Goal: Task Accomplishment & Management: Manage account settings

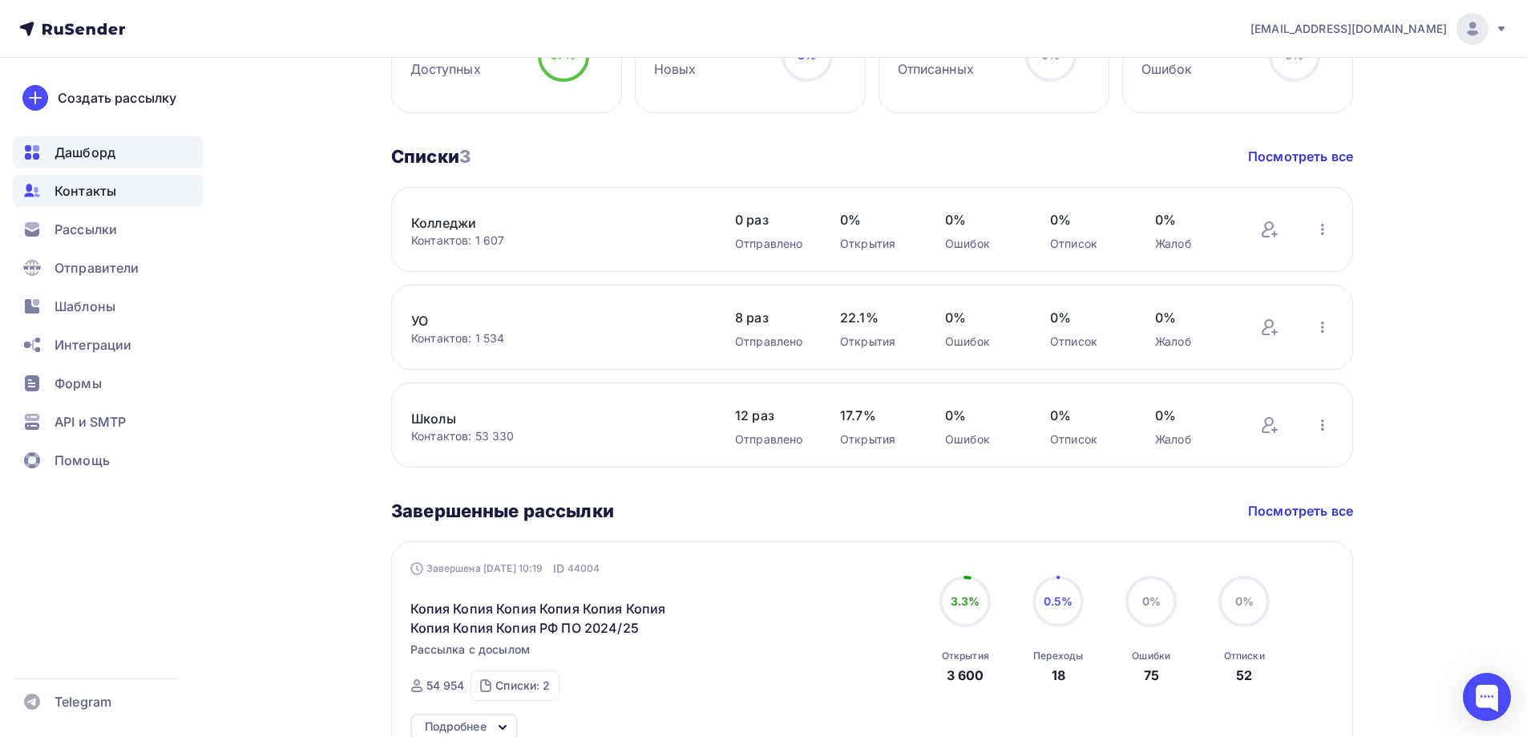
scroll to position [241, 0]
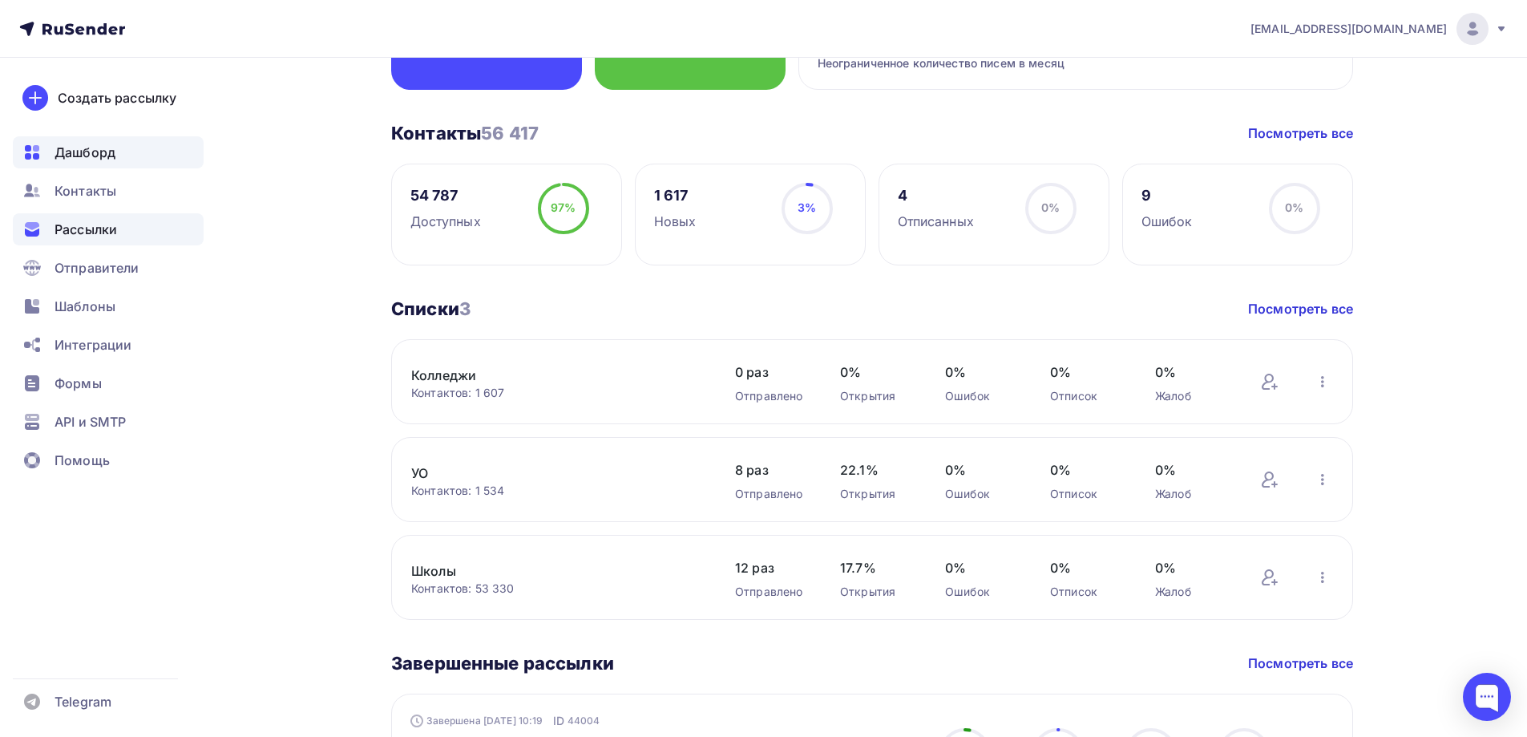
click at [95, 237] on span "Рассылки" at bounding box center [86, 229] width 63 height 19
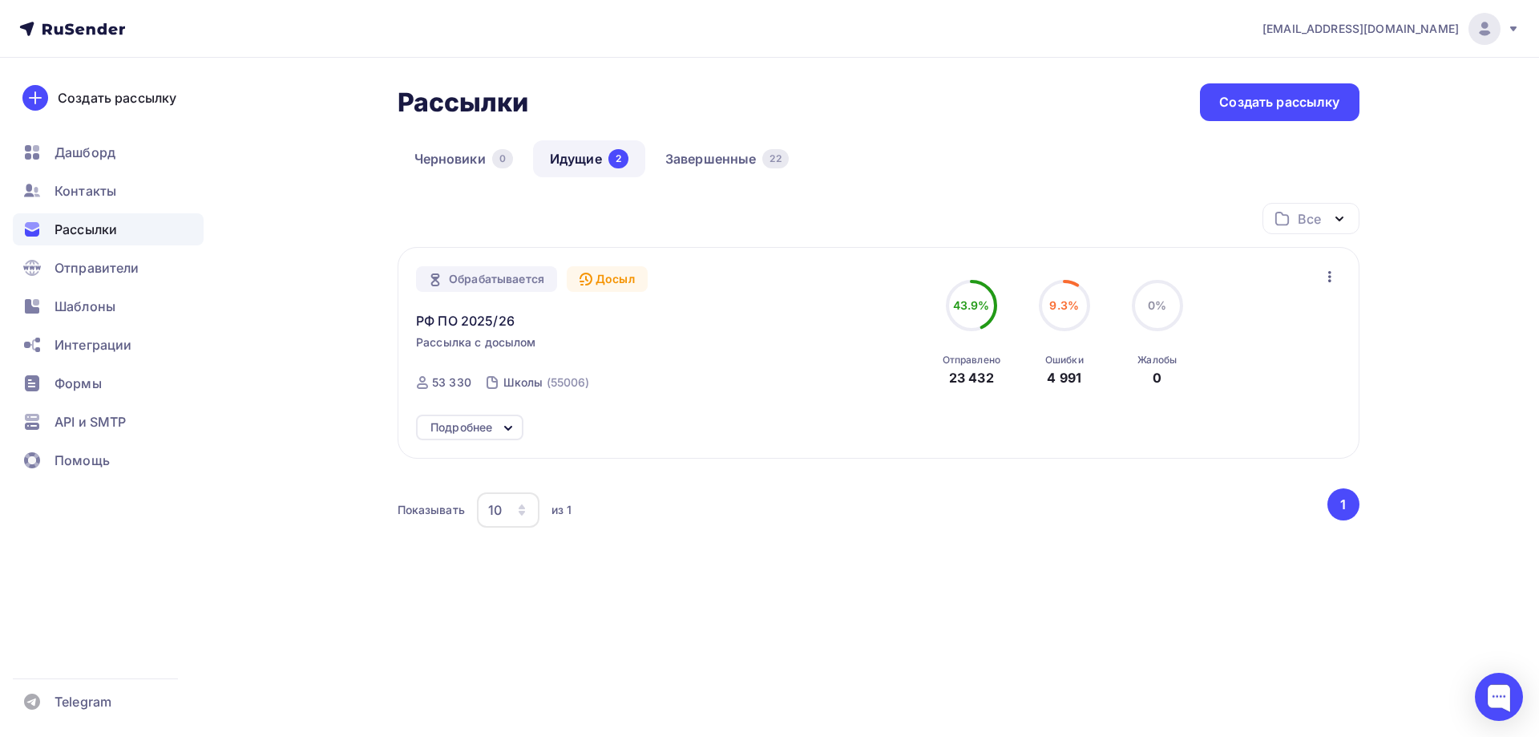
click at [500, 277] on div "Обрабатывается" at bounding box center [486, 279] width 141 height 26
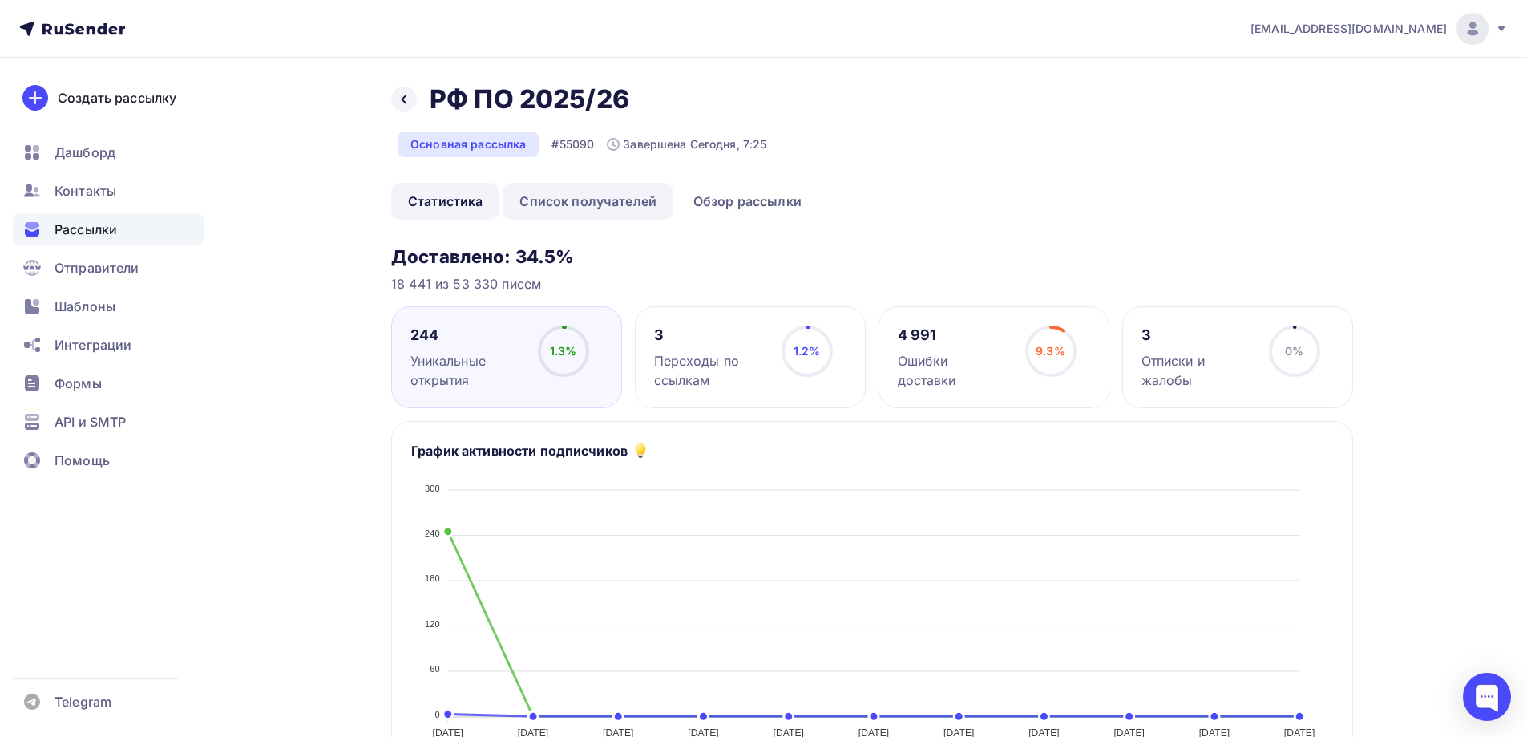
click at [617, 202] on link "Список получателей" at bounding box center [588, 201] width 171 height 37
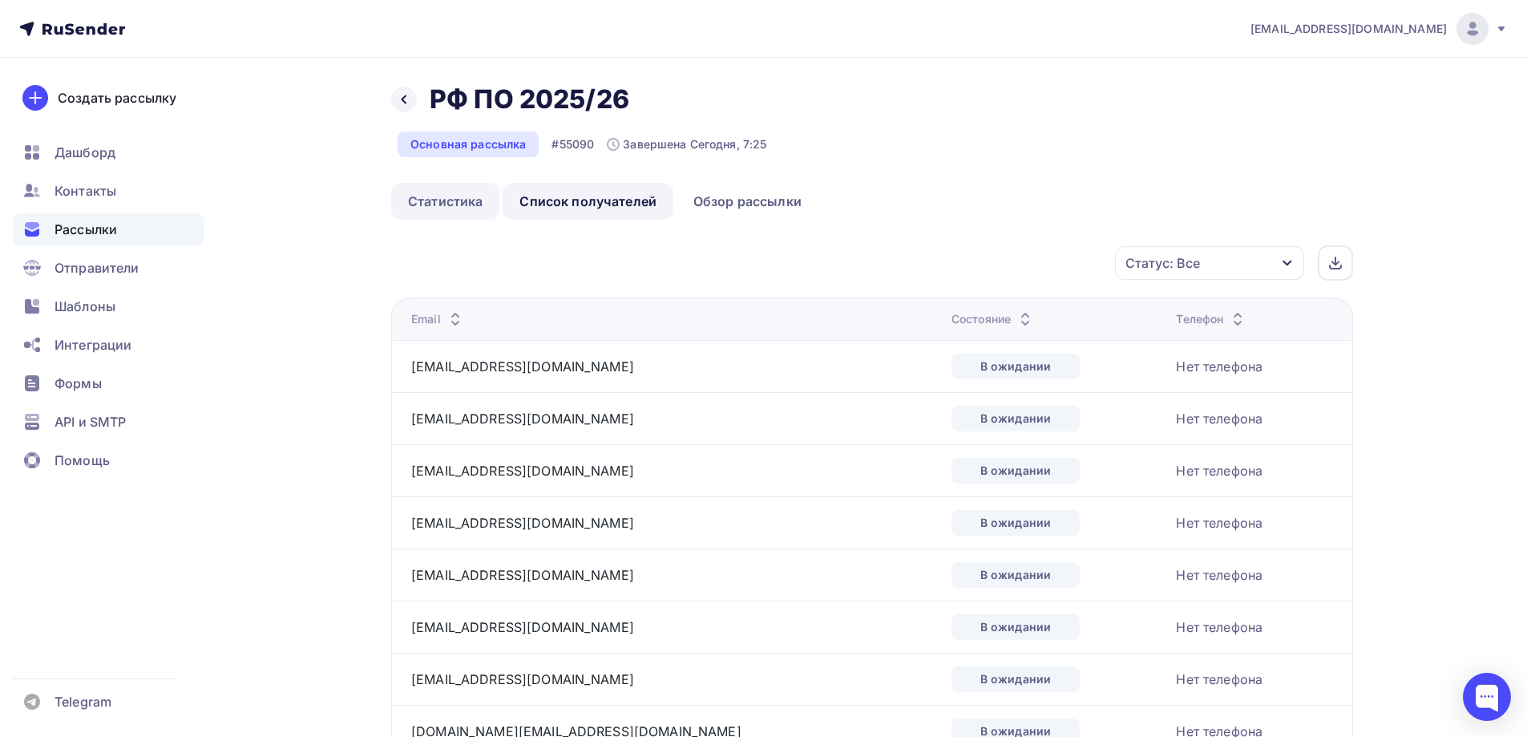
click at [455, 206] on link "Статистика" at bounding box center [445, 201] width 108 height 37
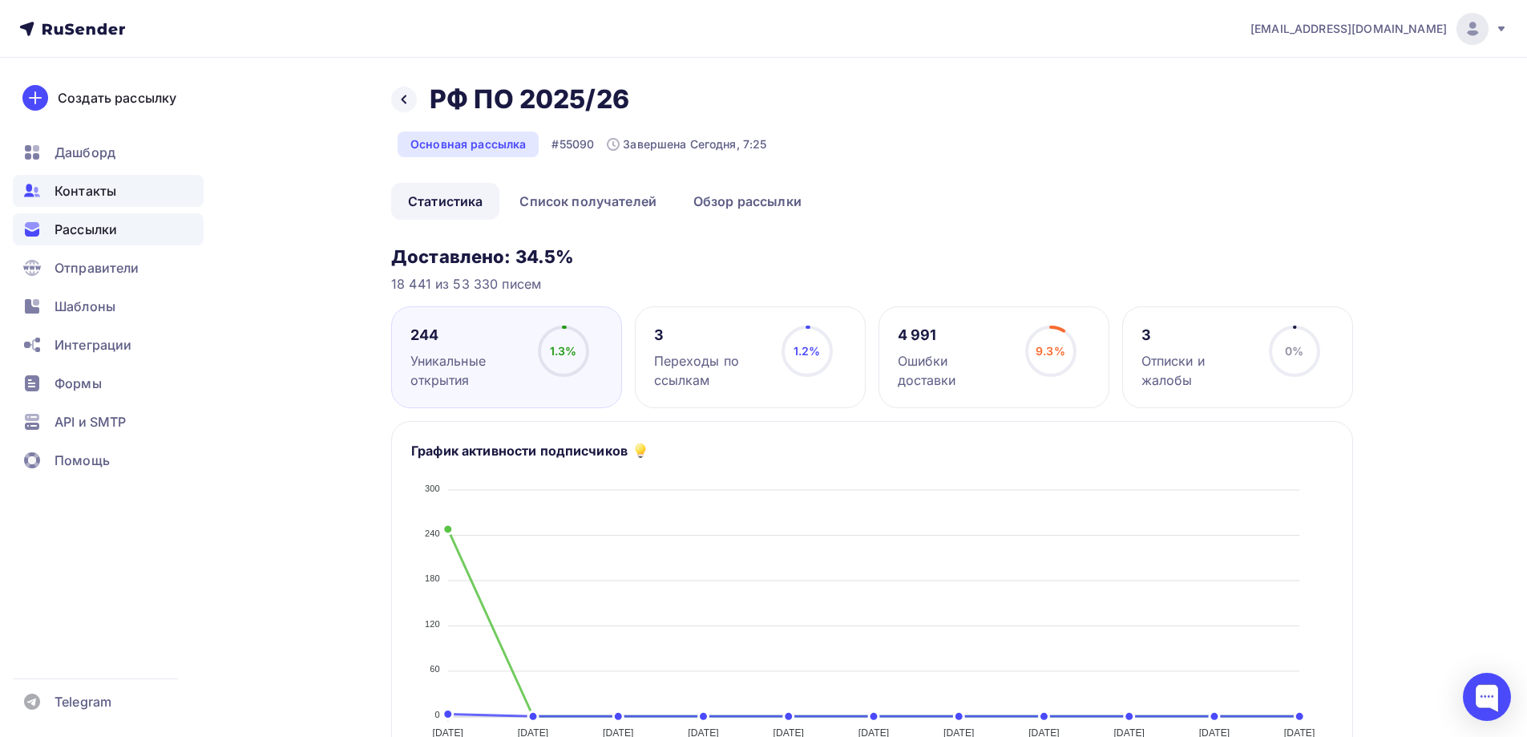
click at [130, 198] on div "Контакты" at bounding box center [108, 191] width 191 height 32
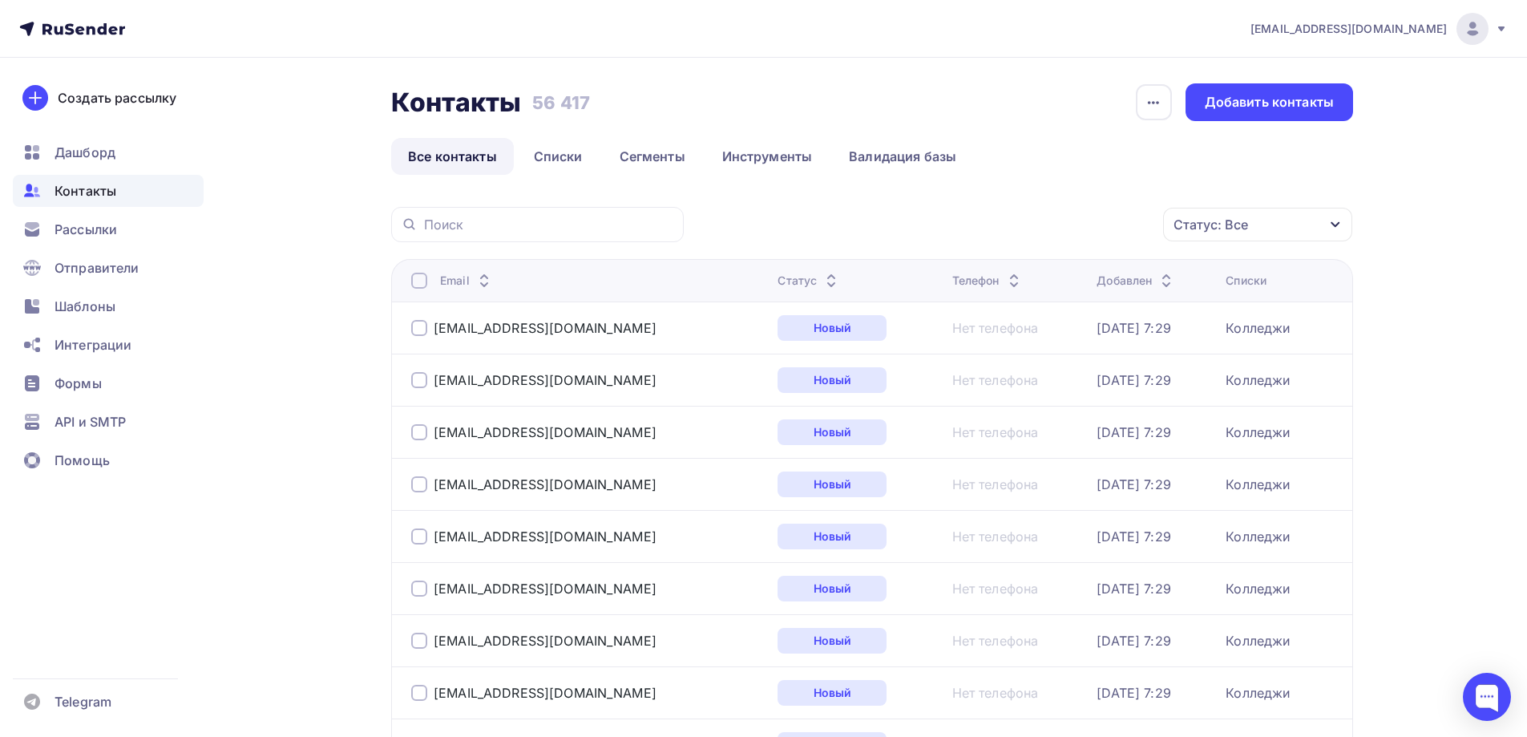
click at [822, 285] on icon at bounding box center [831, 284] width 19 height 19
click at [819, 287] on icon at bounding box center [828, 284] width 19 height 19
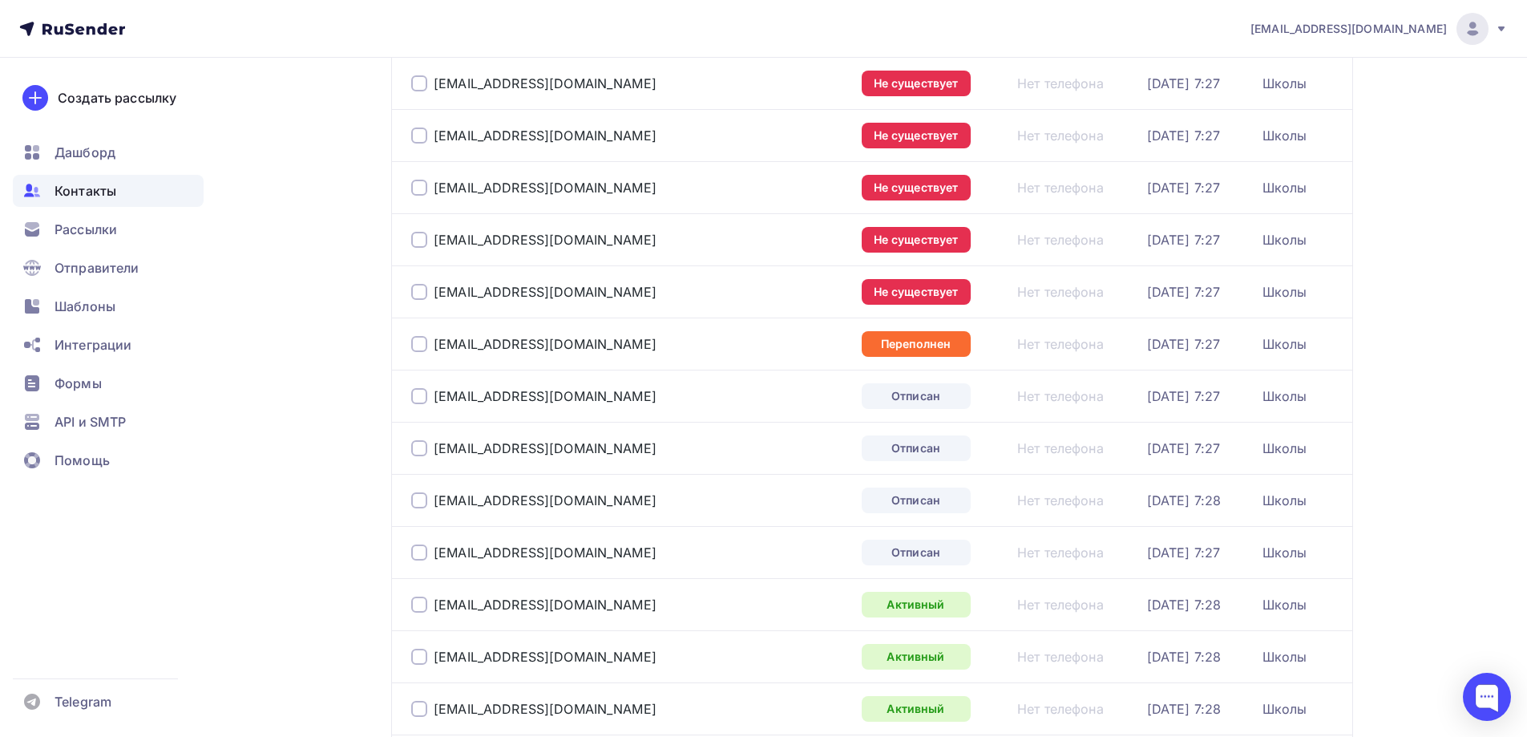
scroll to position [160, 0]
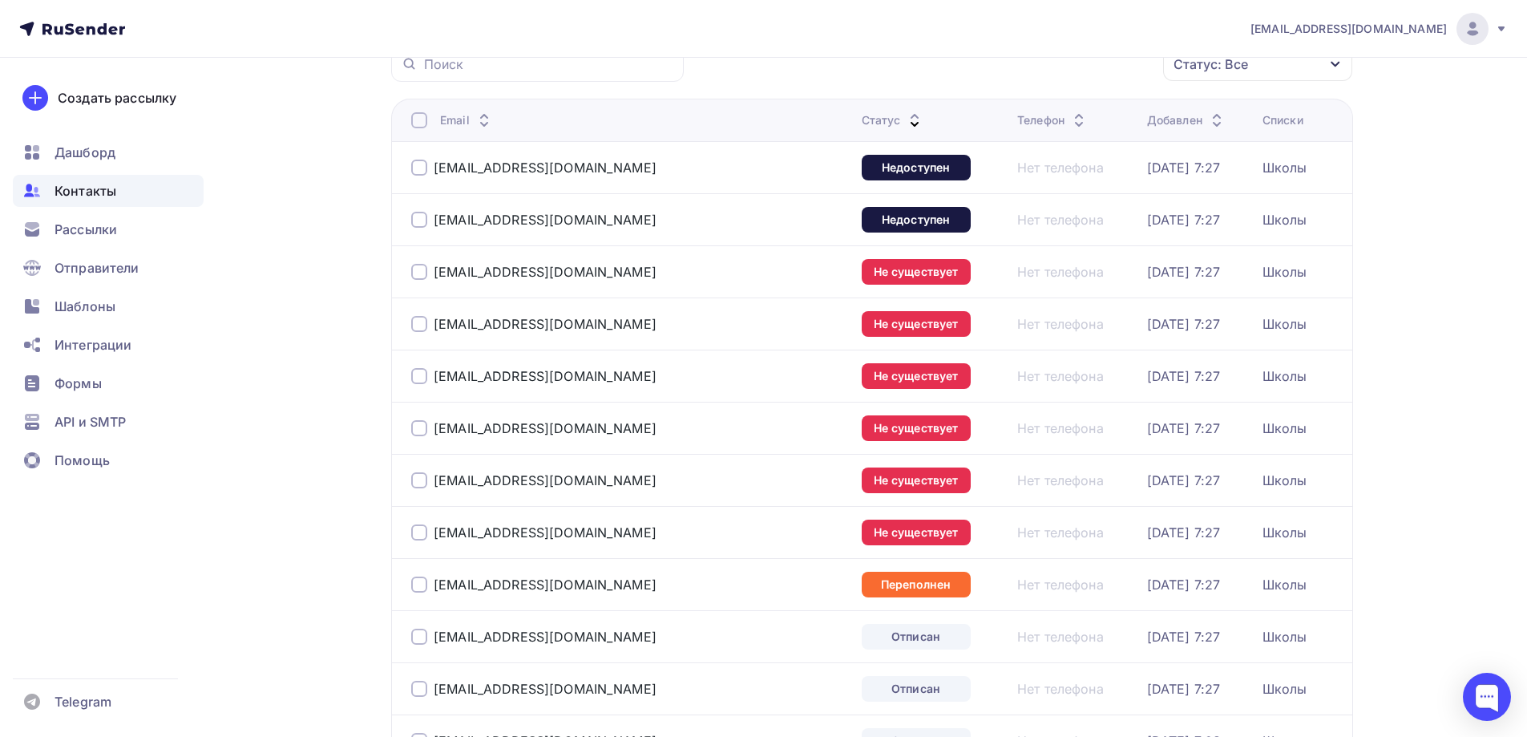
click at [418, 170] on div at bounding box center [419, 168] width 16 height 16
click at [418, 216] on div at bounding box center [419, 220] width 16 height 16
click at [417, 271] on div at bounding box center [419, 272] width 16 height 16
click at [419, 317] on div at bounding box center [419, 324] width 16 height 16
click at [417, 376] on div at bounding box center [419, 376] width 16 height 16
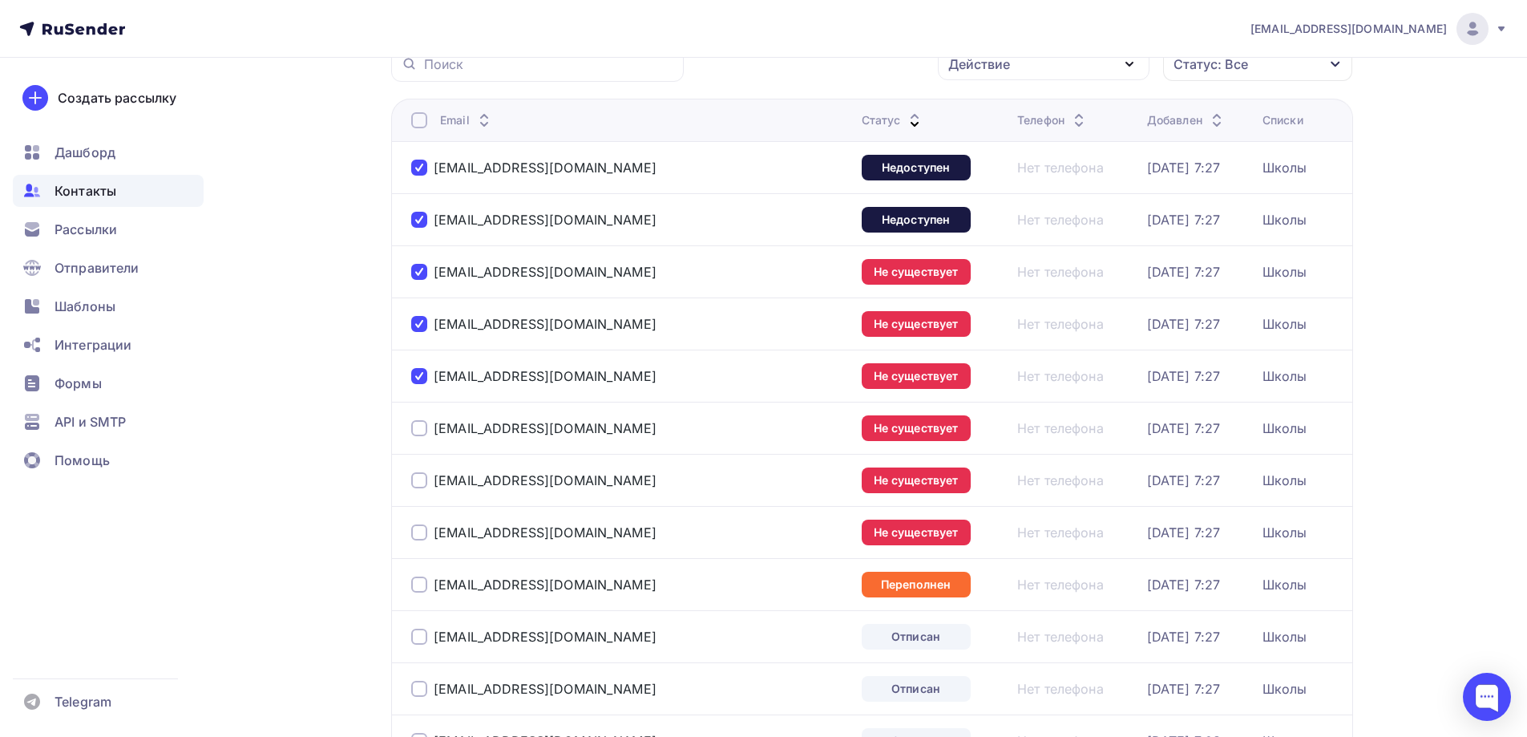
click at [422, 431] on div at bounding box center [419, 428] width 16 height 16
click at [423, 483] on div at bounding box center [419, 480] width 16 height 16
click at [413, 538] on div at bounding box center [419, 532] width 16 height 16
click at [419, 588] on div at bounding box center [419, 584] width 16 height 16
click at [419, 631] on div at bounding box center [419, 637] width 16 height 16
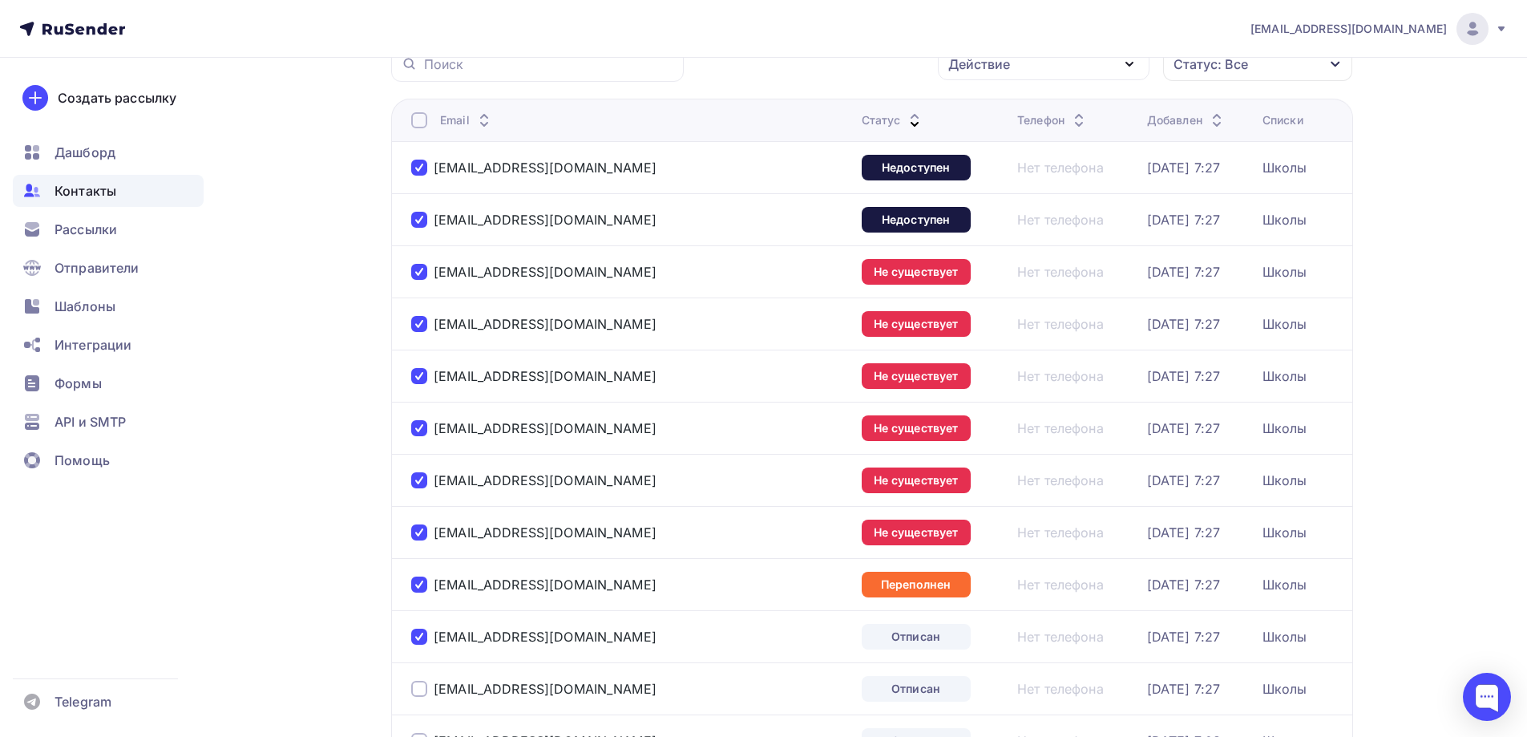
drag, startPoint x: 418, startPoint y: 685, endPoint x: 434, endPoint y: 676, distance: 18.7
click at [418, 688] on div at bounding box center [419, 689] width 16 height 16
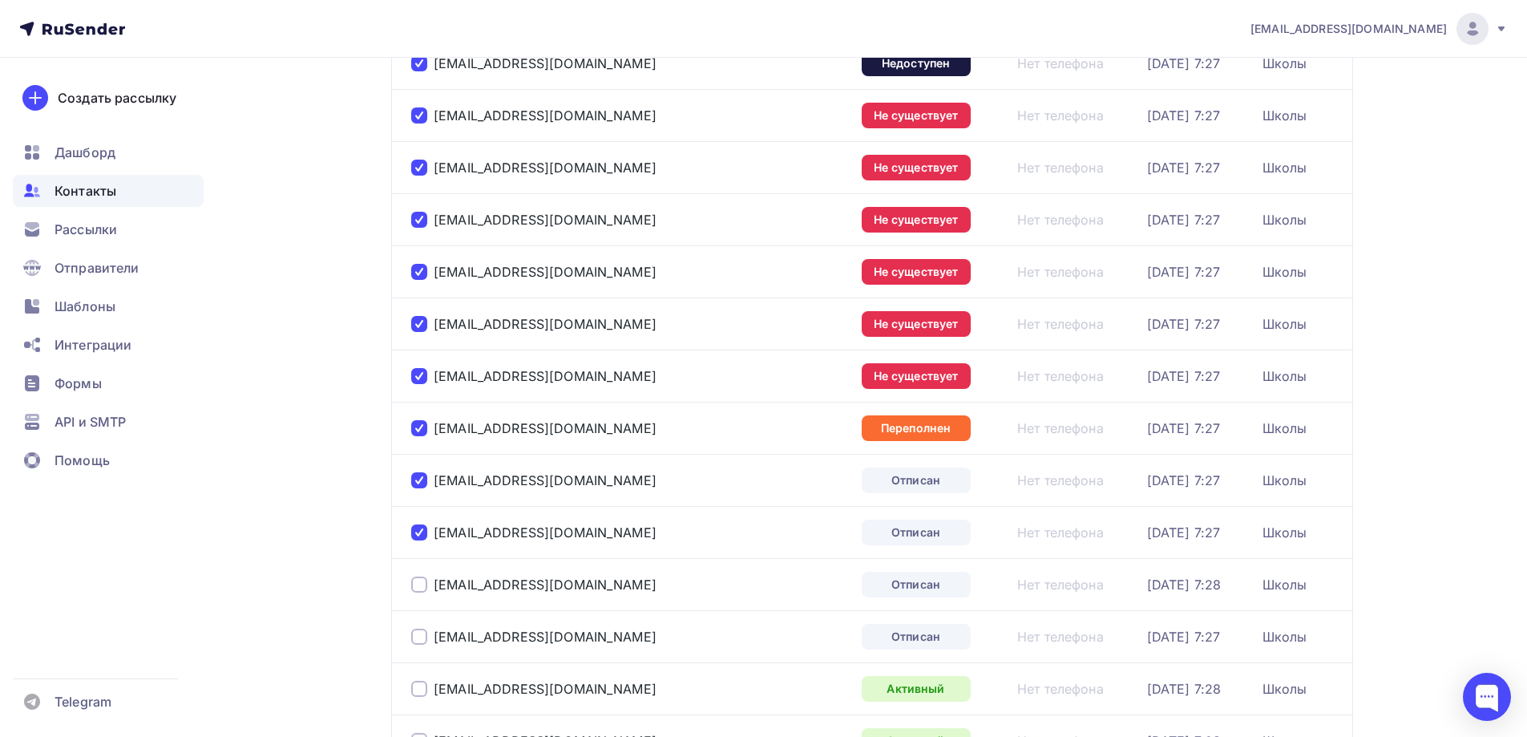
scroll to position [321, 0]
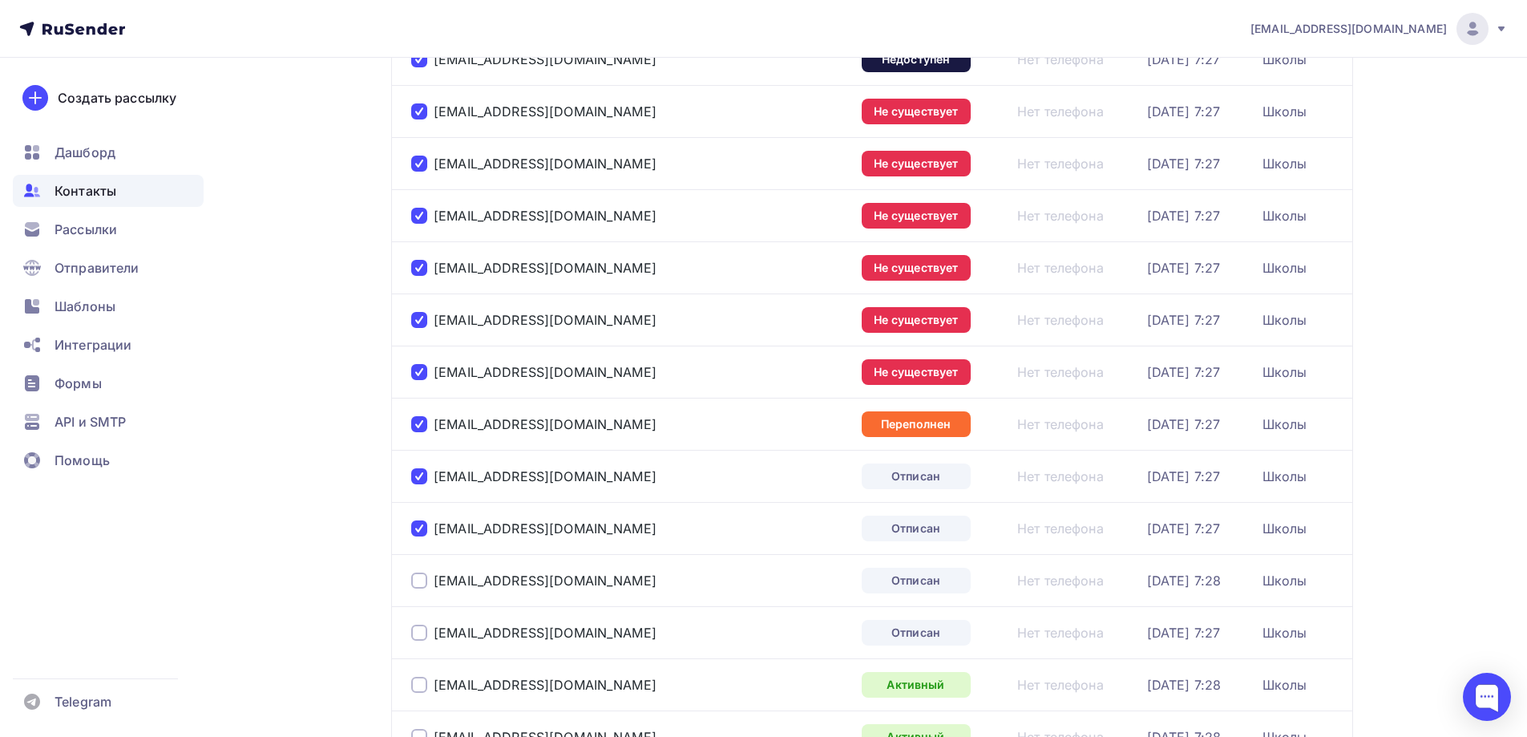
click at [423, 583] on div at bounding box center [419, 580] width 16 height 16
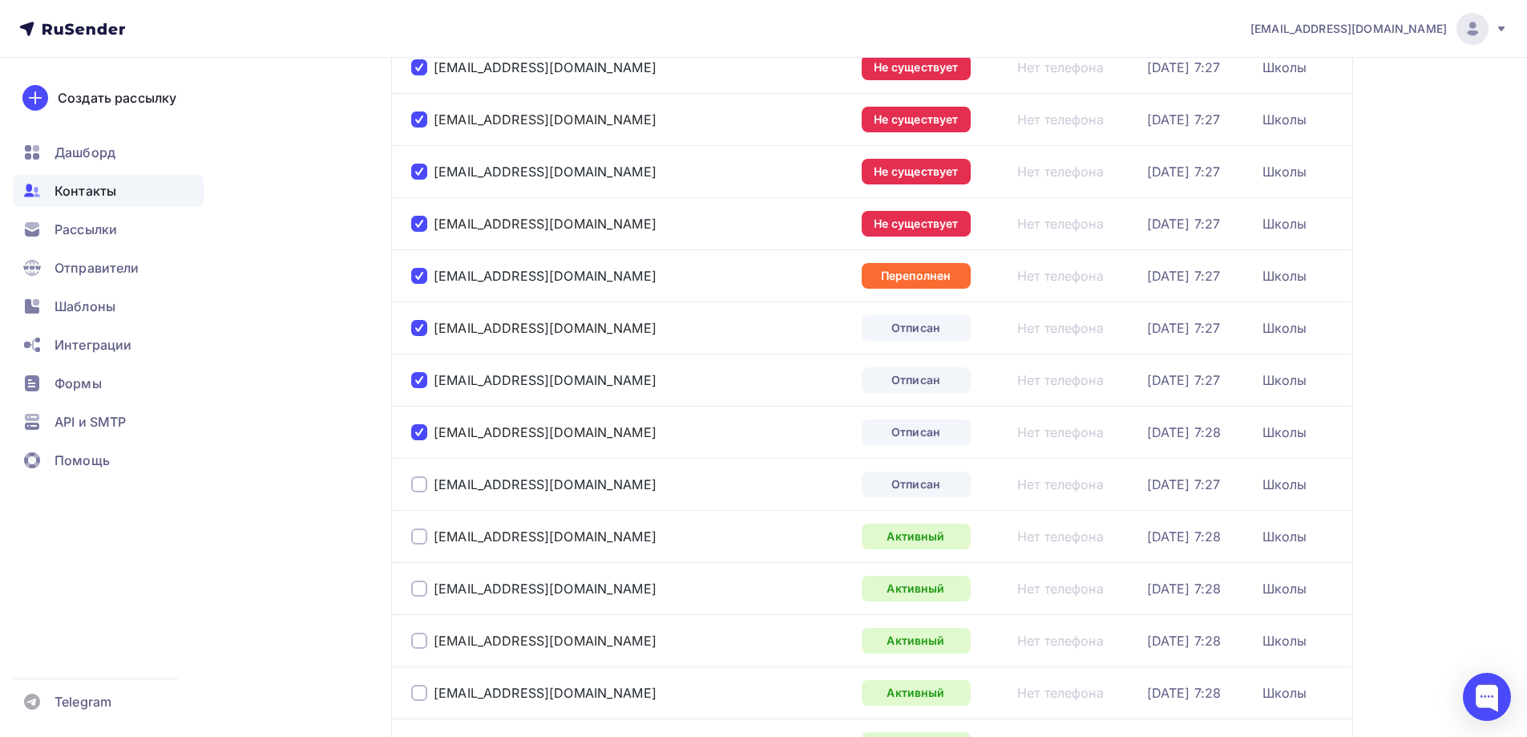
scroll to position [481, 0]
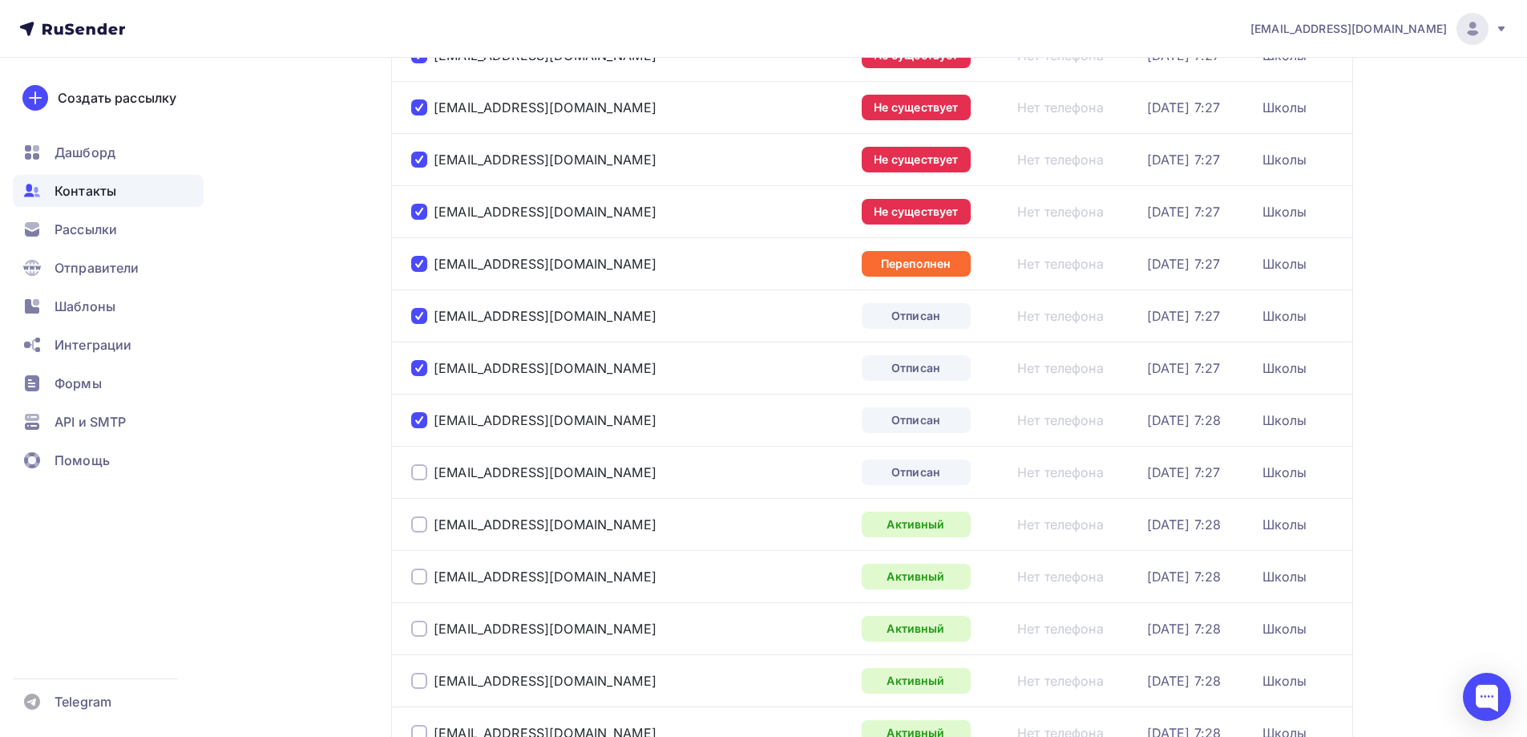
click at [418, 470] on div at bounding box center [419, 472] width 16 height 16
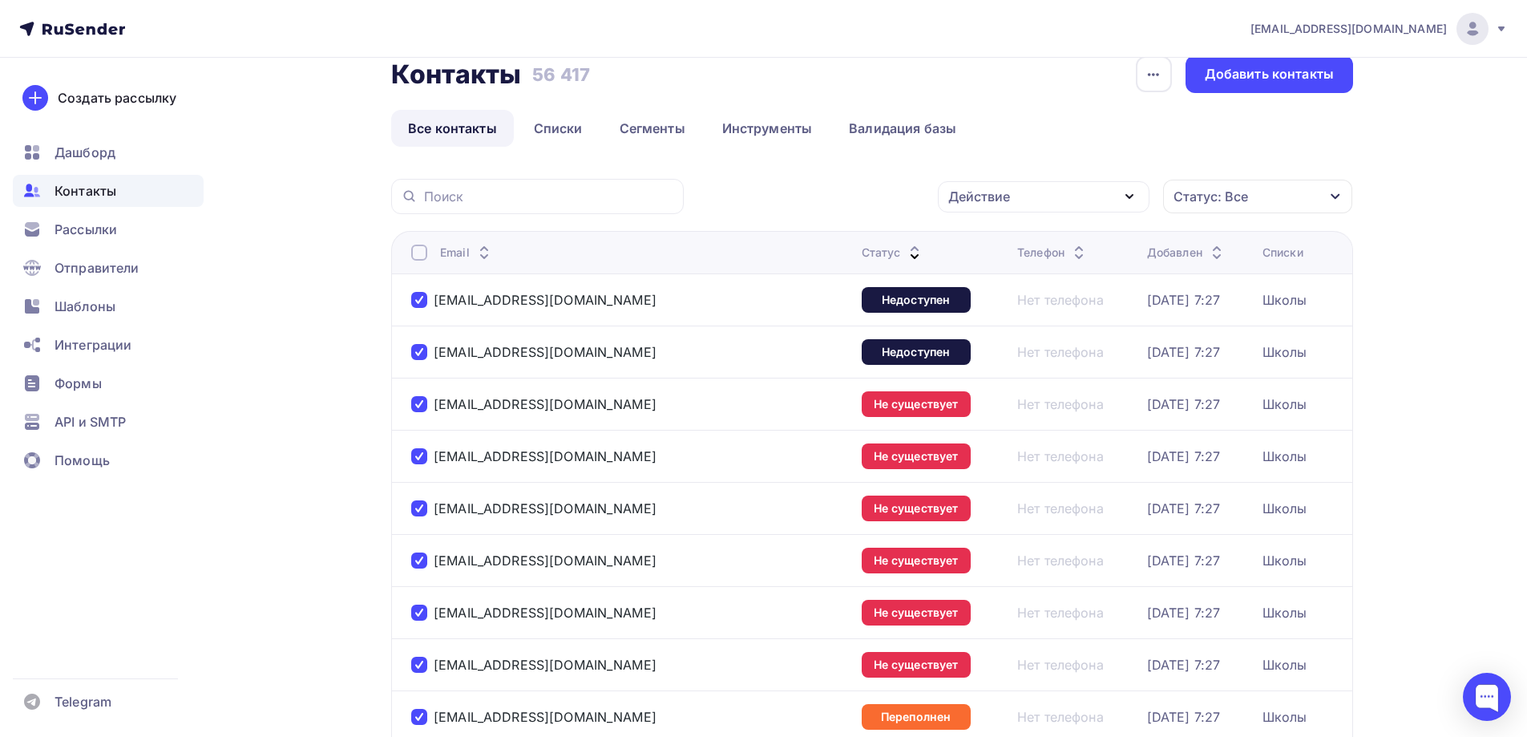
scroll to position [0, 0]
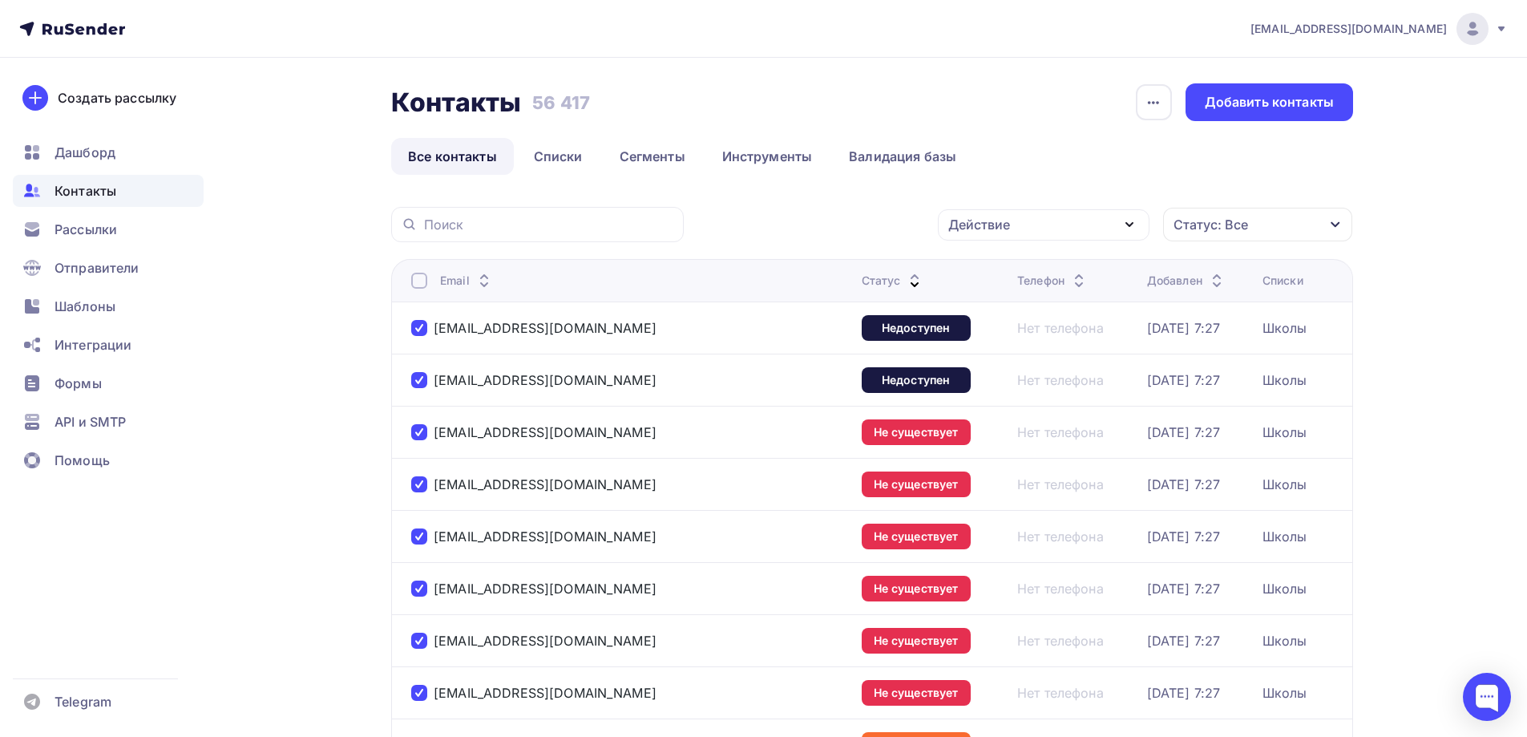
click at [1082, 217] on div "Действие" at bounding box center [1044, 224] width 212 height 31
click at [990, 335] on div "Удалить" at bounding box center [983, 335] width 53 height 19
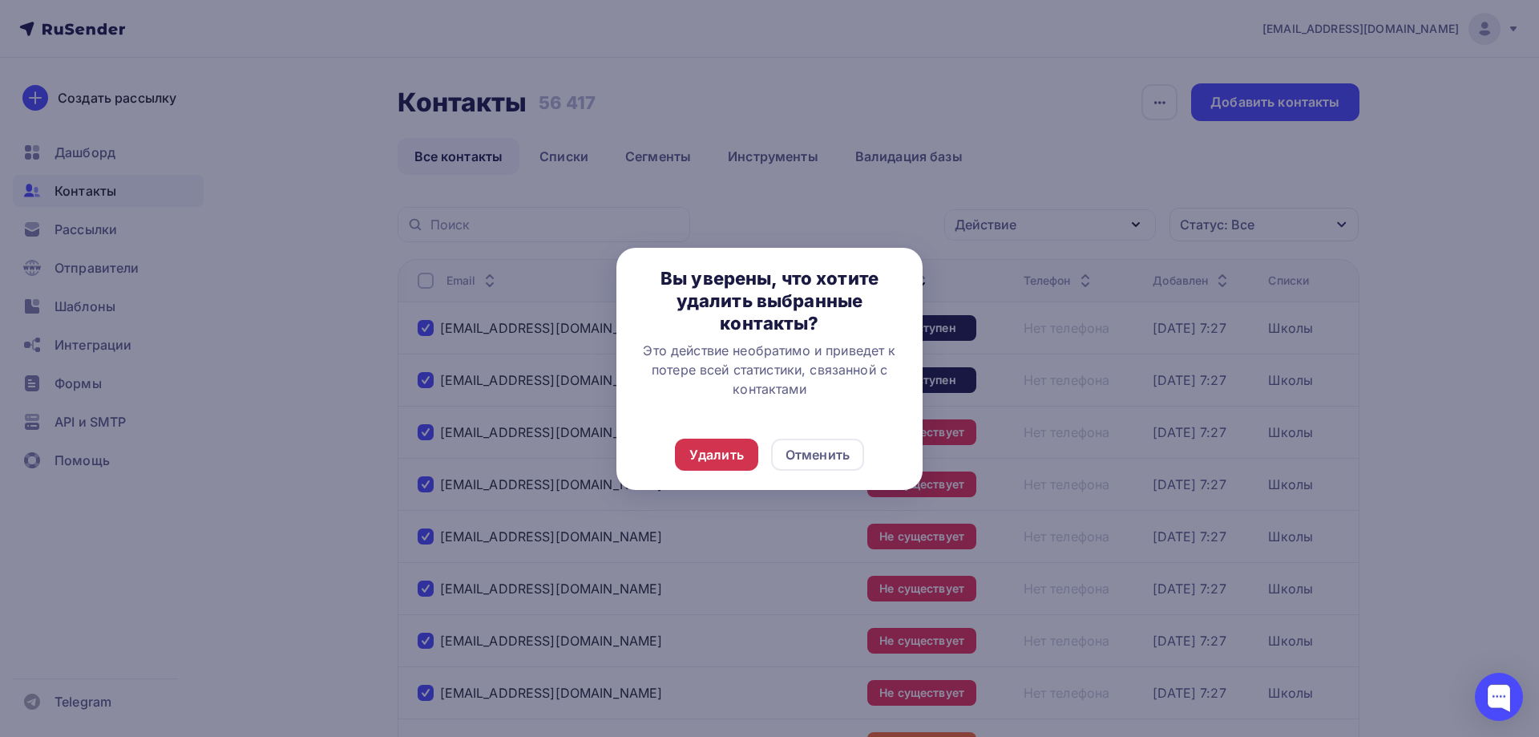
click at [714, 453] on div "Удалить" at bounding box center [716, 454] width 55 height 19
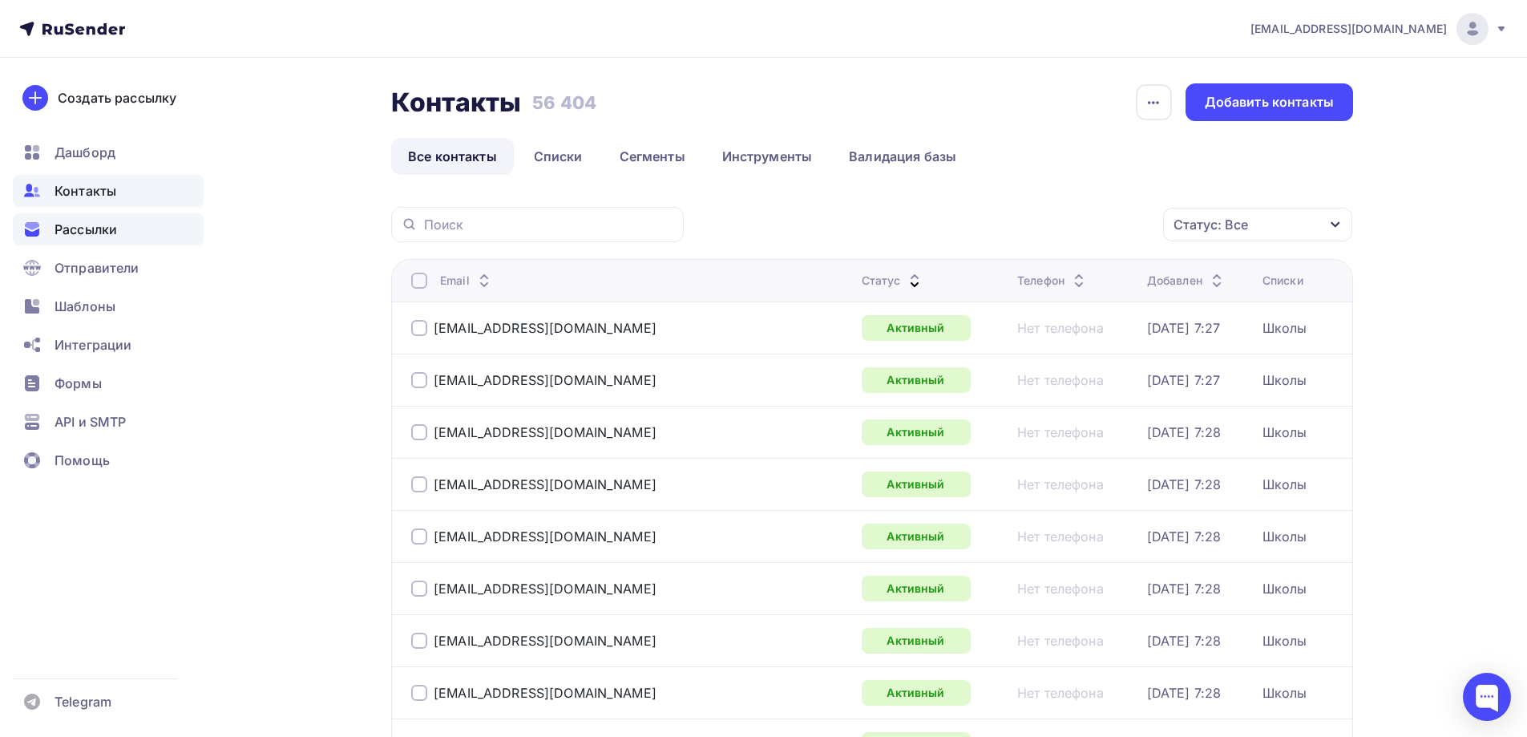
click at [94, 236] on span "Рассылки" at bounding box center [86, 229] width 63 height 19
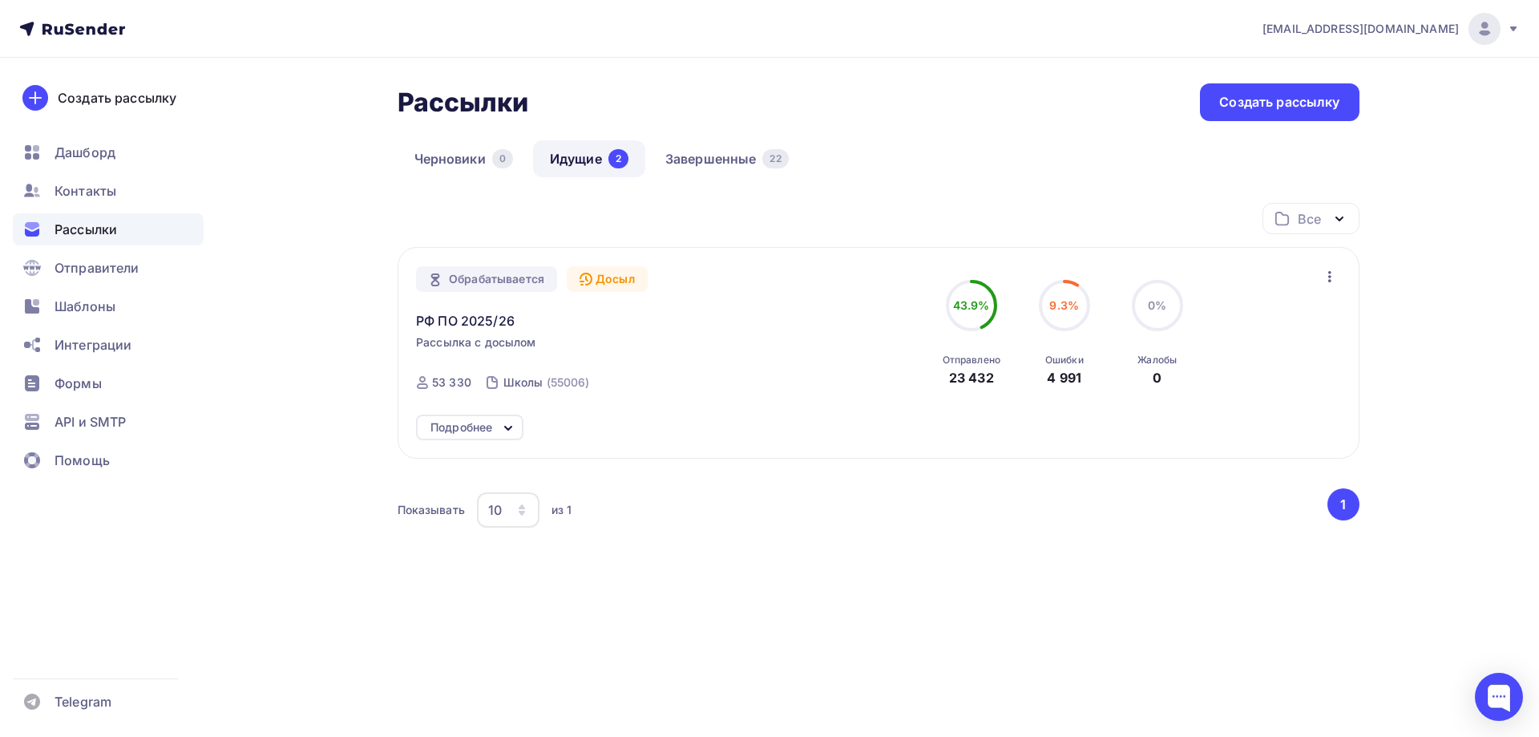
click at [490, 277] on div "Обрабатывается" at bounding box center [486, 279] width 141 height 26
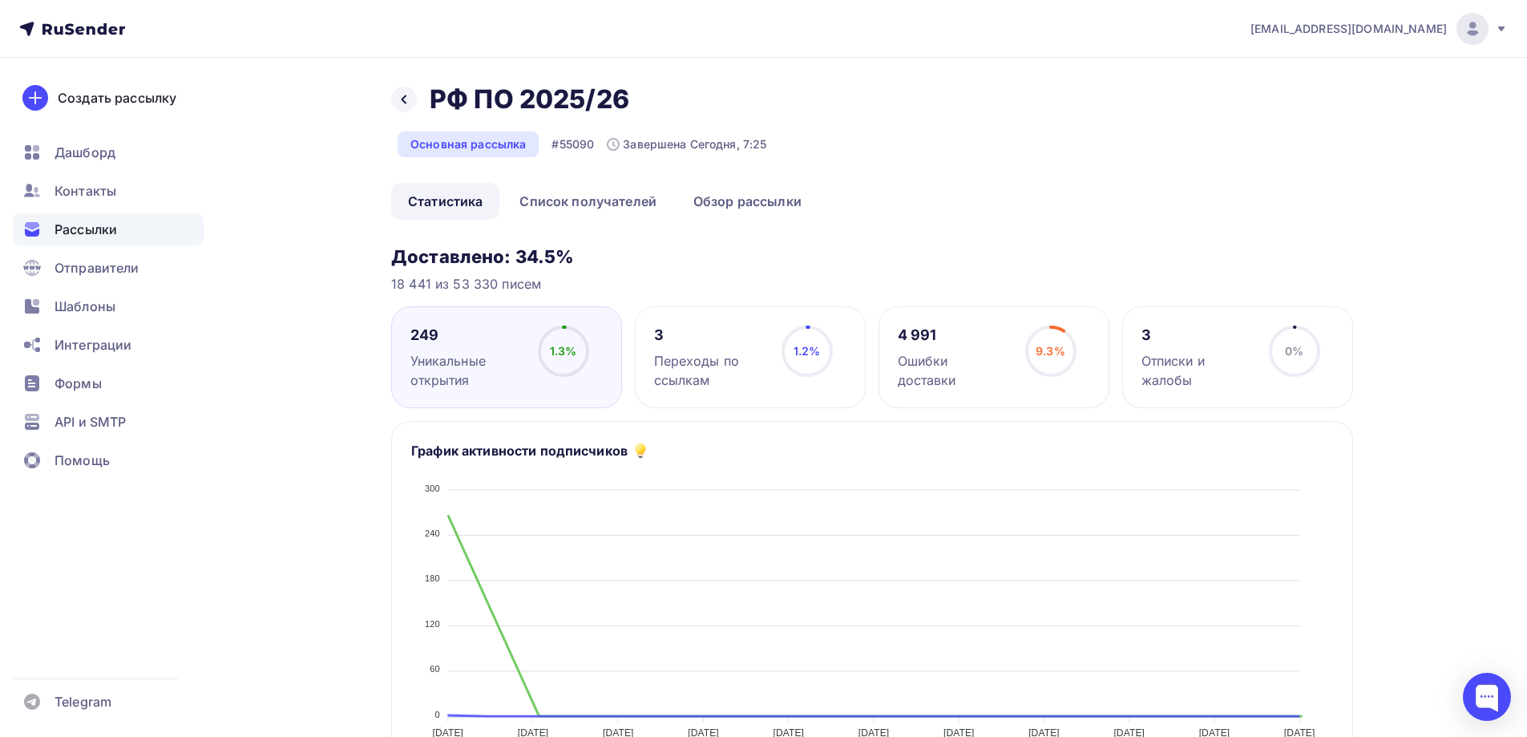
click at [947, 353] on div "Ошибки доставки" at bounding box center [954, 370] width 113 height 38
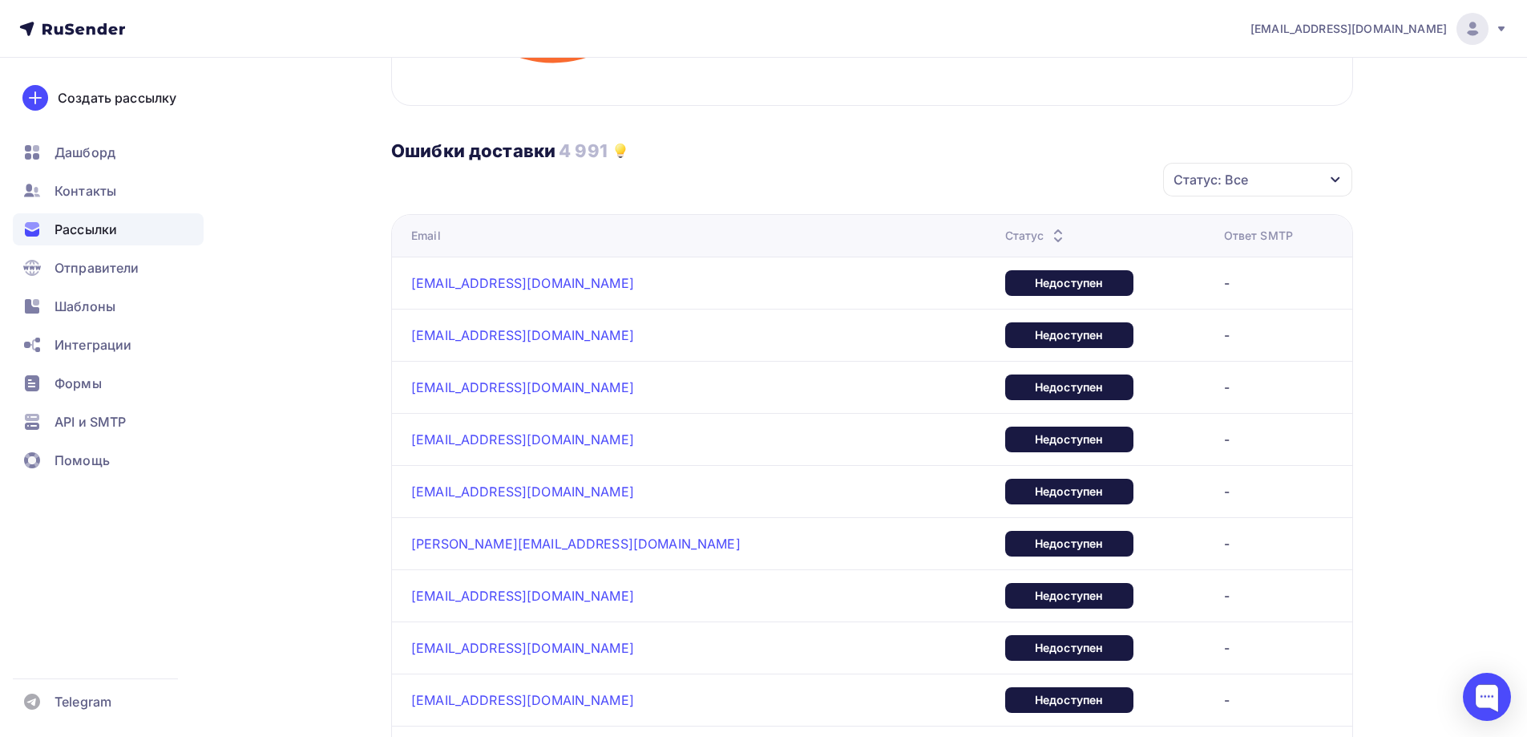
scroll to position [401, 0]
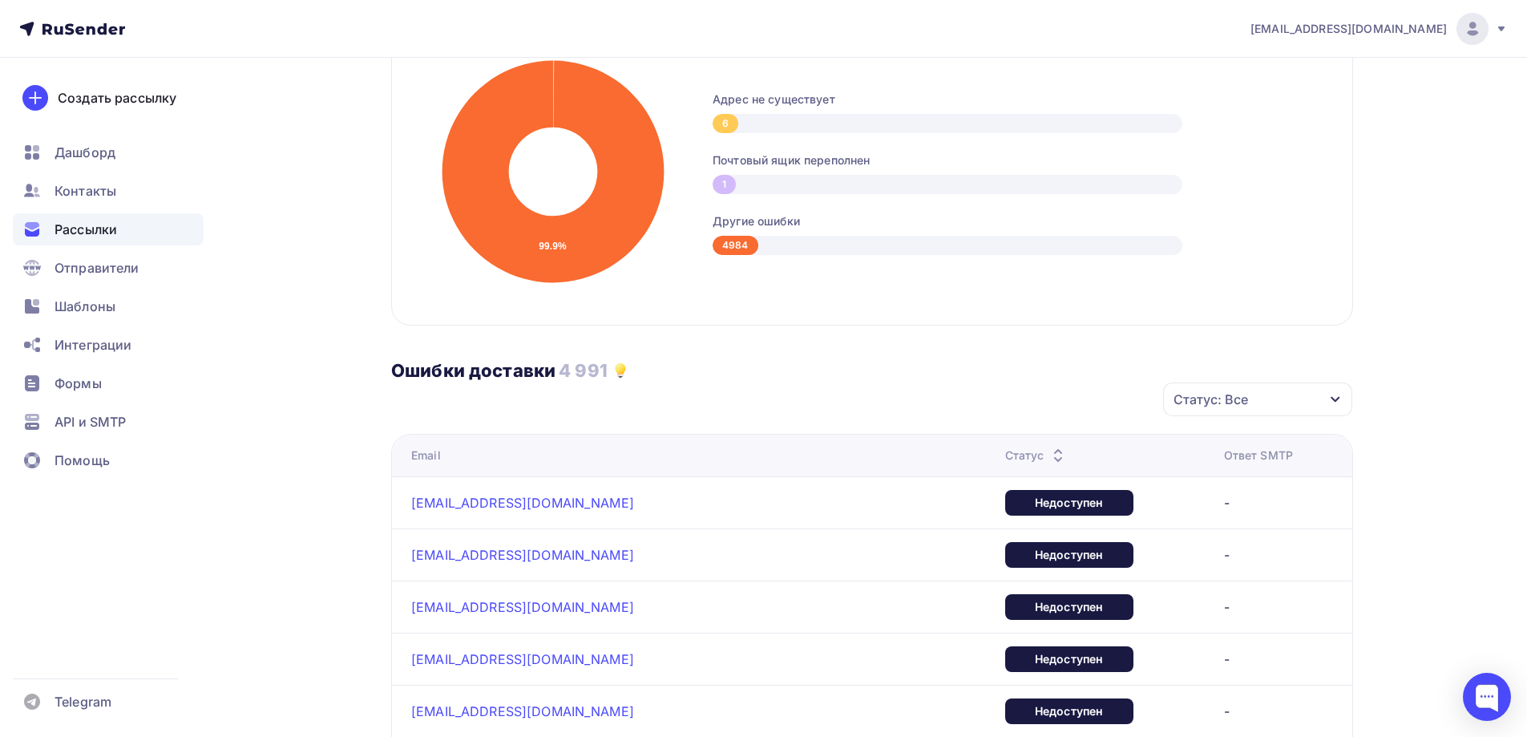
click at [1321, 396] on div "Статус: Все" at bounding box center [1257, 399] width 189 height 34
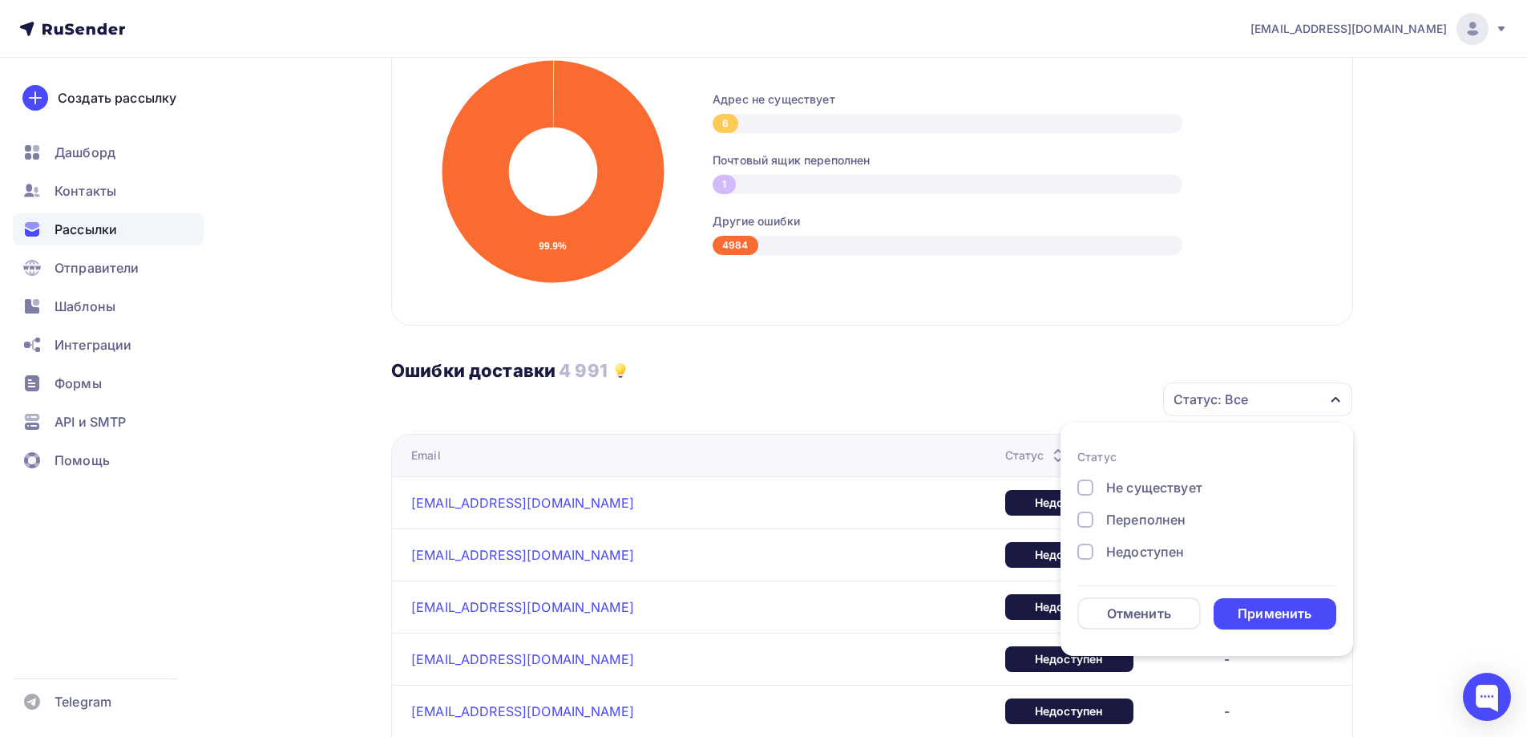
click at [1316, 386] on div "Статус: Все" at bounding box center [1257, 399] width 189 height 34
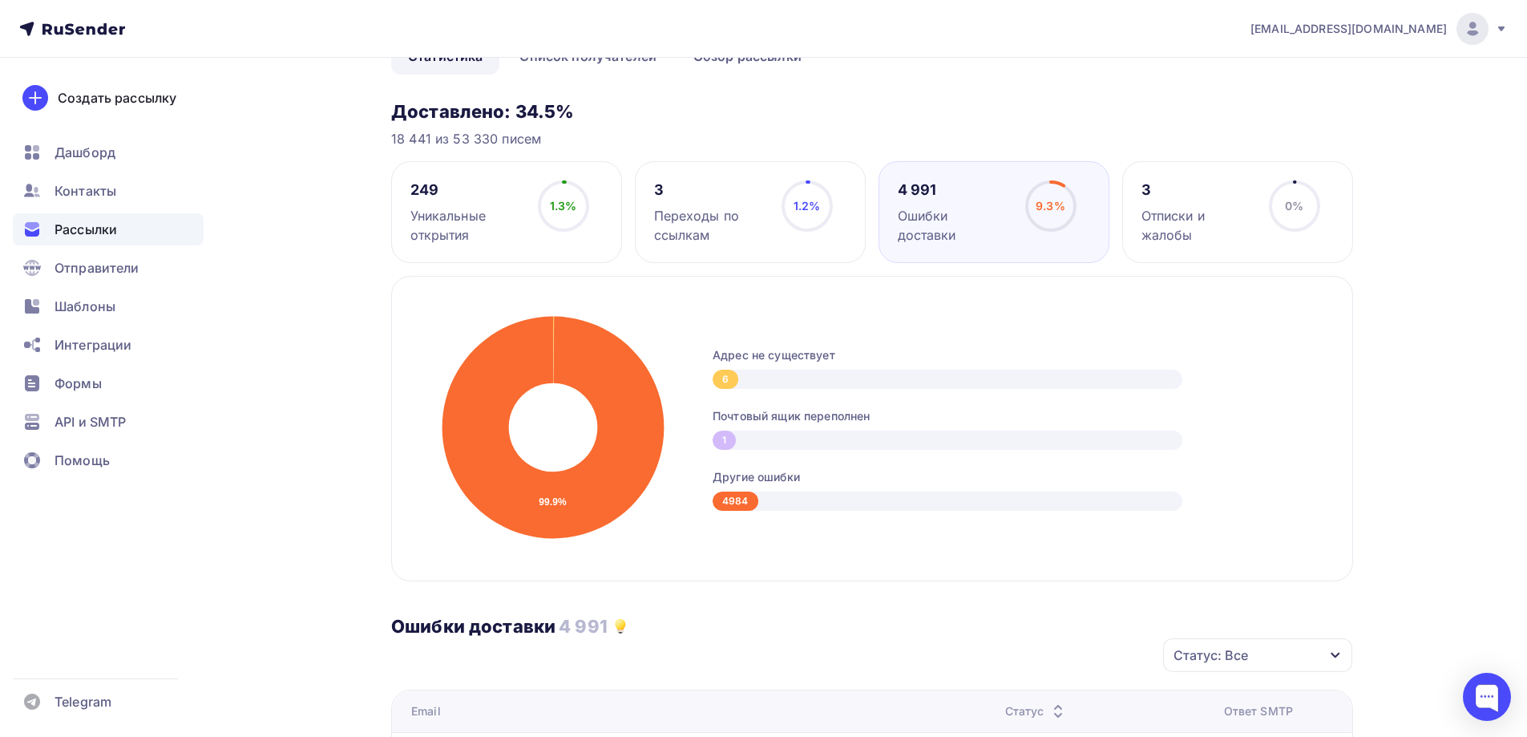
scroll to position [466, 0]
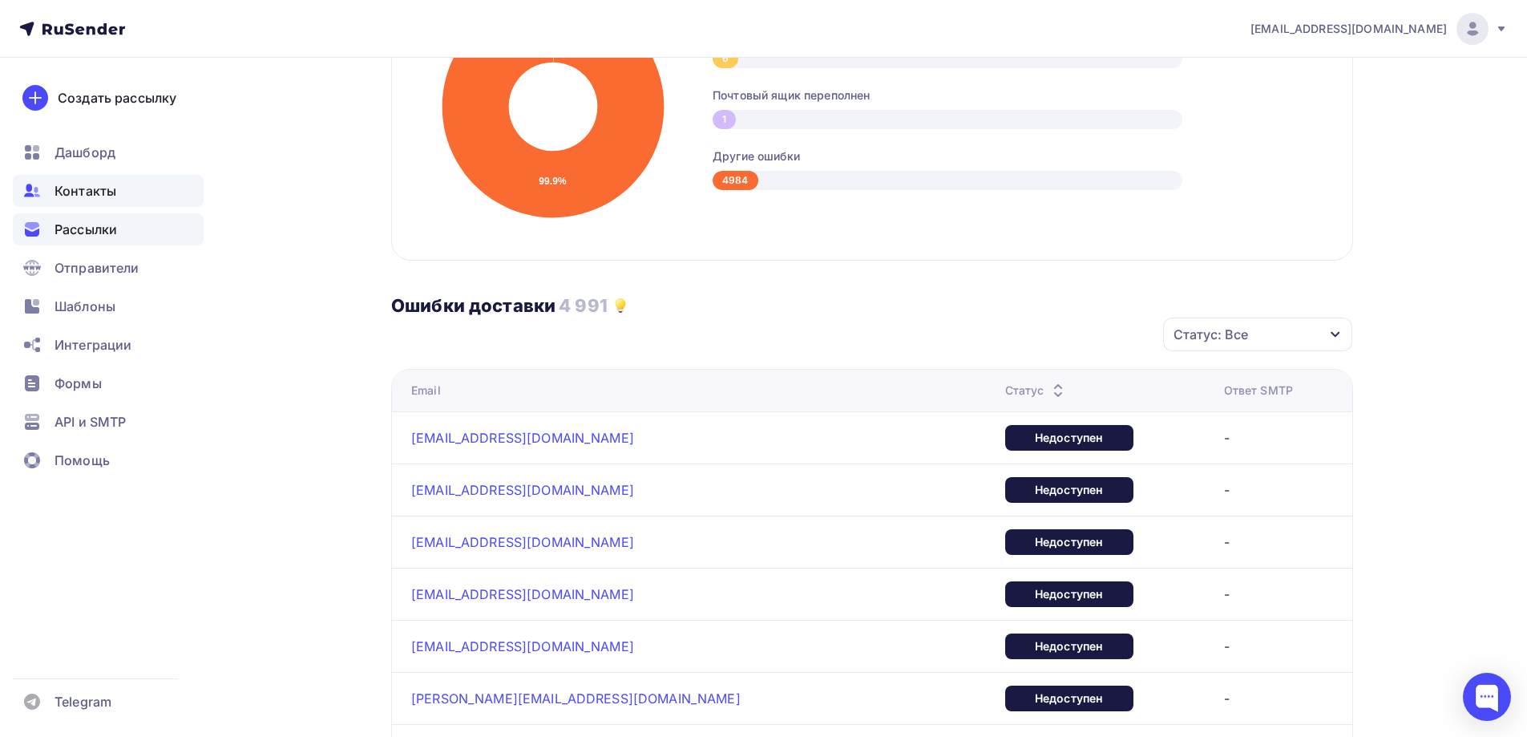
click at [104, 191] on span "Контакты" at bounding box center [86, 190] width 62 height 19
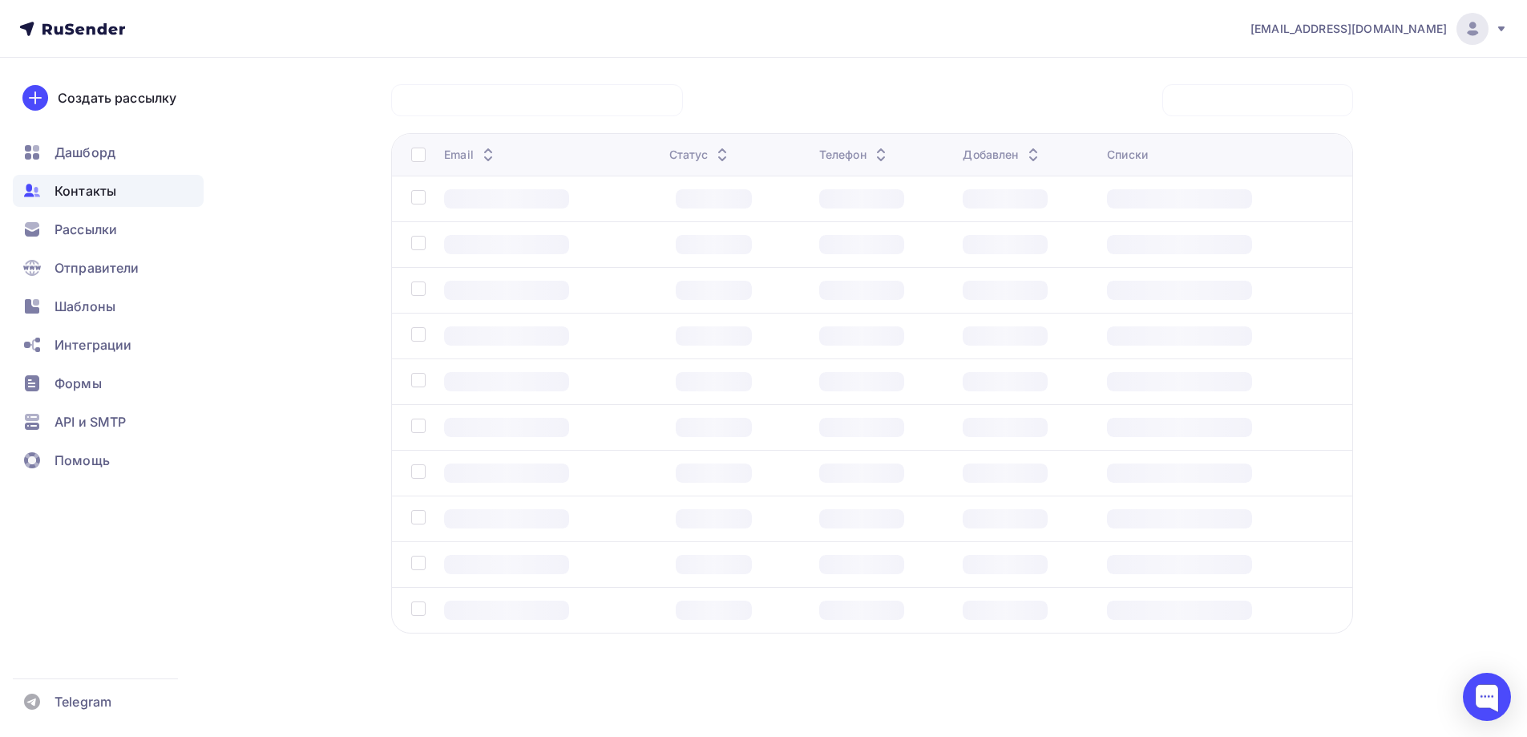
click at [572, 52] on link "Списки" at bounding box center [558, 33] width 83 height 37
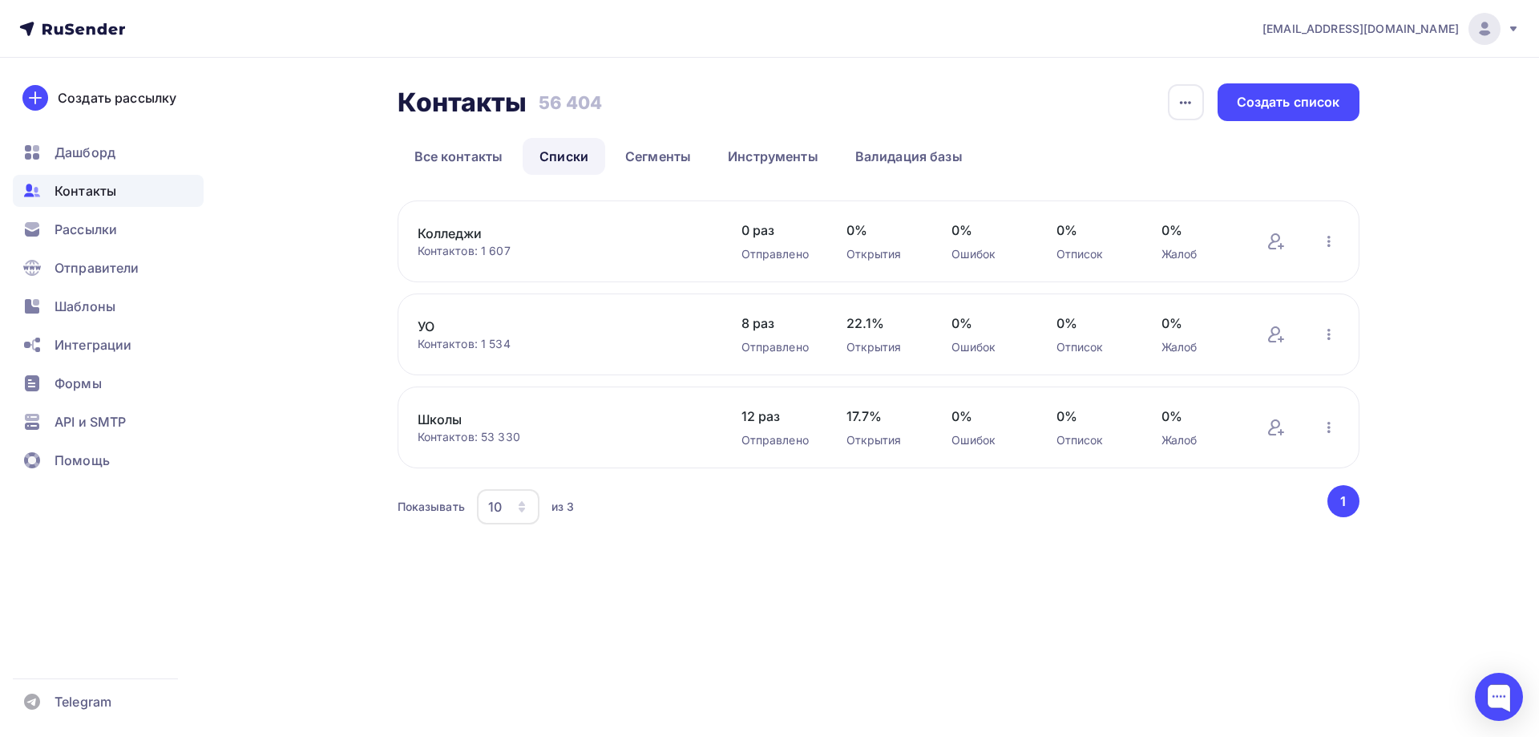
click at [447, 418] on link "Школы" at bounding box center [554, 419] width 273 height 19
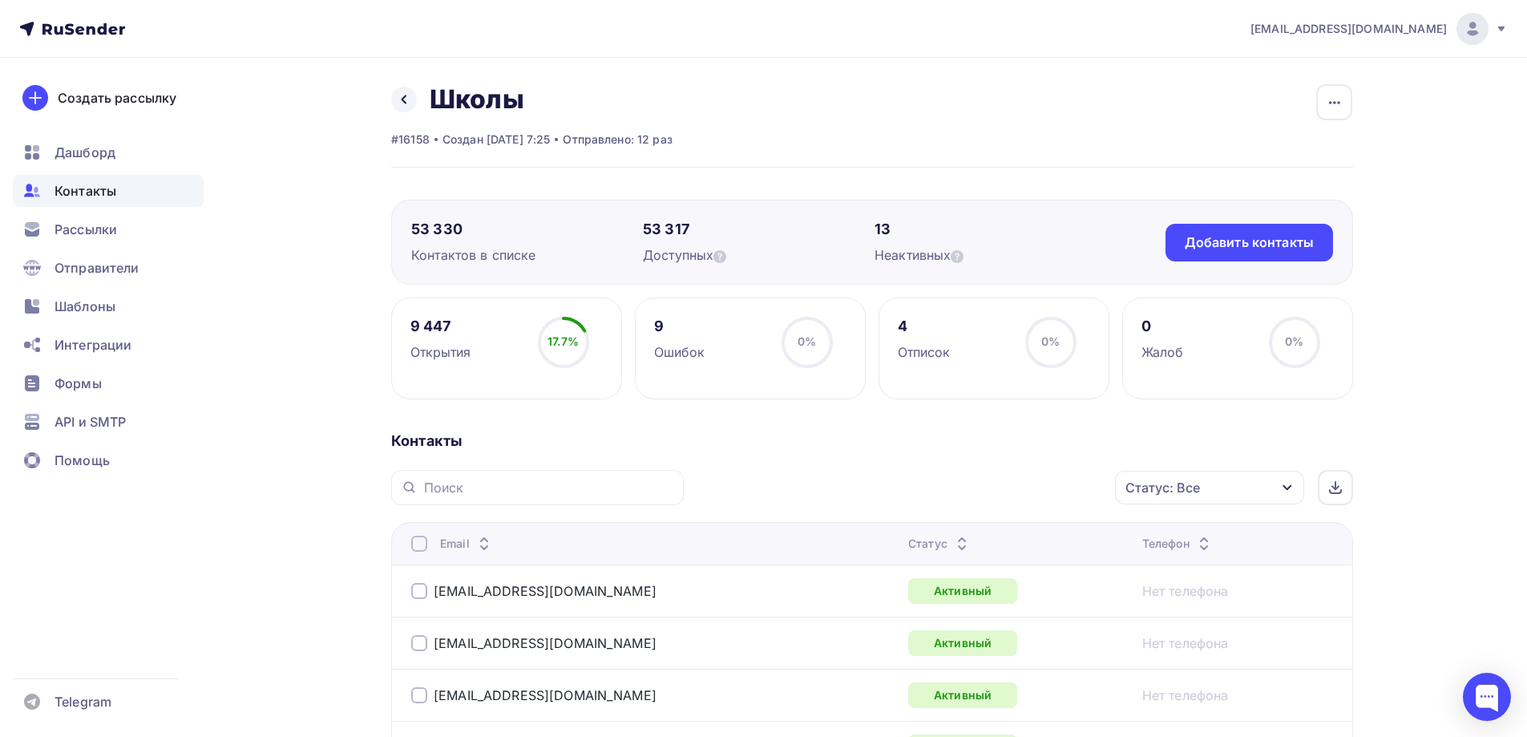
click at [959, 548] on icon at bounding box center [962, 547] width 6 height 3
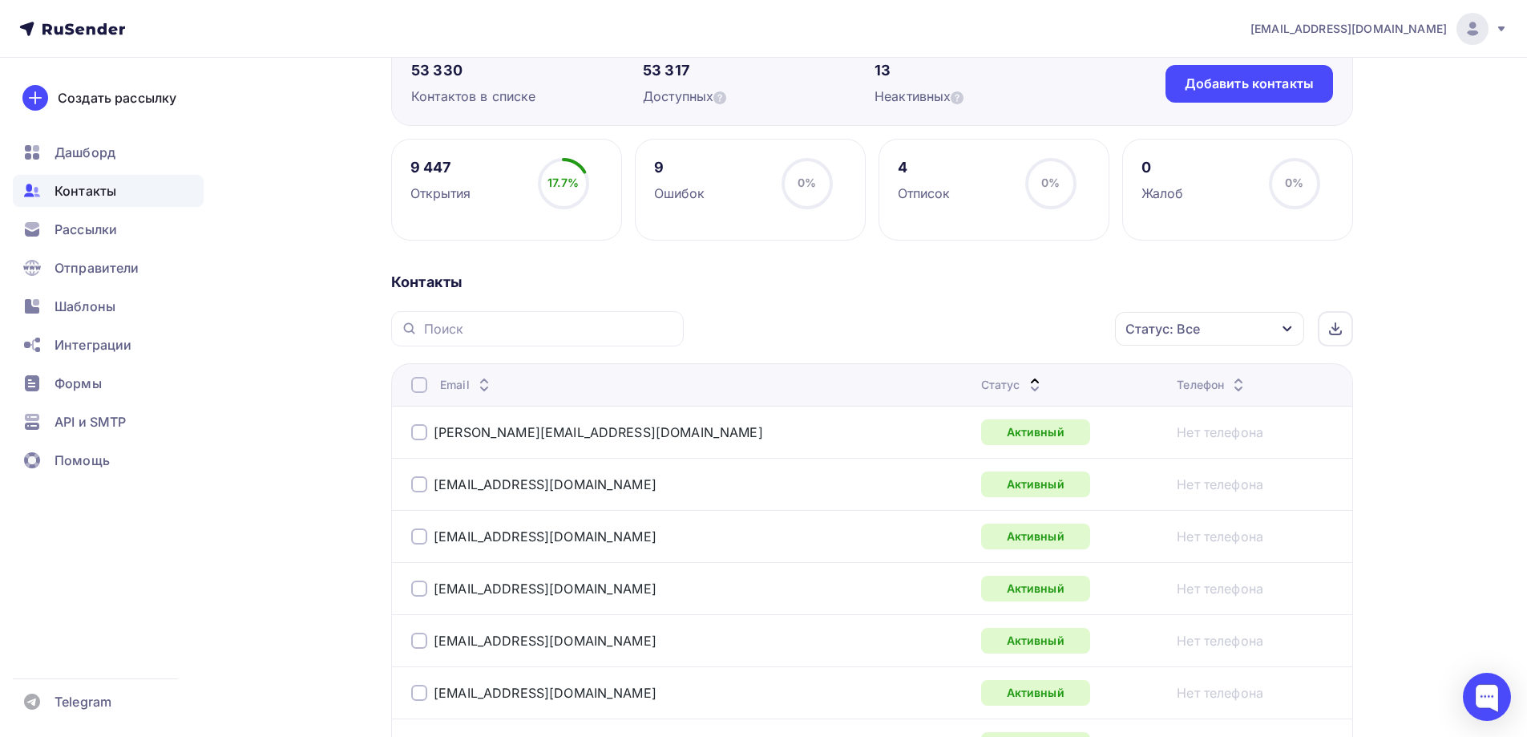
scroll to position [160, 0]
click at [1025, 386] on icon at bounding box center [1034, 387] width 19 height 19
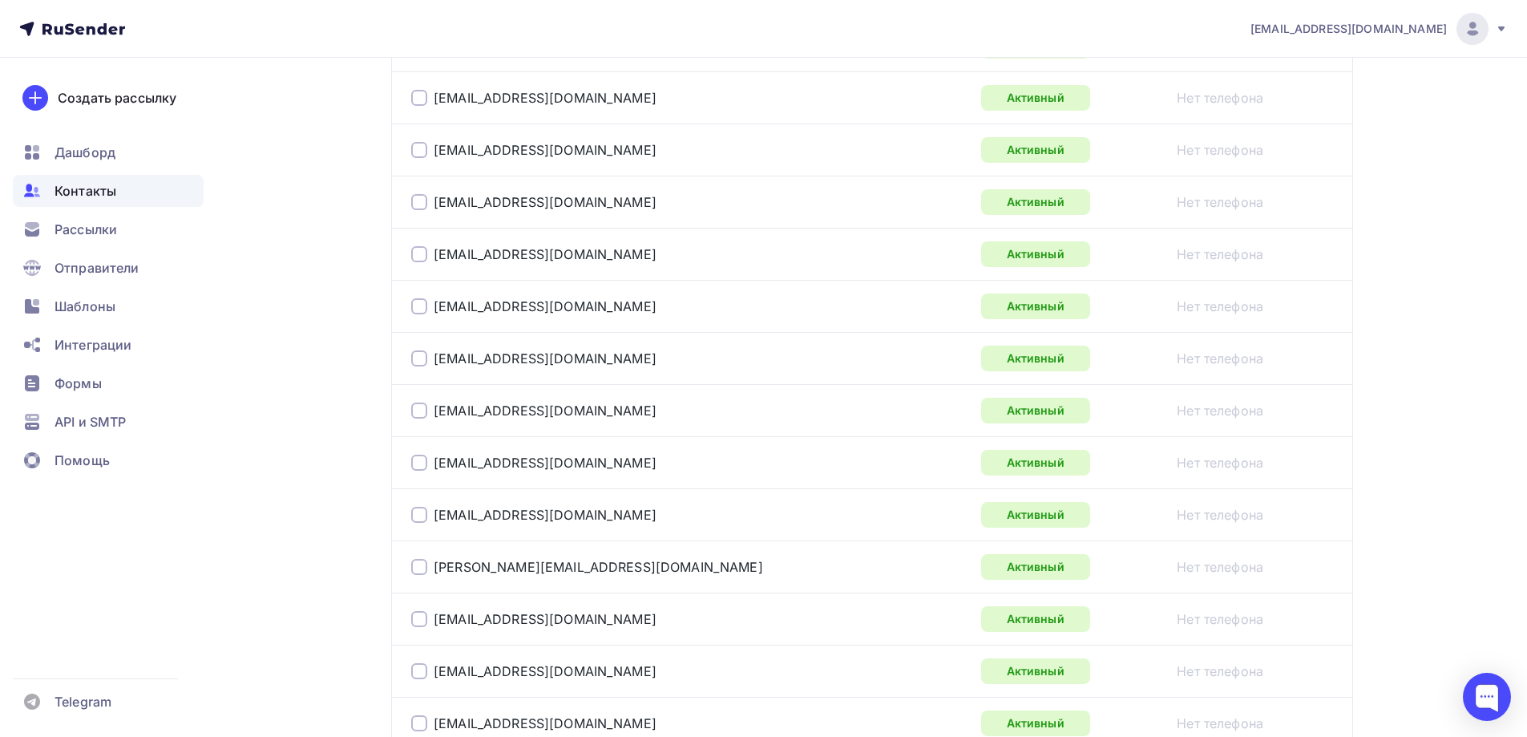
scroll to position [321, 0]
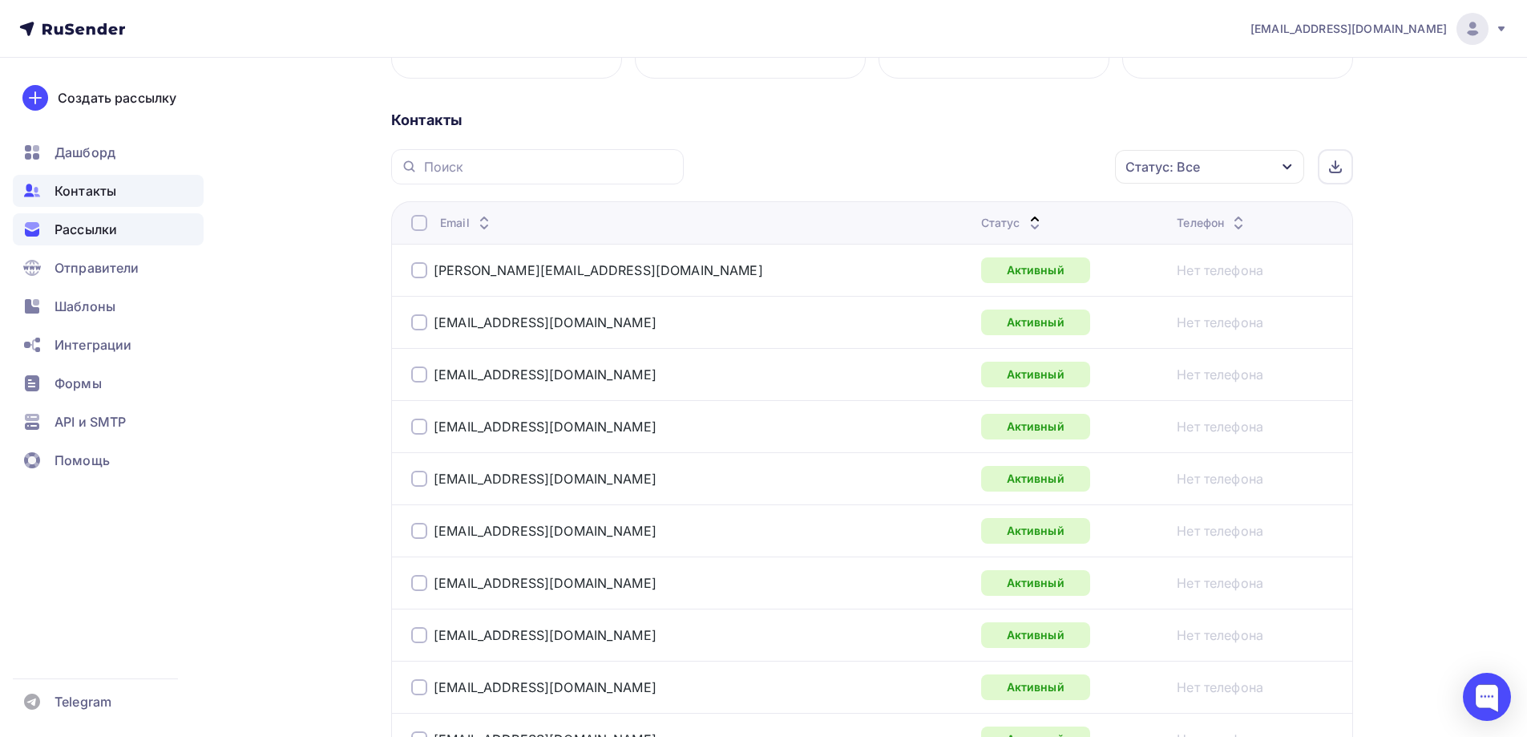
click at [91, 230] on span "Рассылки" at bounding box center [86, 229] width 63 height 19
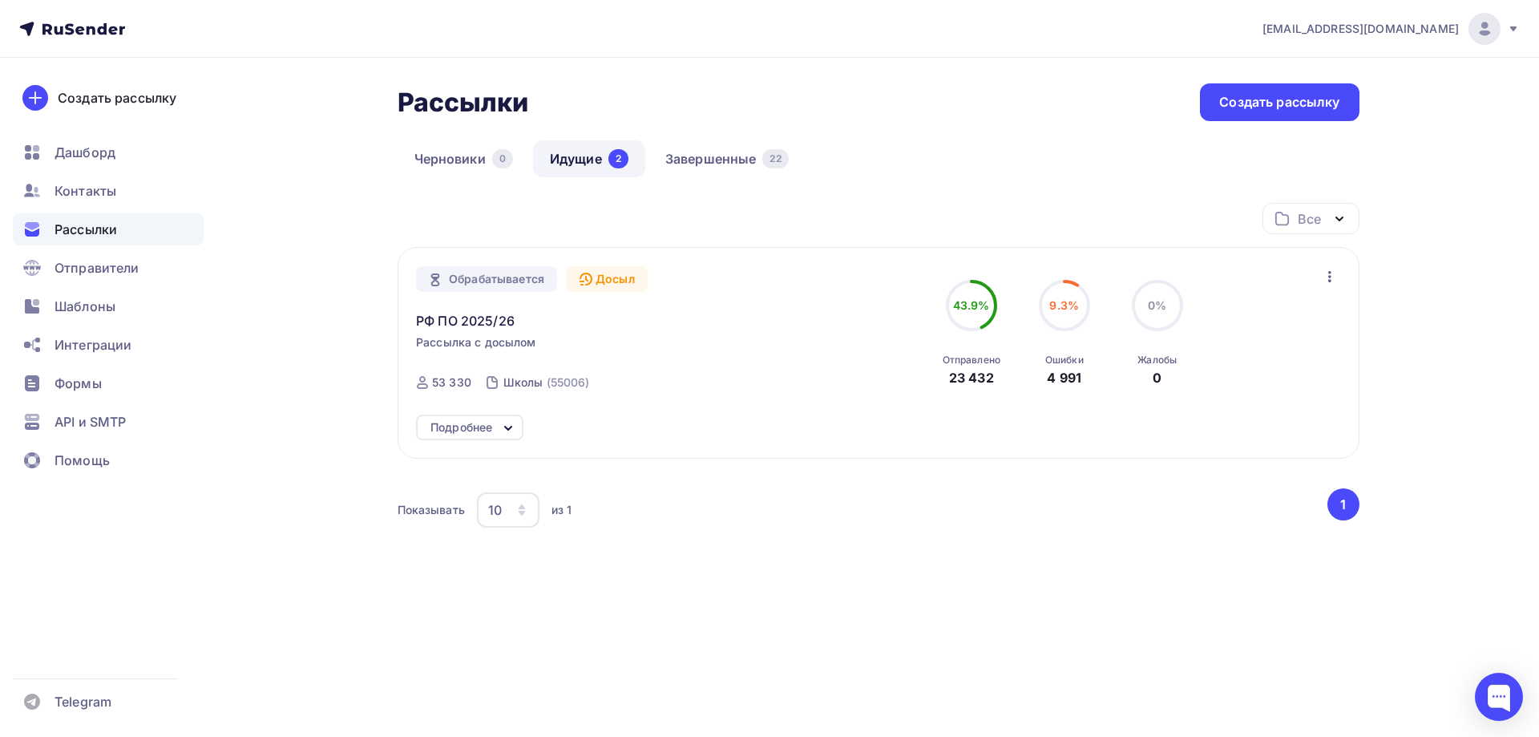
click at [485, 421] on div "Подробнее" at bounding box center [462, 427] width 62 height 19
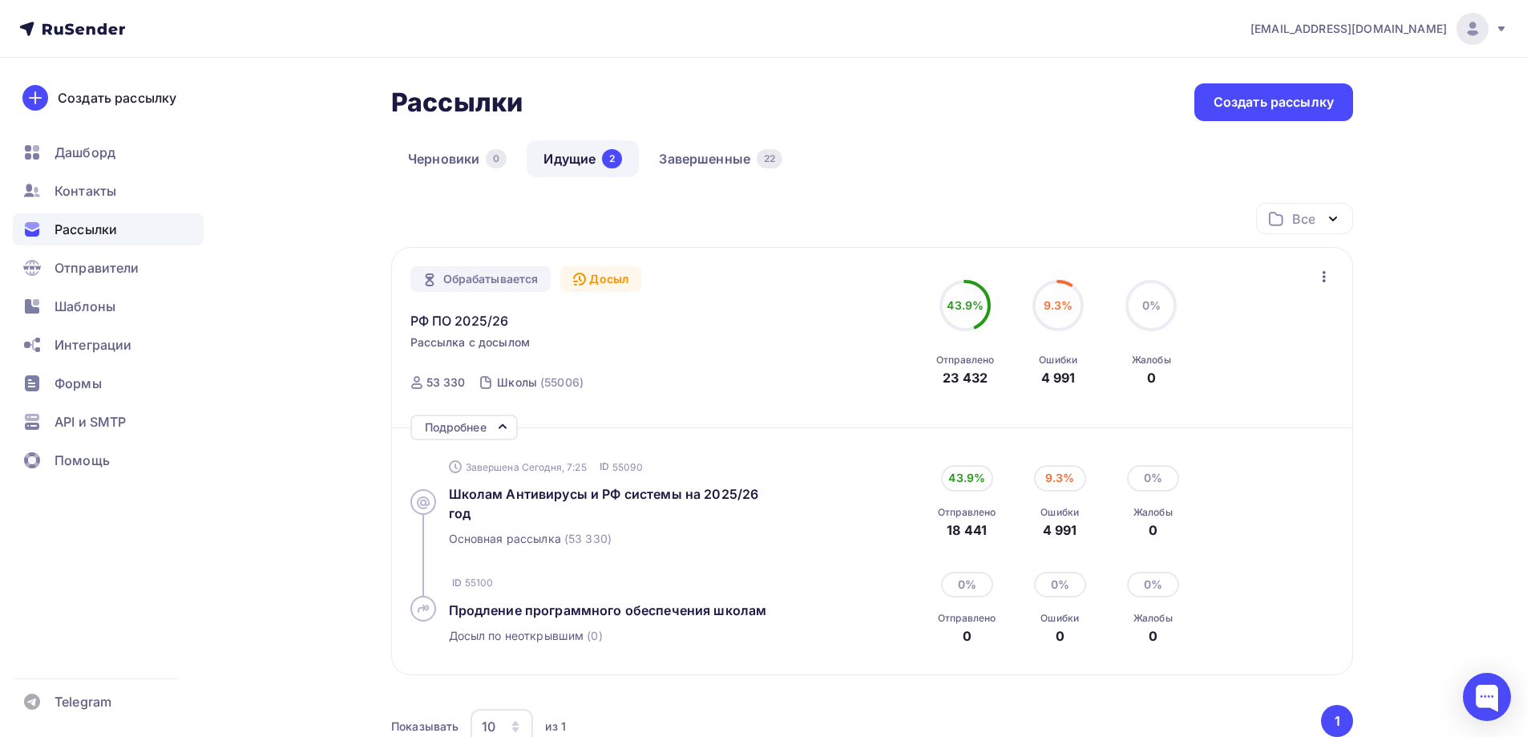
click at [1323, 275] on icon "button" at bounding box center [1324, 276] width 19 height 19
click at [1297, 319] on div "Отменить досыл" at bounding box center [1255, 318] width 154 height 19
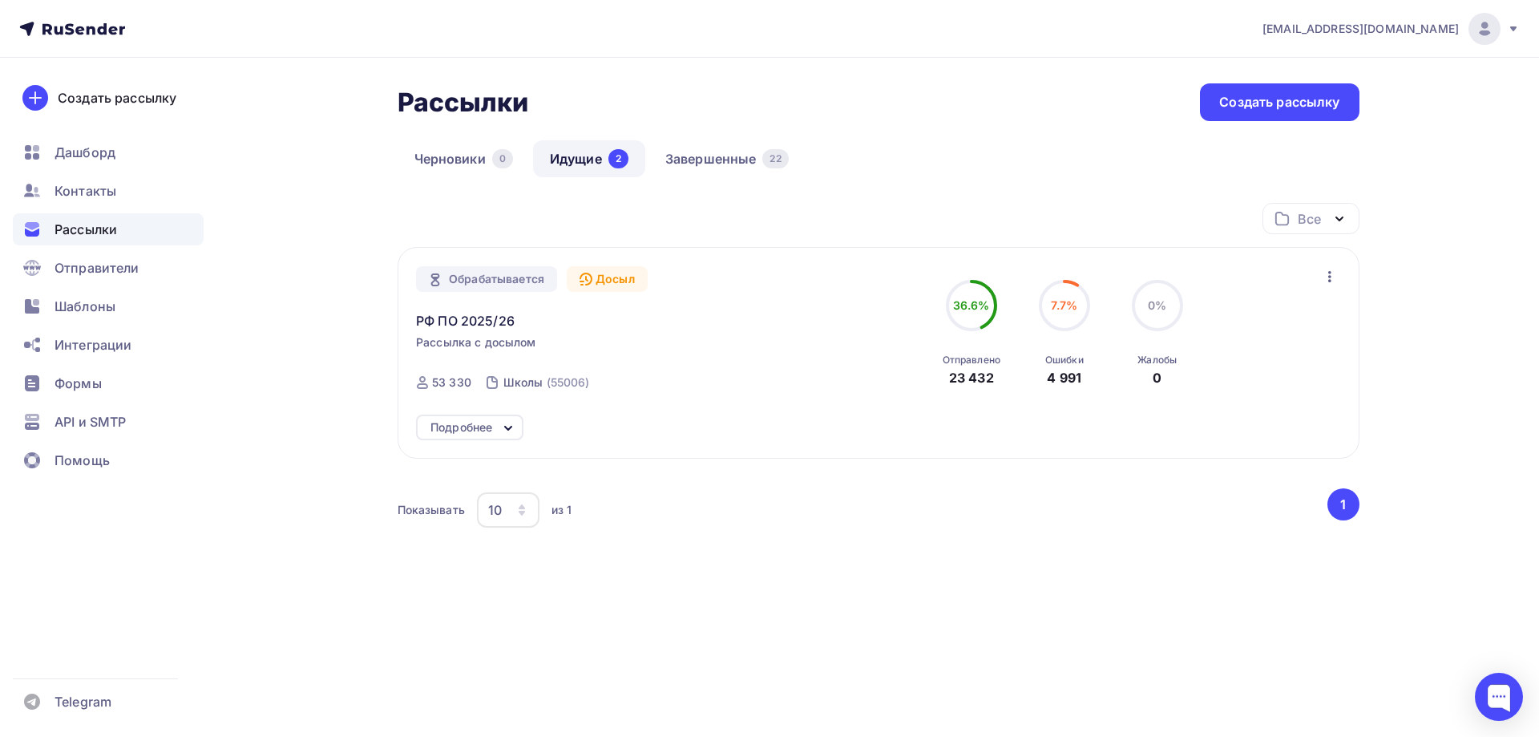
click at [1329, 270] on icon "button" at bounding box center [1329, 276] width 19 height 19
click at [1301, 317] on div "Отменить досыл" at bounding box center [1260, 318] width 154 height 19
click at [469, 317] on span "РФ ПО 2025/26" at bounding box center [465, 320] width 99 height 19
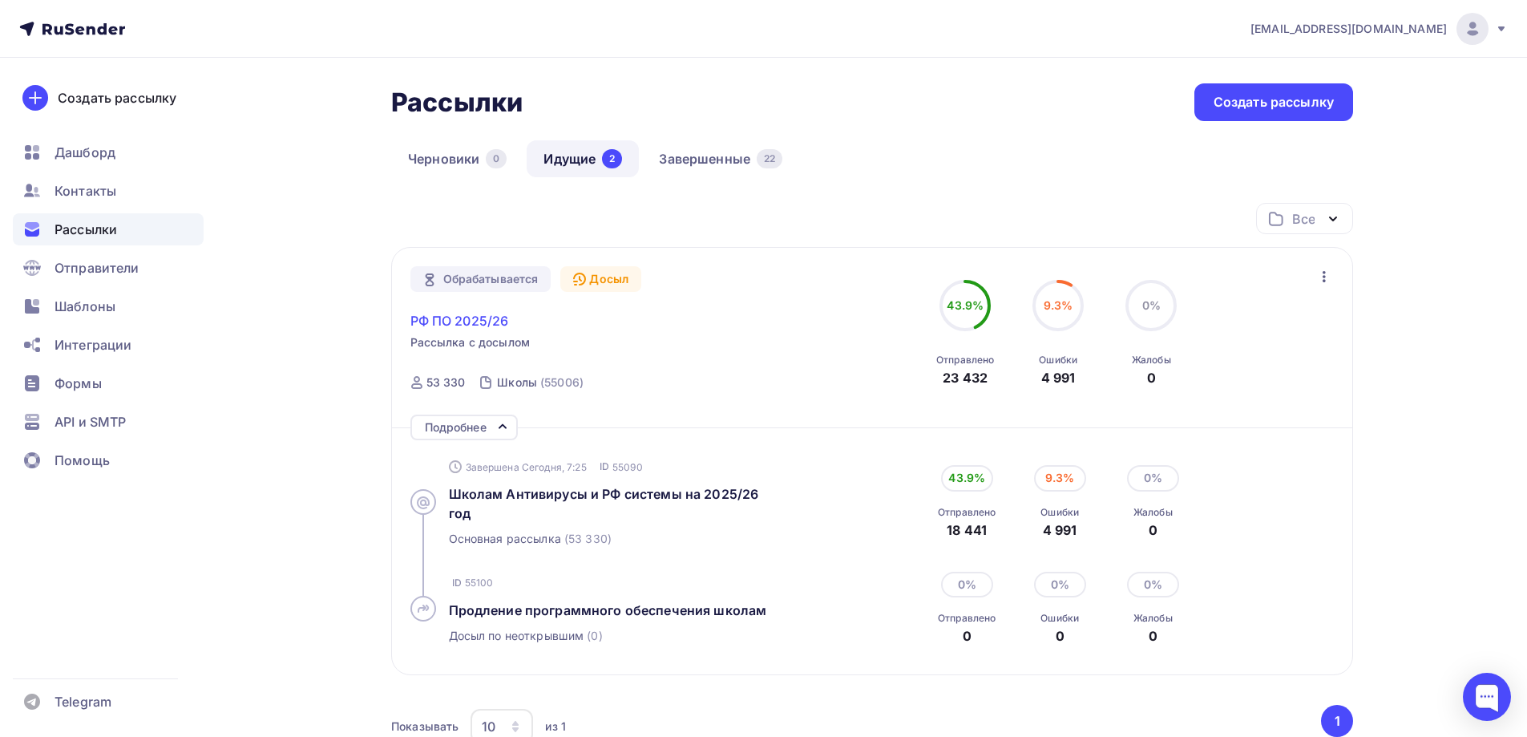
click at [456, 328] on span "РФ ПО 2025/26" at bounding box center [459, 320] width 99 height 19
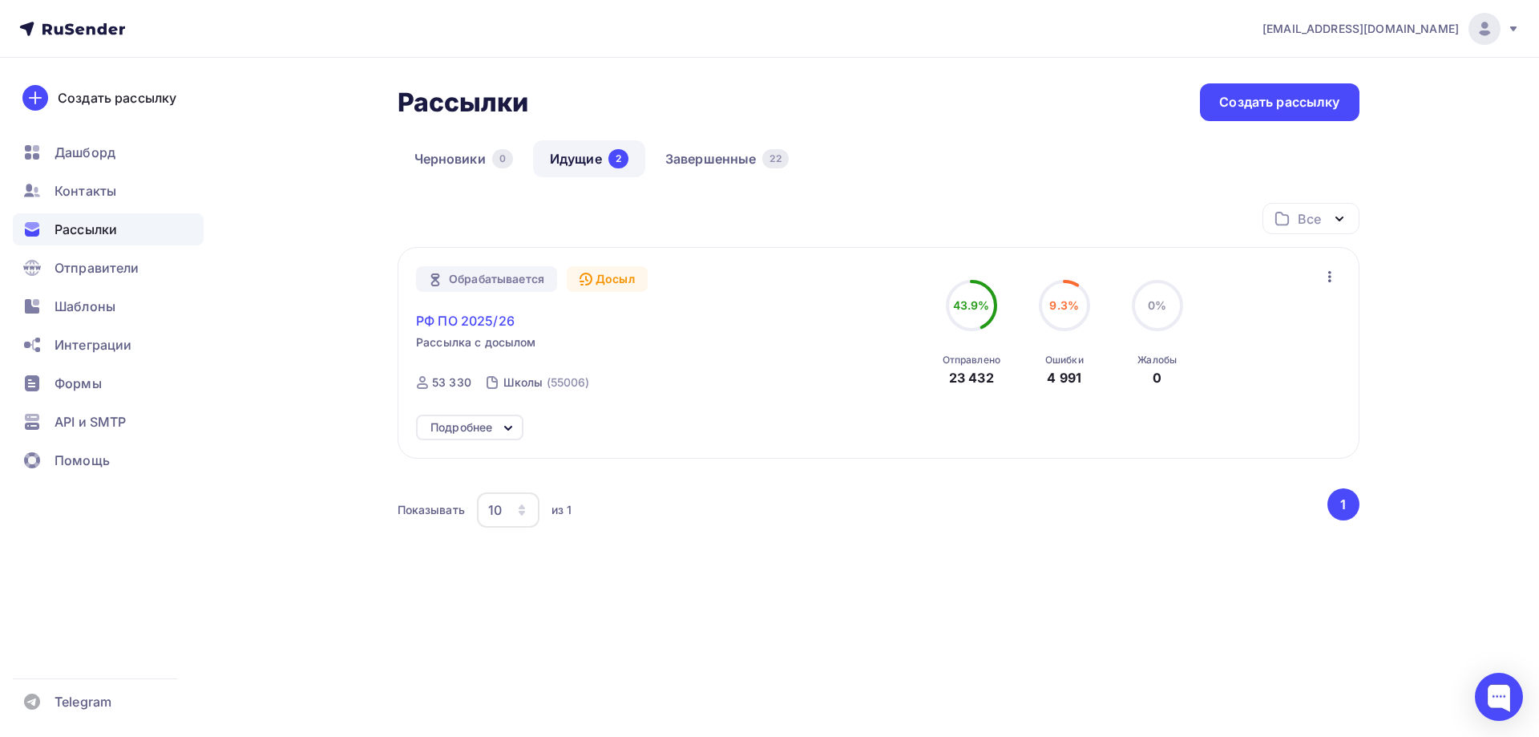
click at [455, 318] on span "РФ ПО 2025/26" at bounding box center [465, 320] width 99 height 19
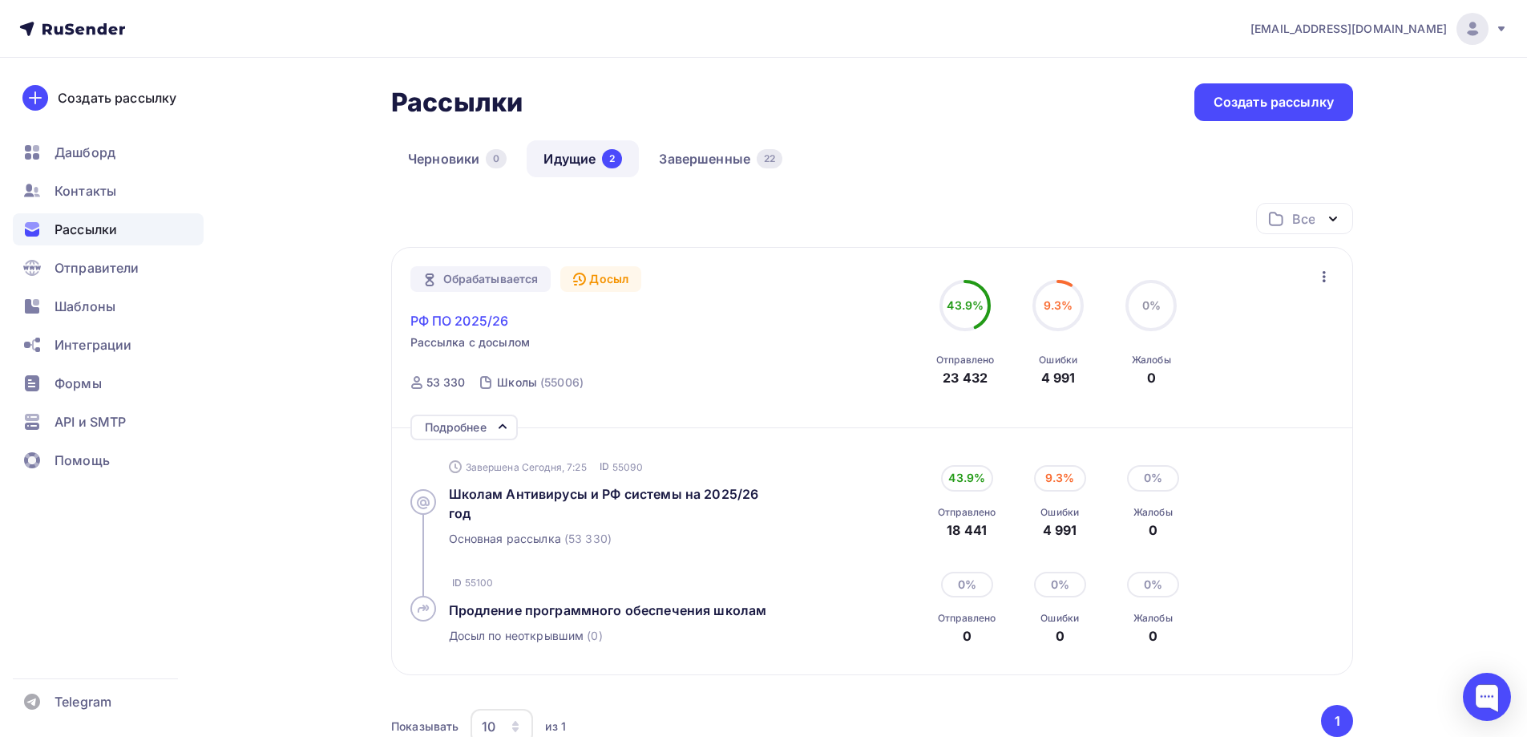
click at [470, 318] on span "РФ ПО 2025/26" at bounding box center [459, 320] width 99 height 19
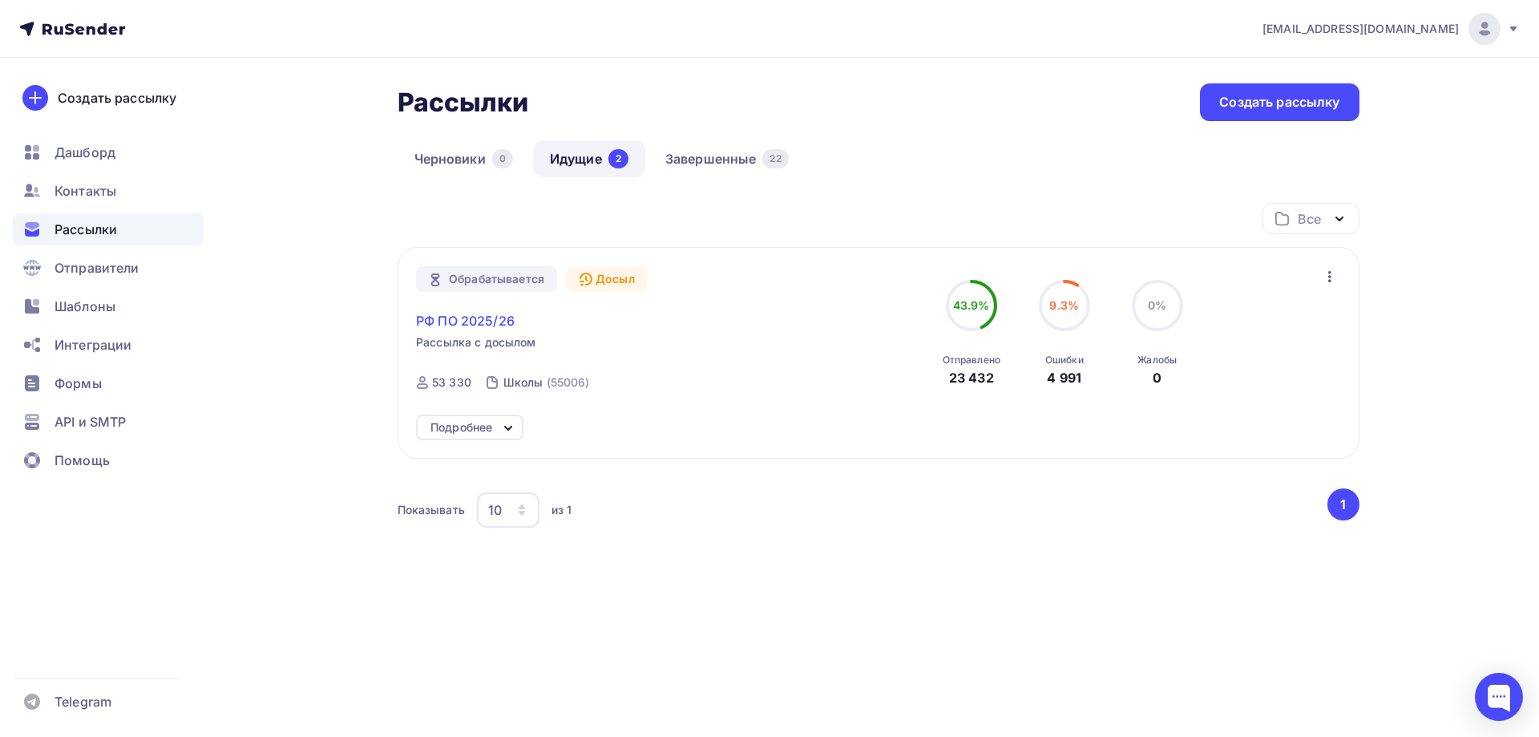
click at [507, 325] on span "РФ ПО 2025/26" at bounding box center [465, 320] width 99 height 19
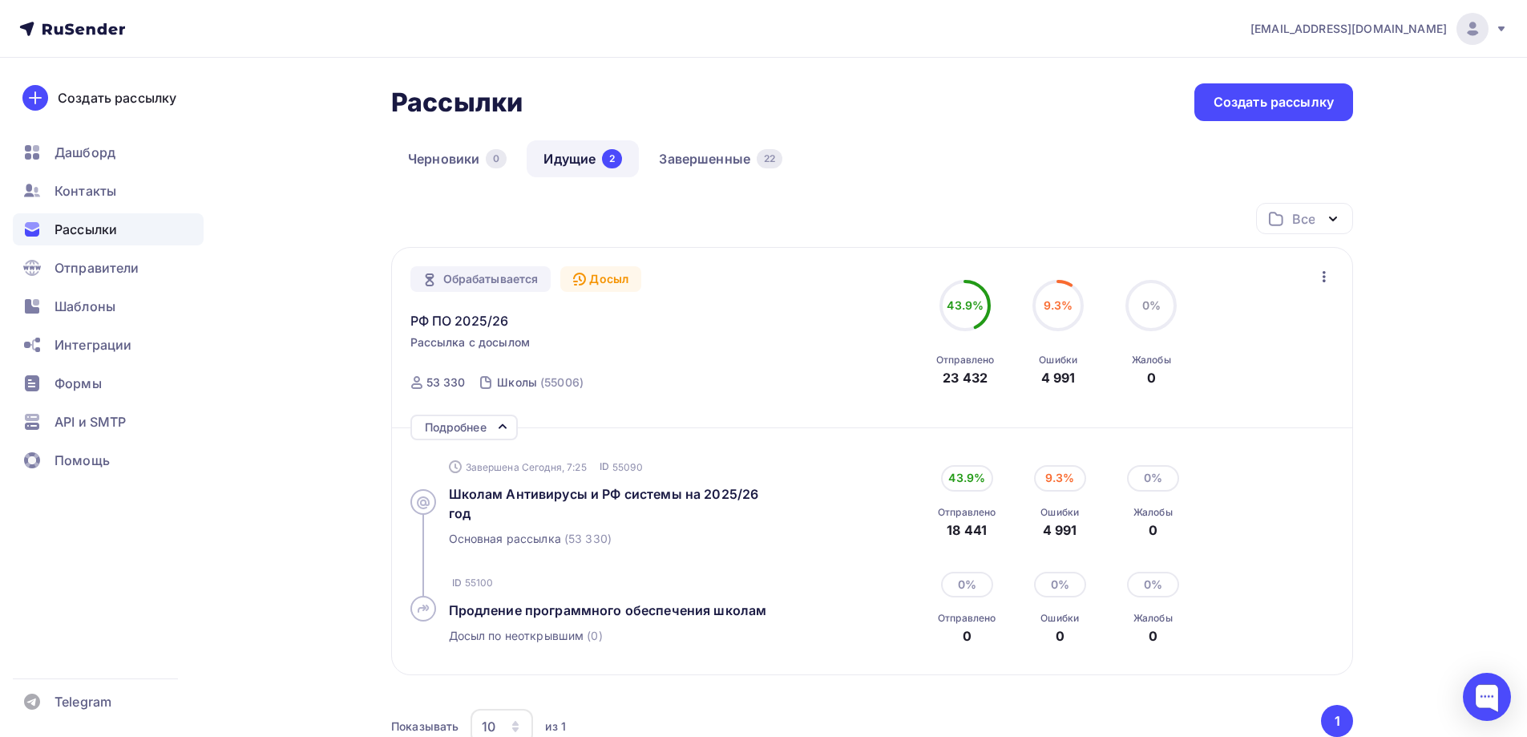
click at [504, 277] on div "Обрабатывается" at bounding box center [480, 279] width 141 height 26
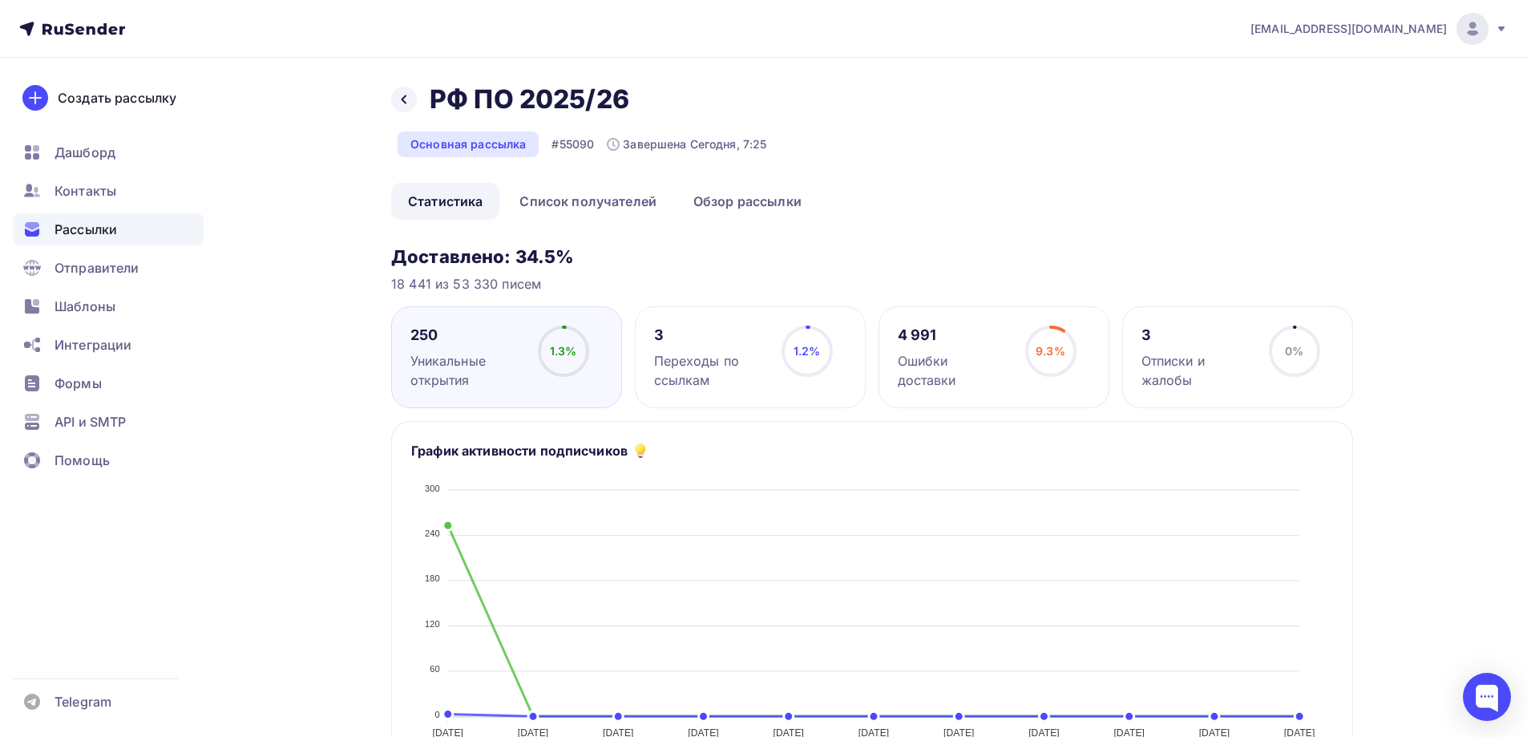
click at [920, 332] on div "4 991" at bounding box center [954, 334] width 113 height 19
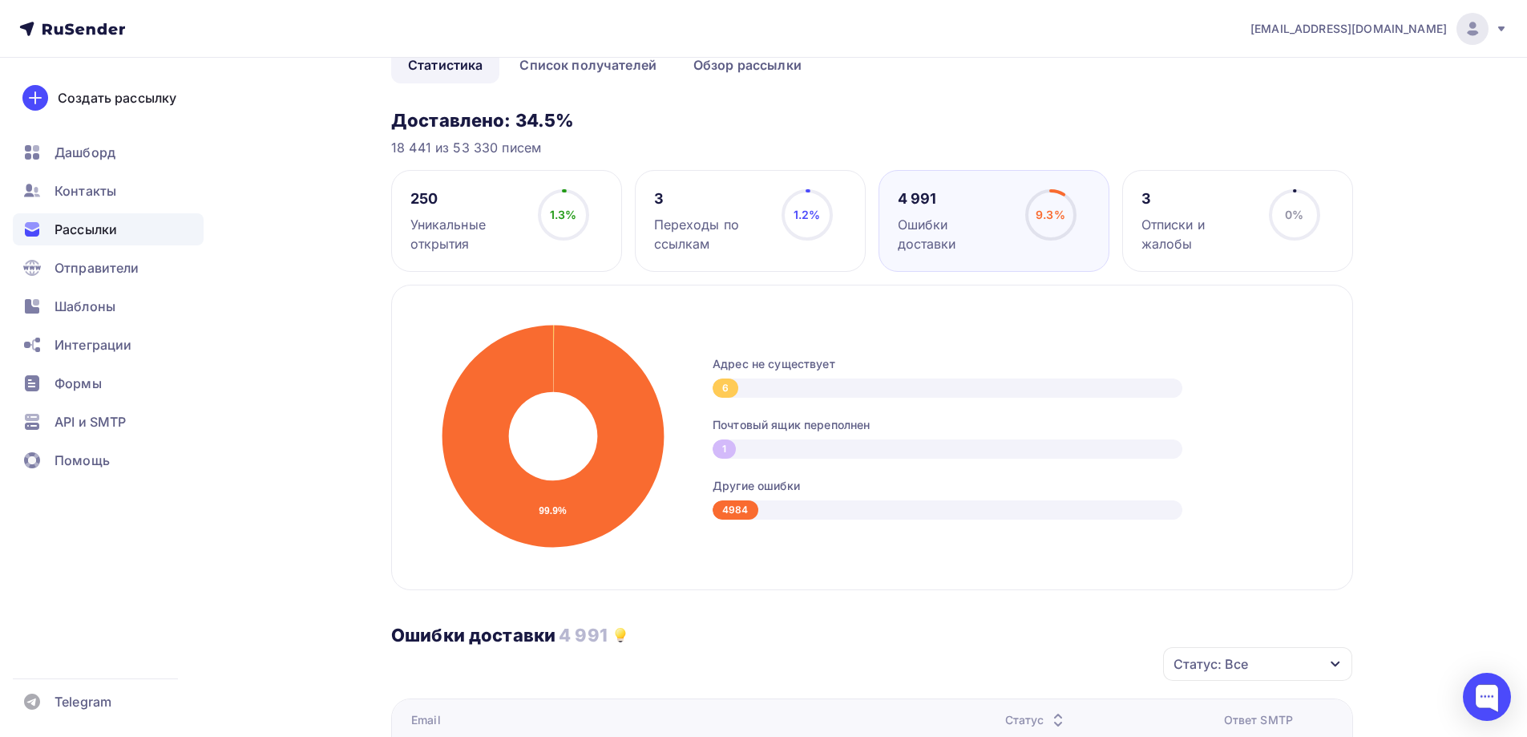
scroll to position [401, 0]
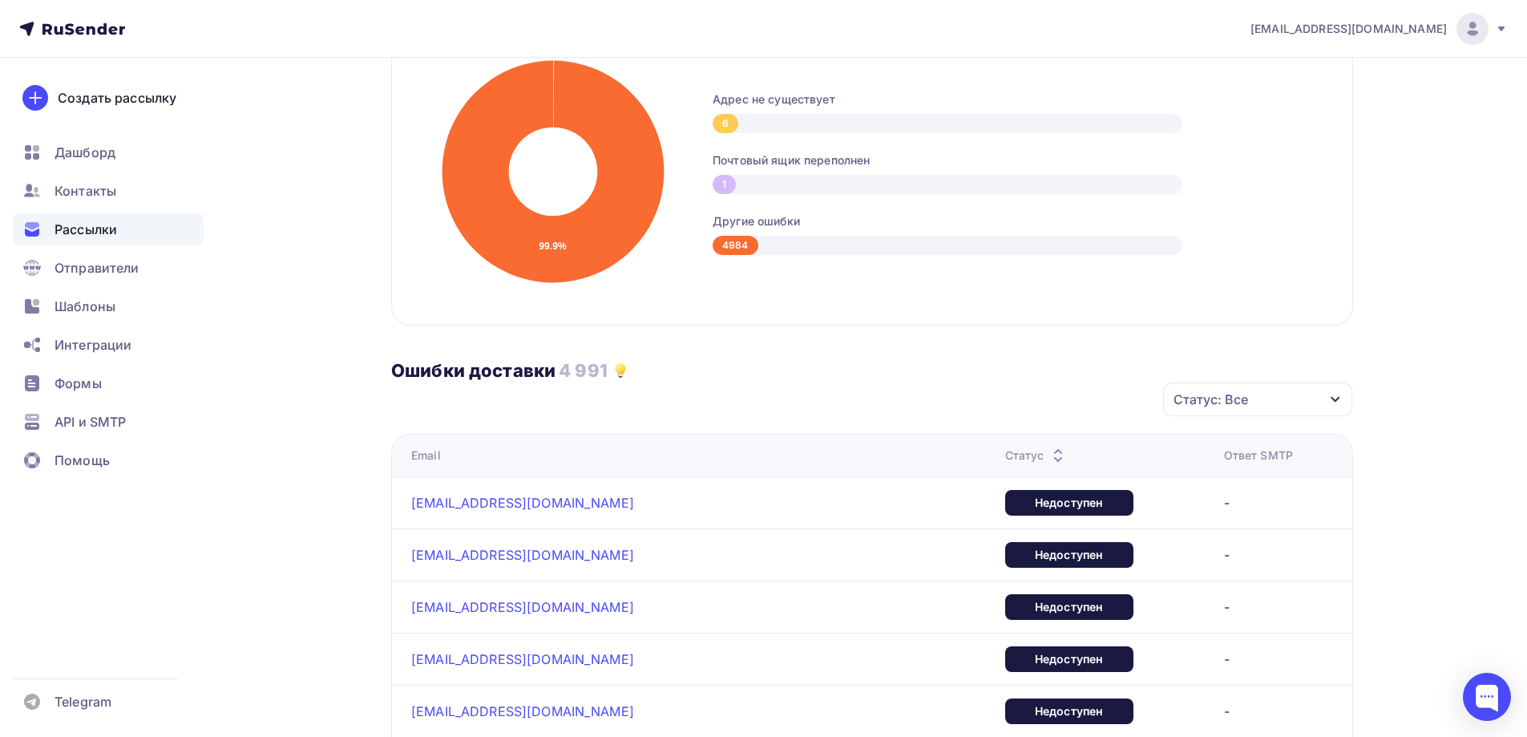
click at [1282, 406] on div "Статус: Все" at bounding box center [1257, 399] width 189 height 34
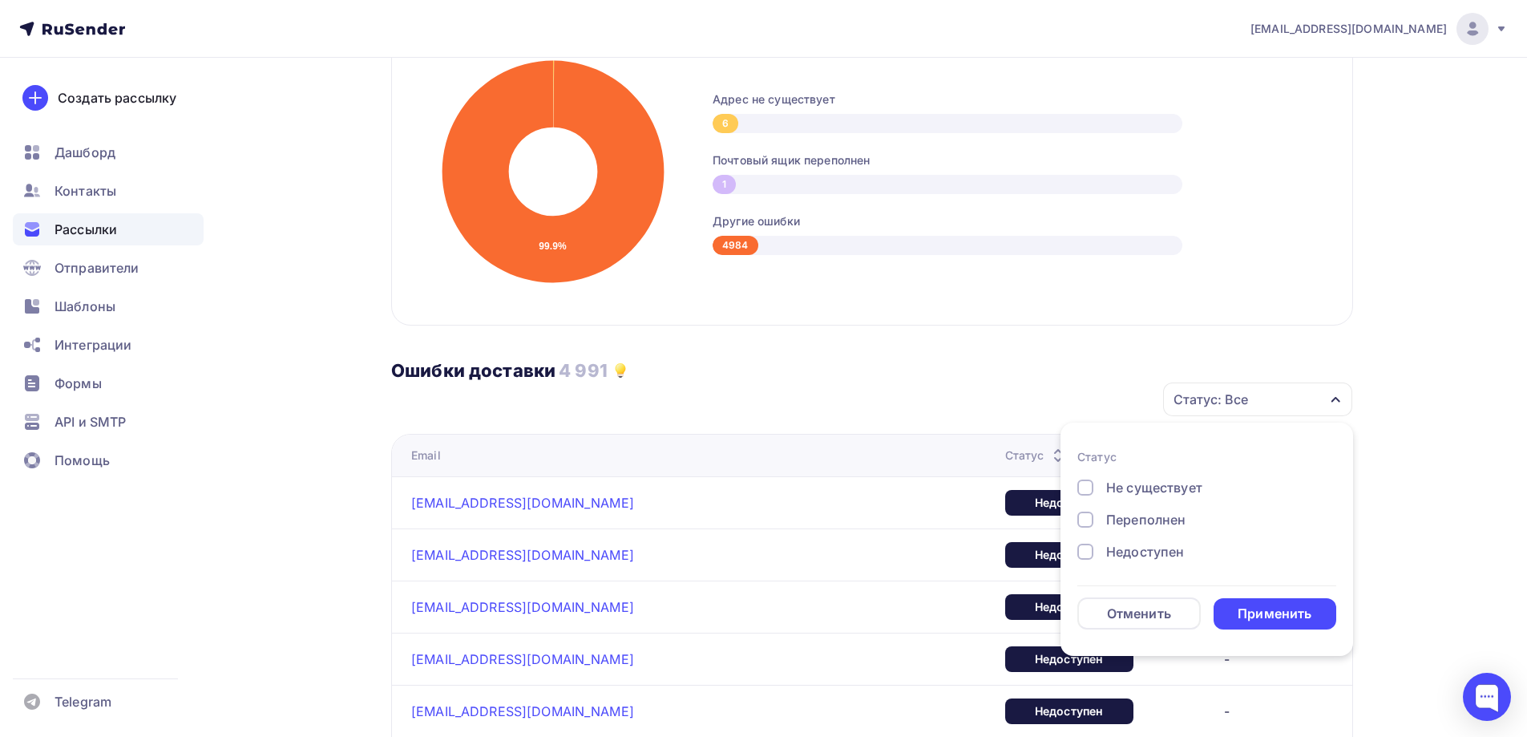
click at [1277, 399] on div "Статус: Все" at bounding box center [1257, 399] width 189 height 34
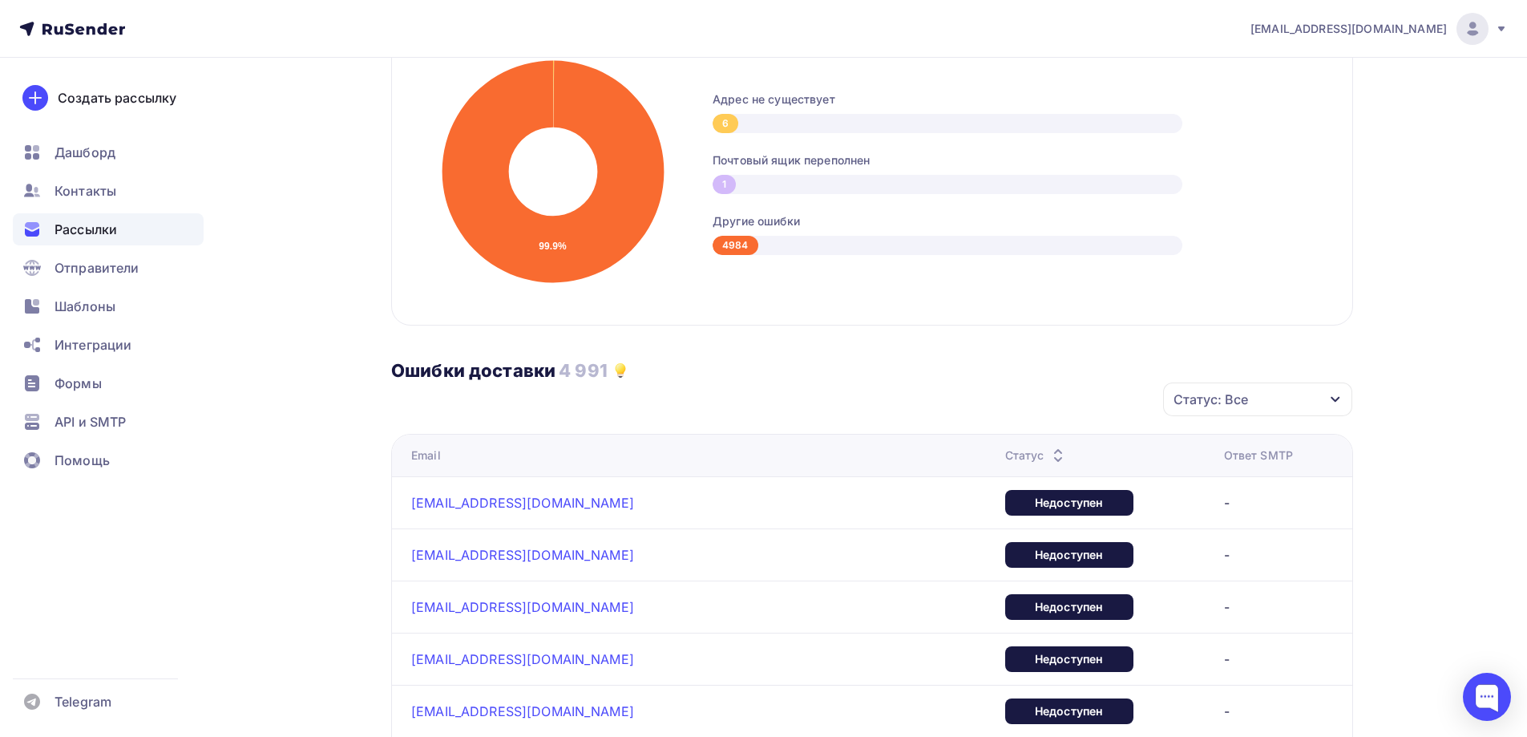
click at [560, 457] on div "Email" at bounding box center [611, 455] width 401 height 16
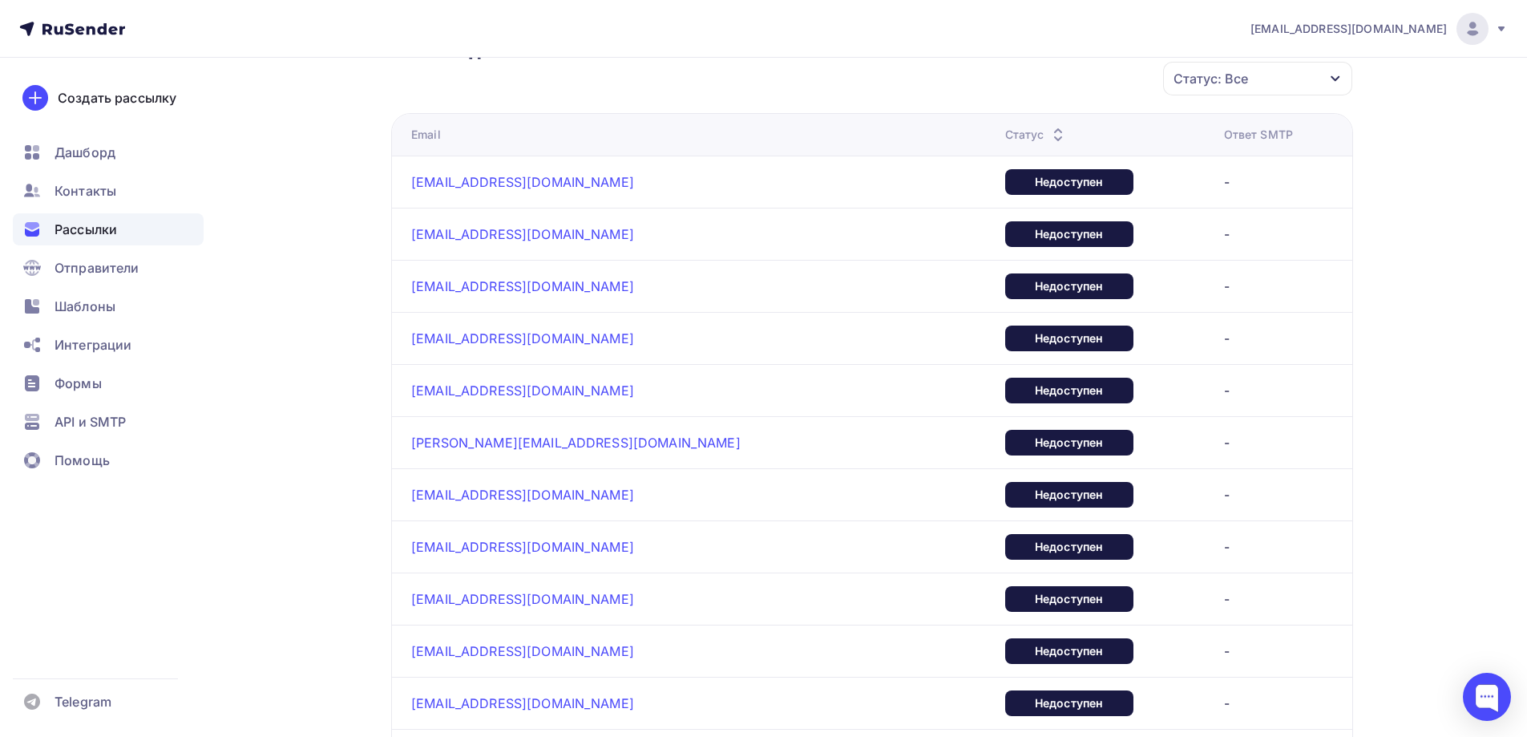
drag, startPoint x: 452, startPoint y: 178, endPoint x: 343, endPoint y: 188, distance: 109.5
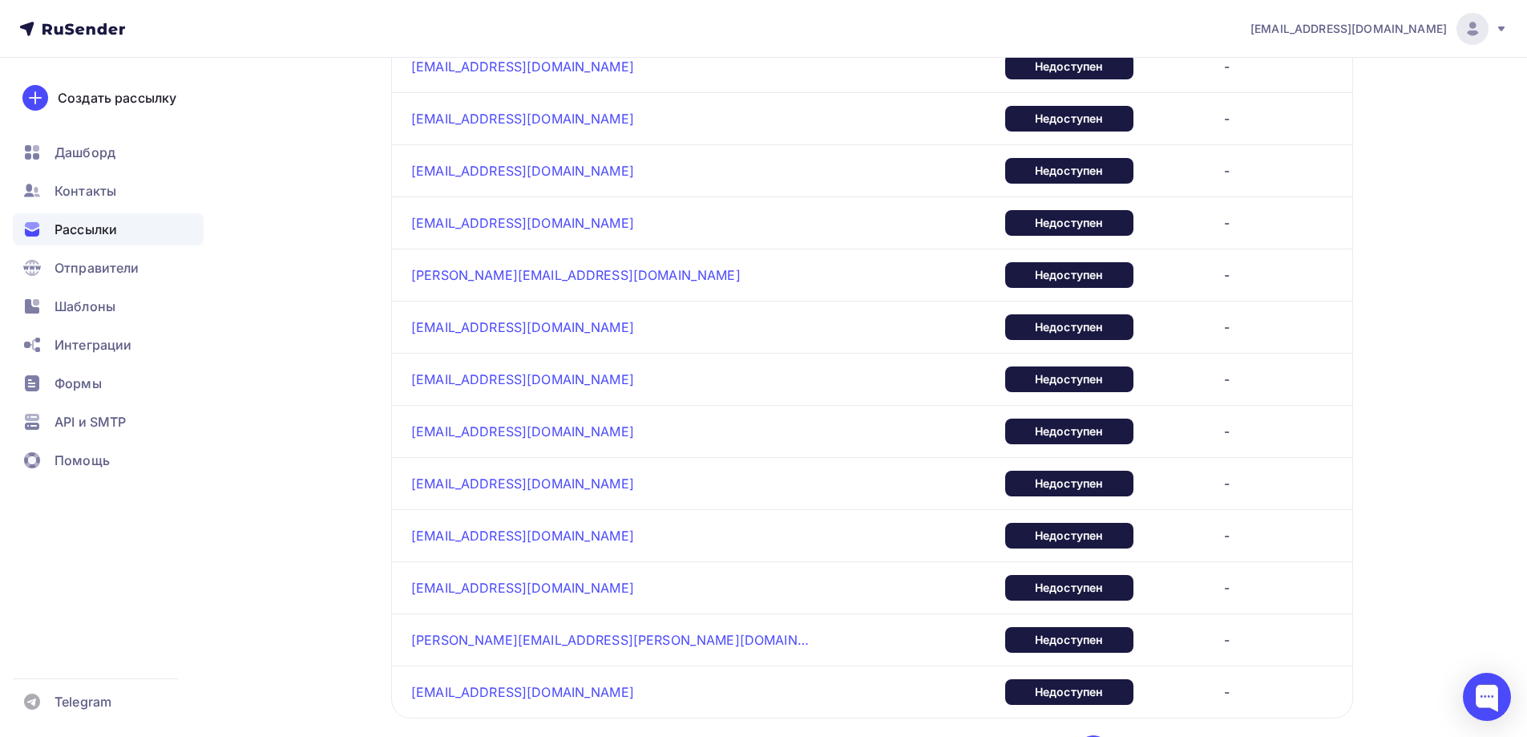
scroll to position [2871, 0]
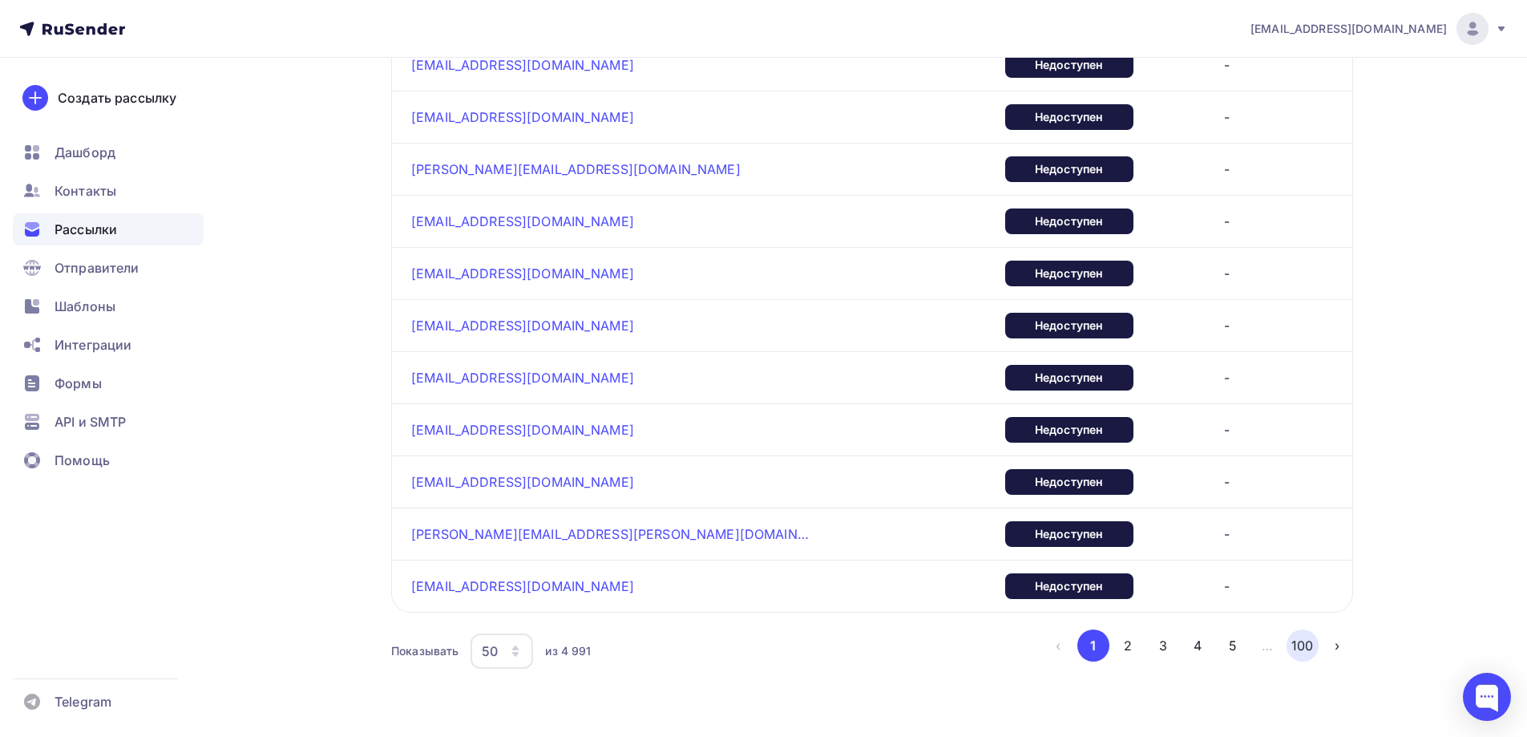
click at [1309, 644] on button "100" at bounding box center [1303, 645] width 32 height 32
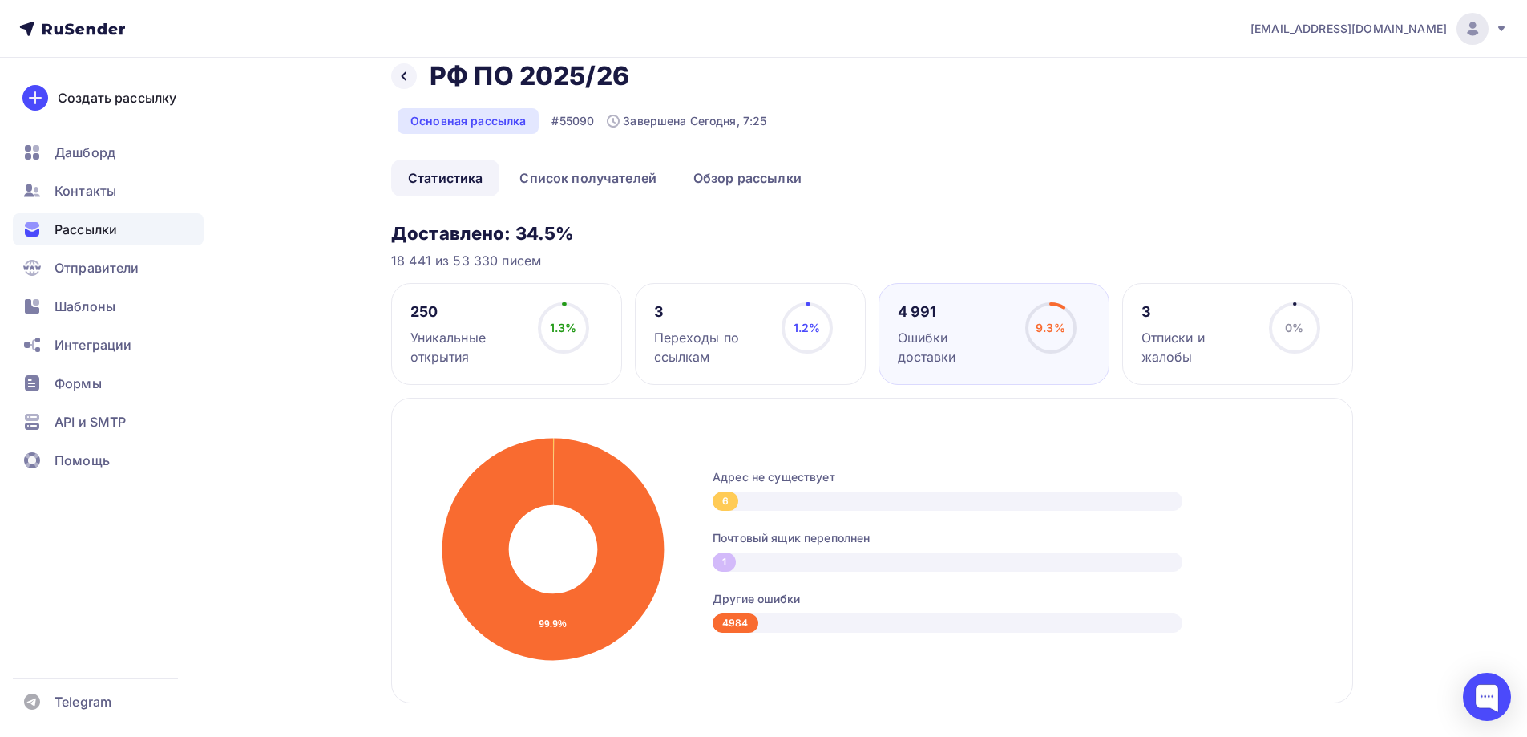
scroll to position [0, 0]
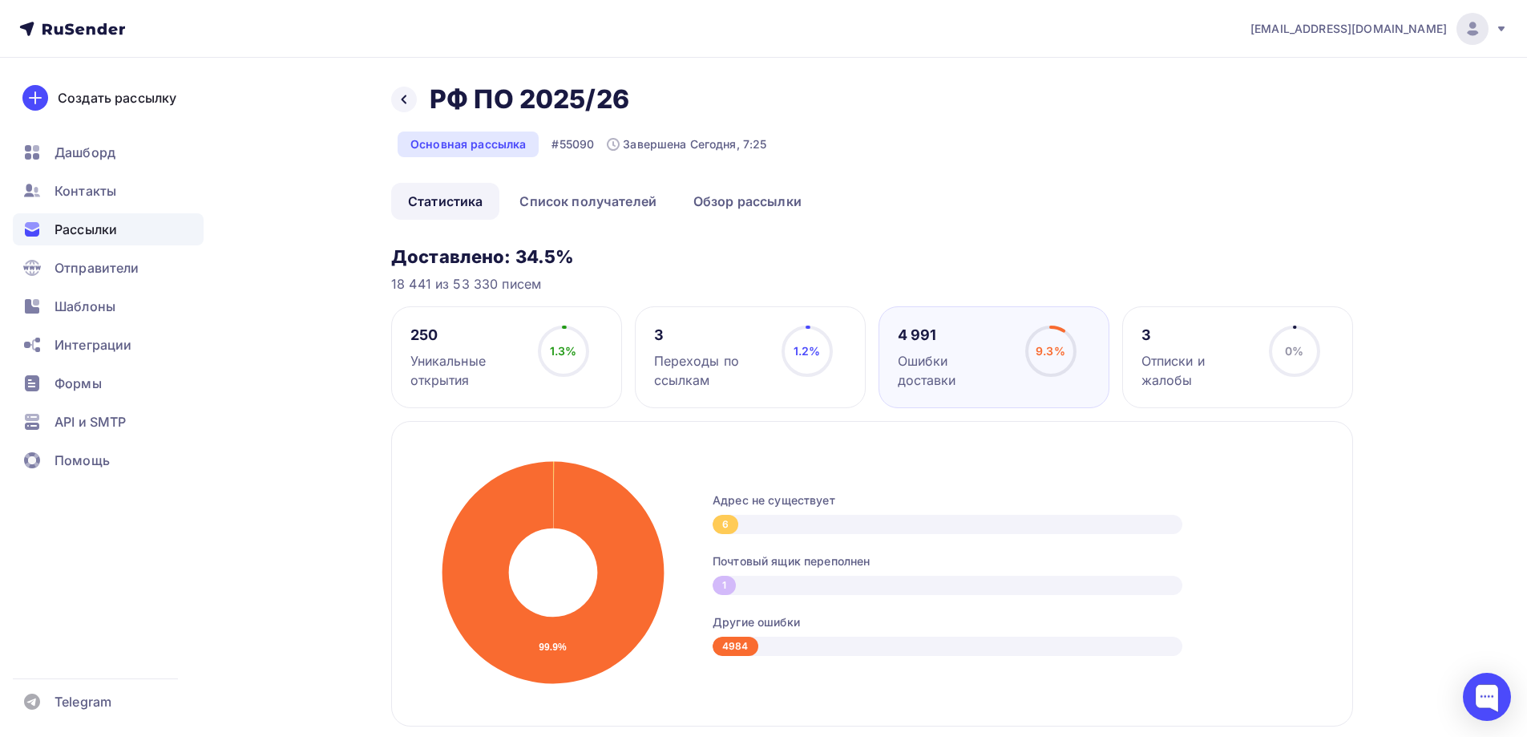
drag, startPoint x: 997, startPoint y: 337, endPoint x: 968, endPoint y: 352, distance: 33.3
click at [968, 352] on div "Ошибки доставки" at bounding box center [954, 370] width 113 height 38
click at [592, 211] on link "Список получателей" at bounding box center [588, 201] width 171 height 37
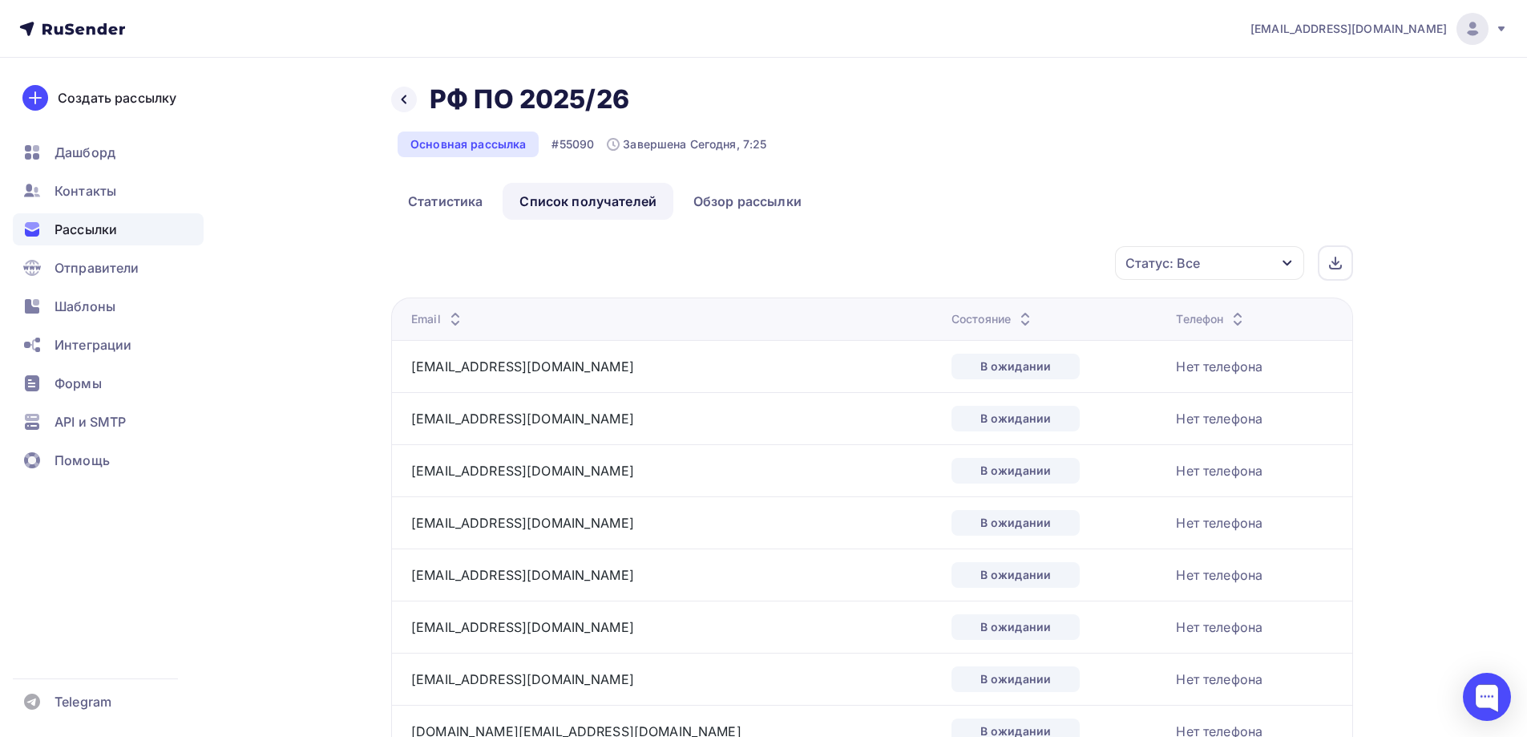
click at [1016, 323] on icon at bounding box center [1025, 322] width 19 height 19
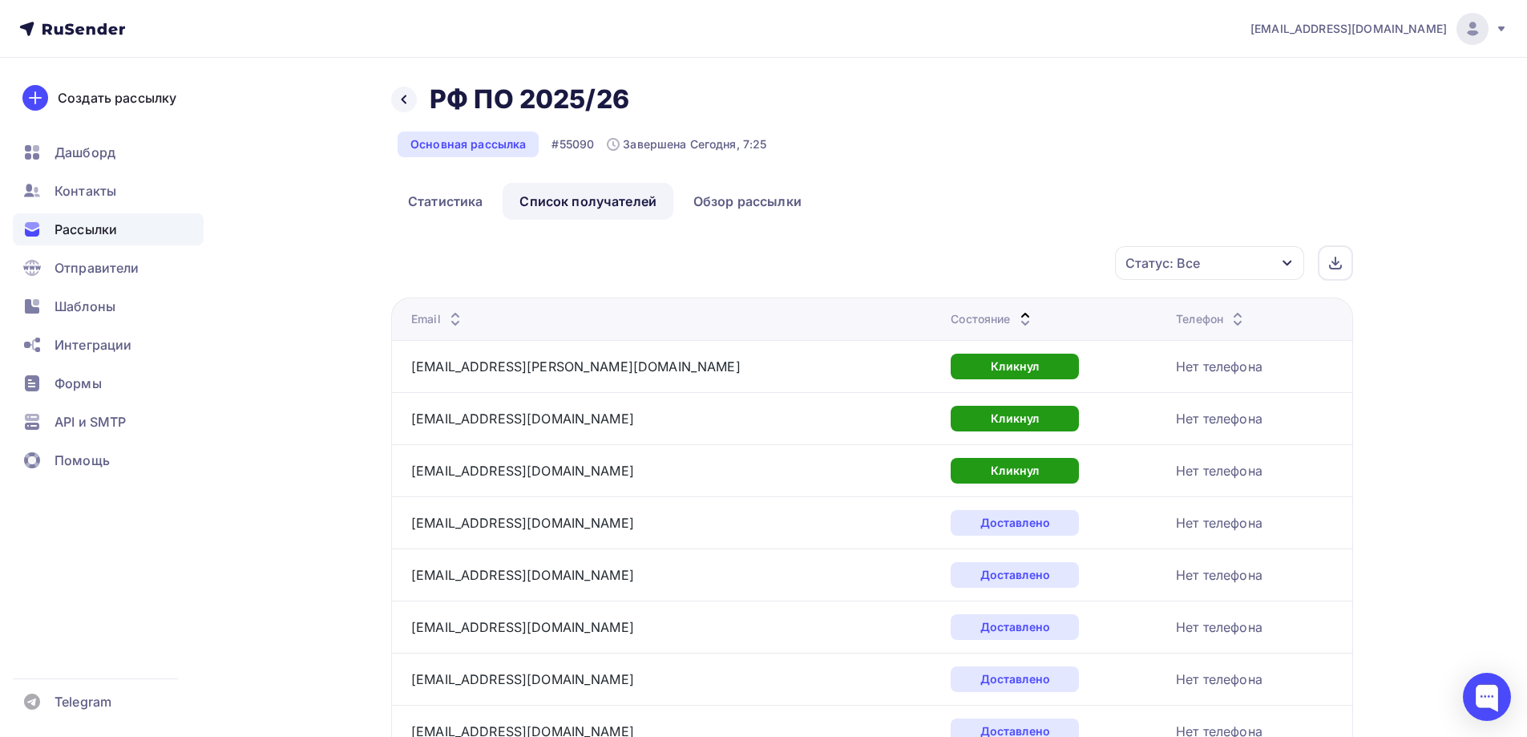
click at [1016, 325] on icon at bounding box center [1025, 322] width 19 height 19
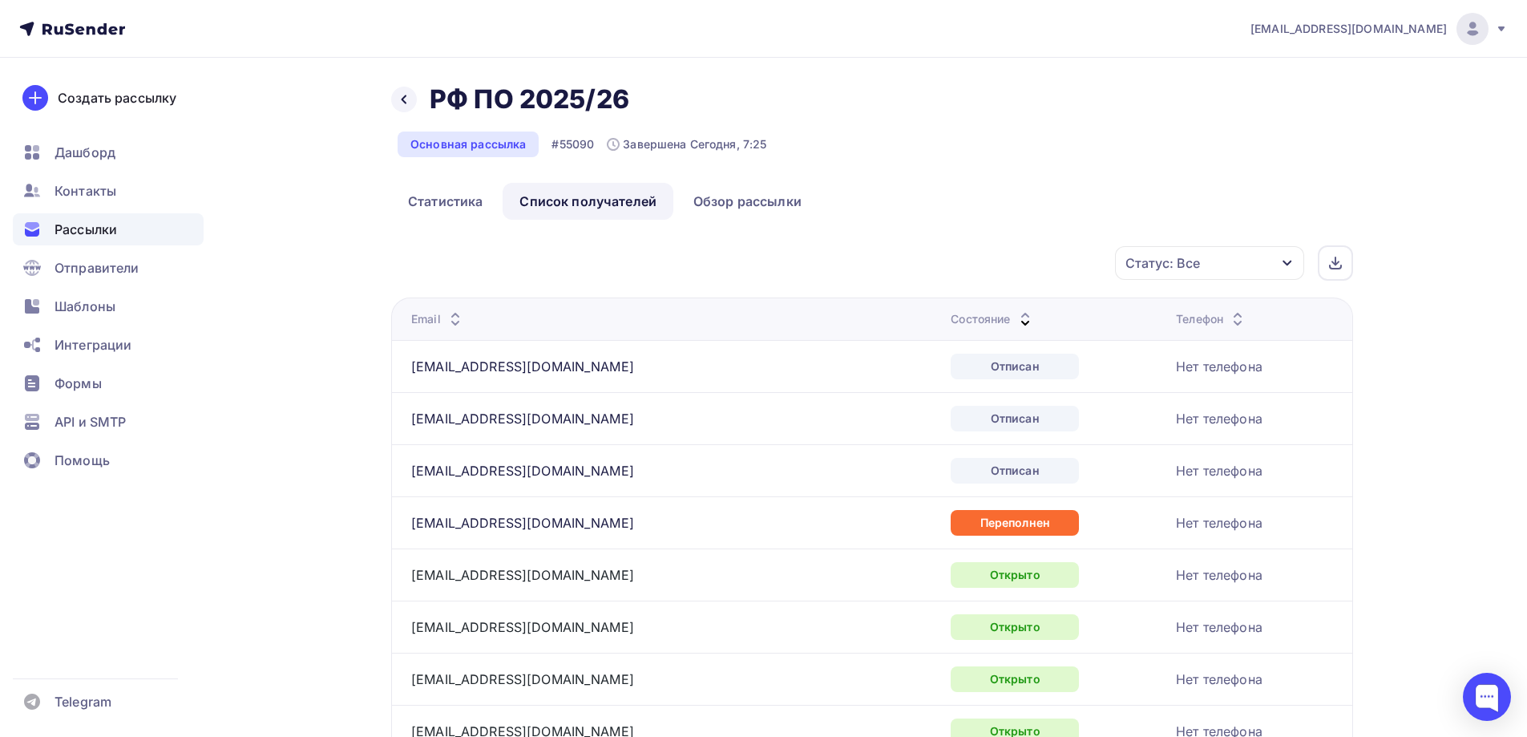
click at [1016, 324] on icon at bounding box center [1025, 322] width 19 height 19
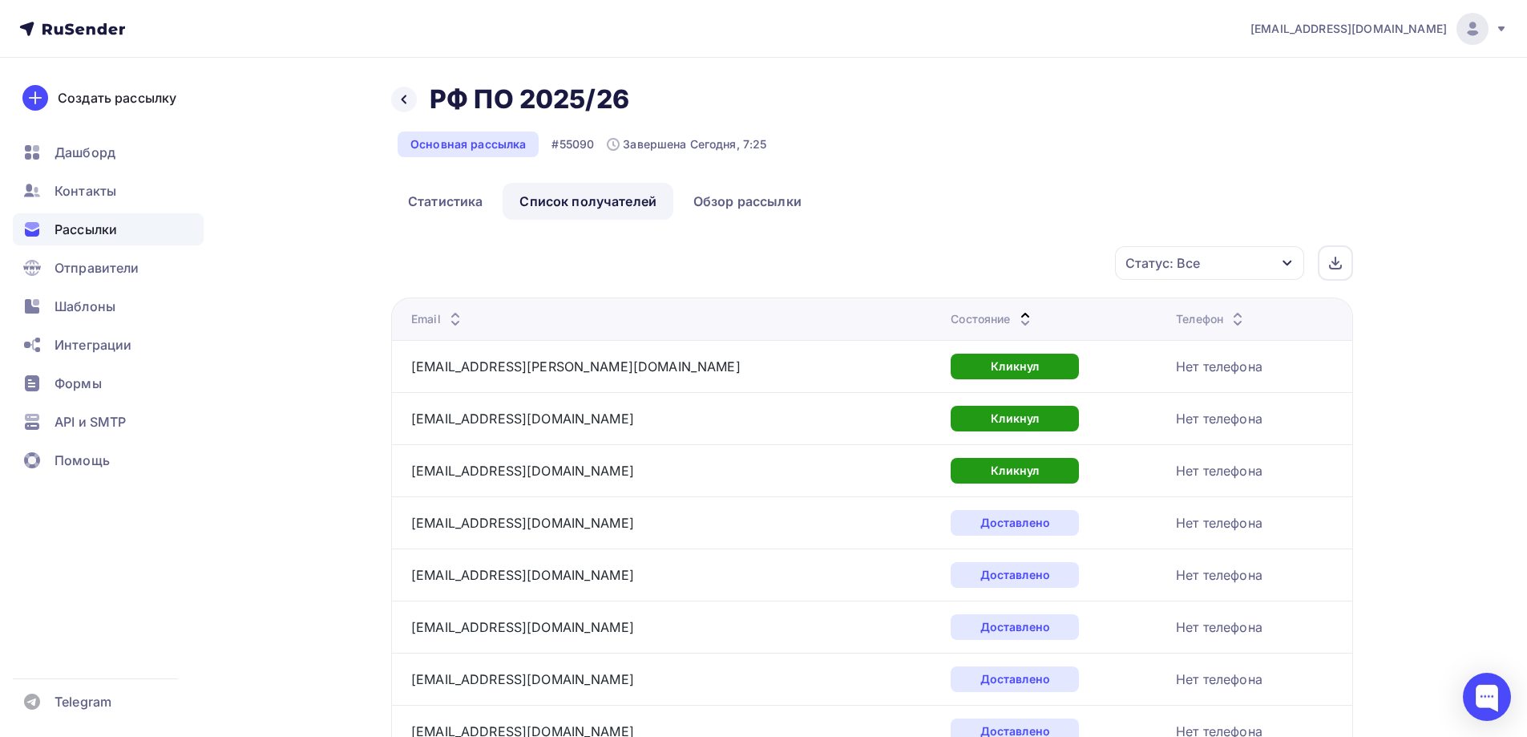
click at [1279, 267] on div "Статус: Все" at bounding box center [1209, 263] width 189 height 34
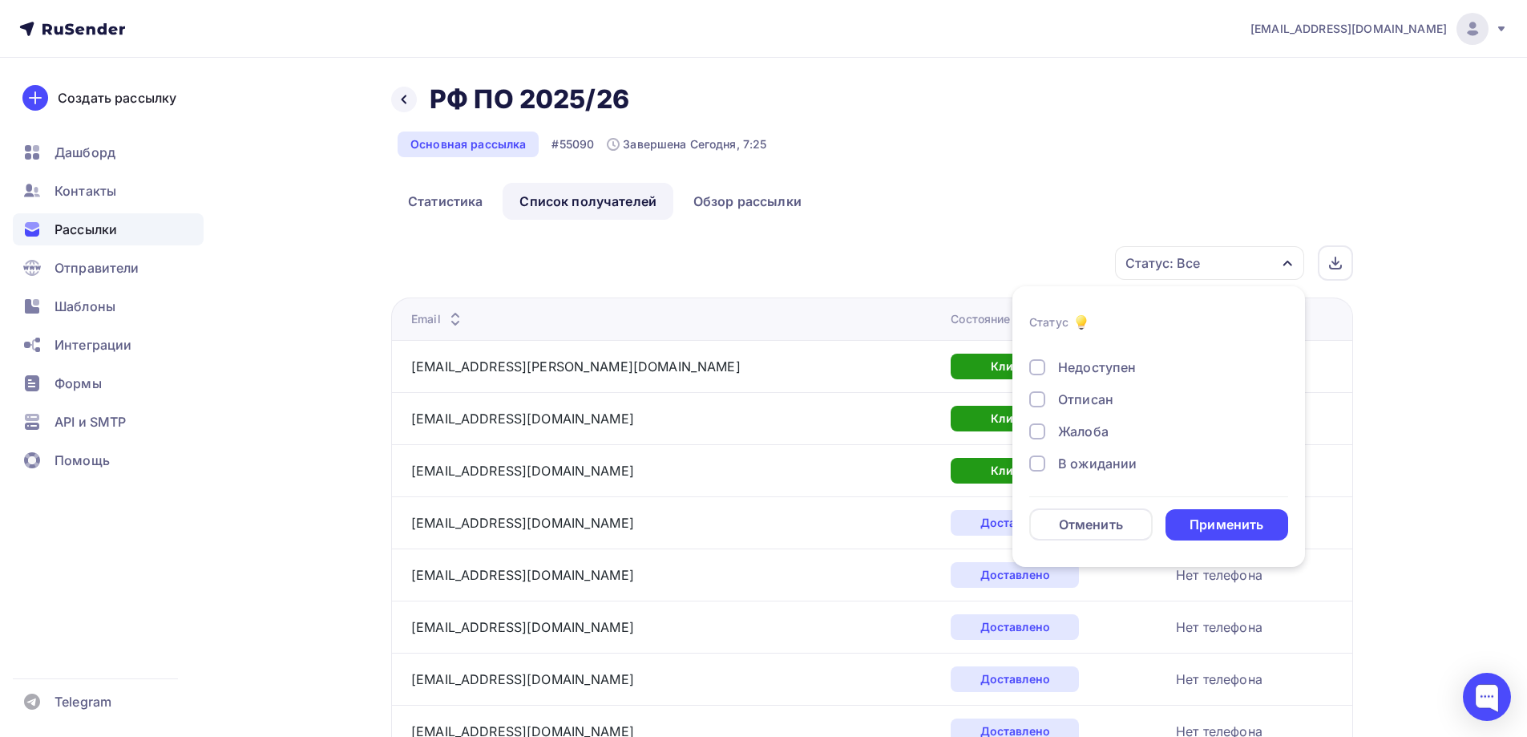
scroll to position [148, 0]
click at [1041, 428] on div at bounding box center [1037, 431] width 16 height 16
click at [1041, 399] on div at bounding box center [1037, 398] width 16 height 16
click at [1041, 365] on div at bounding box center [1037, 366] width 16 height 16
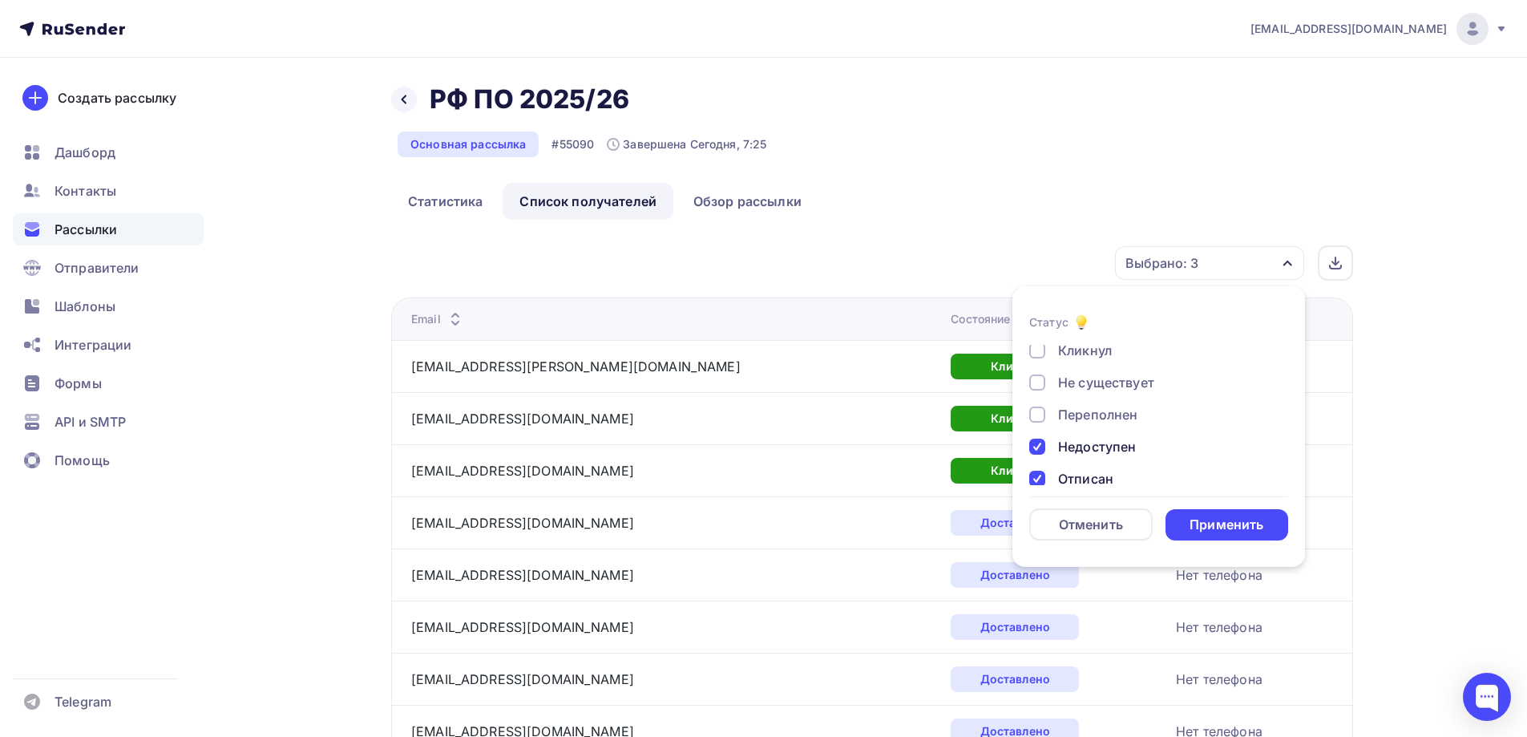
click at [1036, 414] on div at bounding box center [1037, 414] width 16 height 16
click at [1039, 384] on div at bounding box center [1037, 382] width 16 height 16
click at [1248, 519] on div "Применить" at bounding box center [1227, 525] width 74 height 18
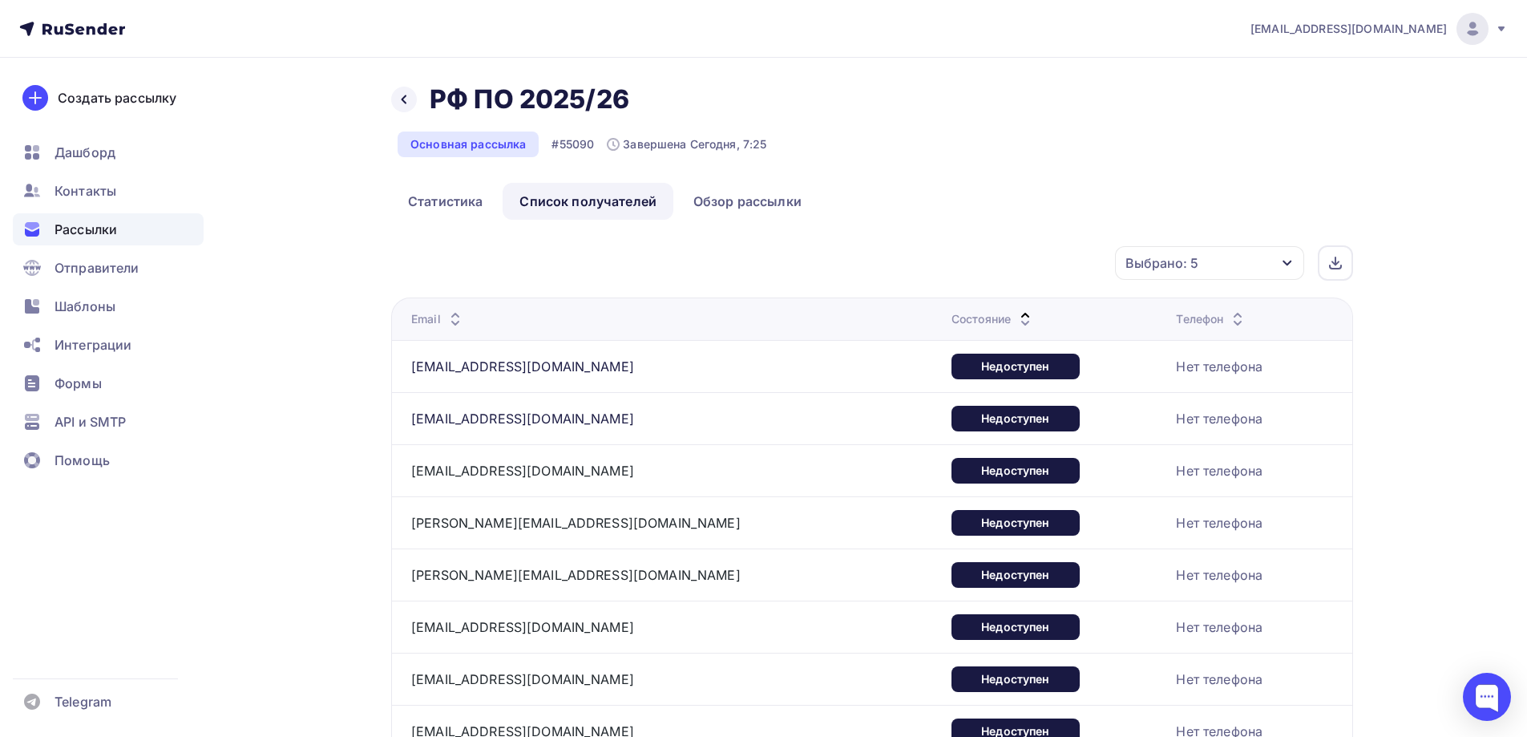
click at [1248, 266] on div "Выбрано: 5" at bounding box center [1209, 263] width 189 height 34
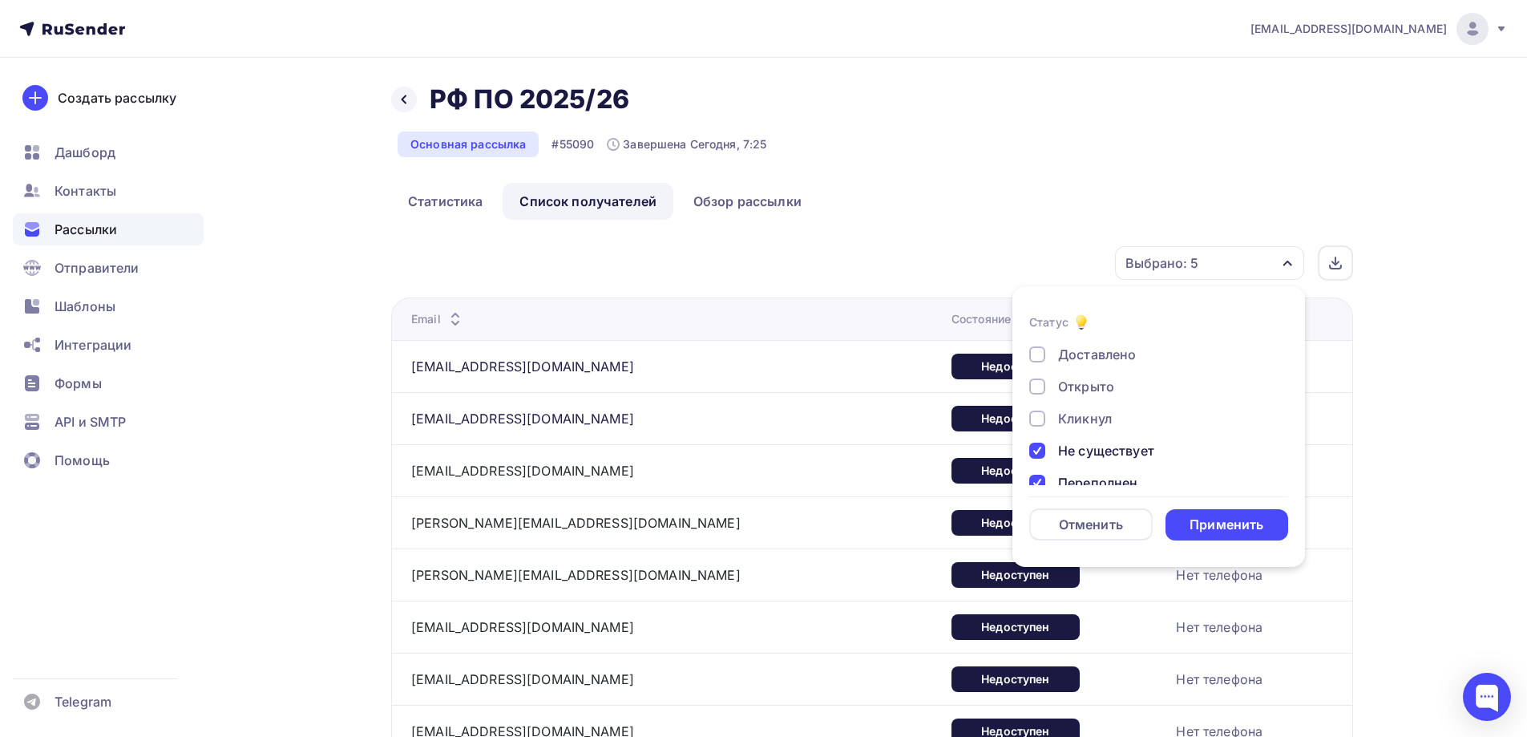
click at [1248, 260] on div "Выбрано: 5" at bounding box center [1209, 263] width 189 height 34
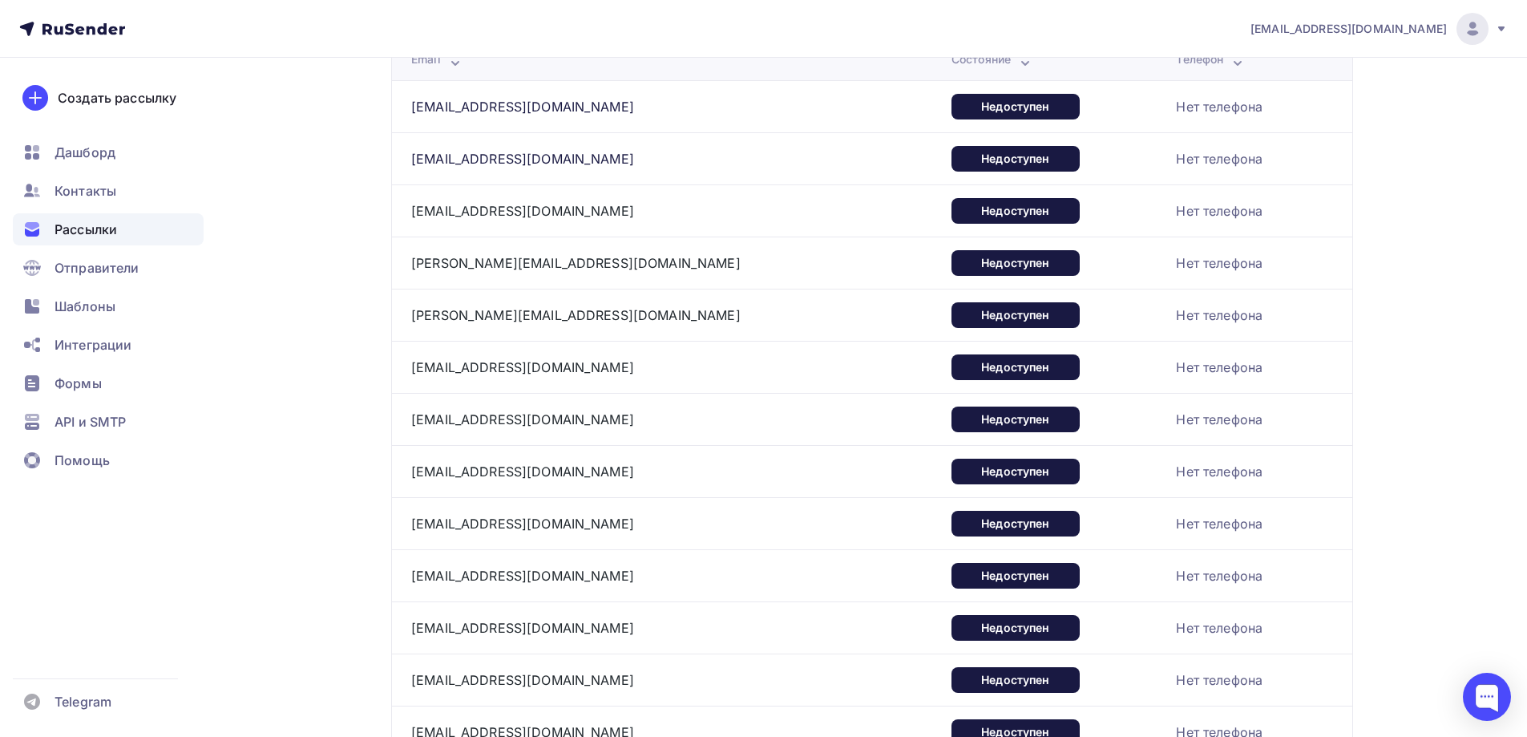
scroll to position [401, 0]
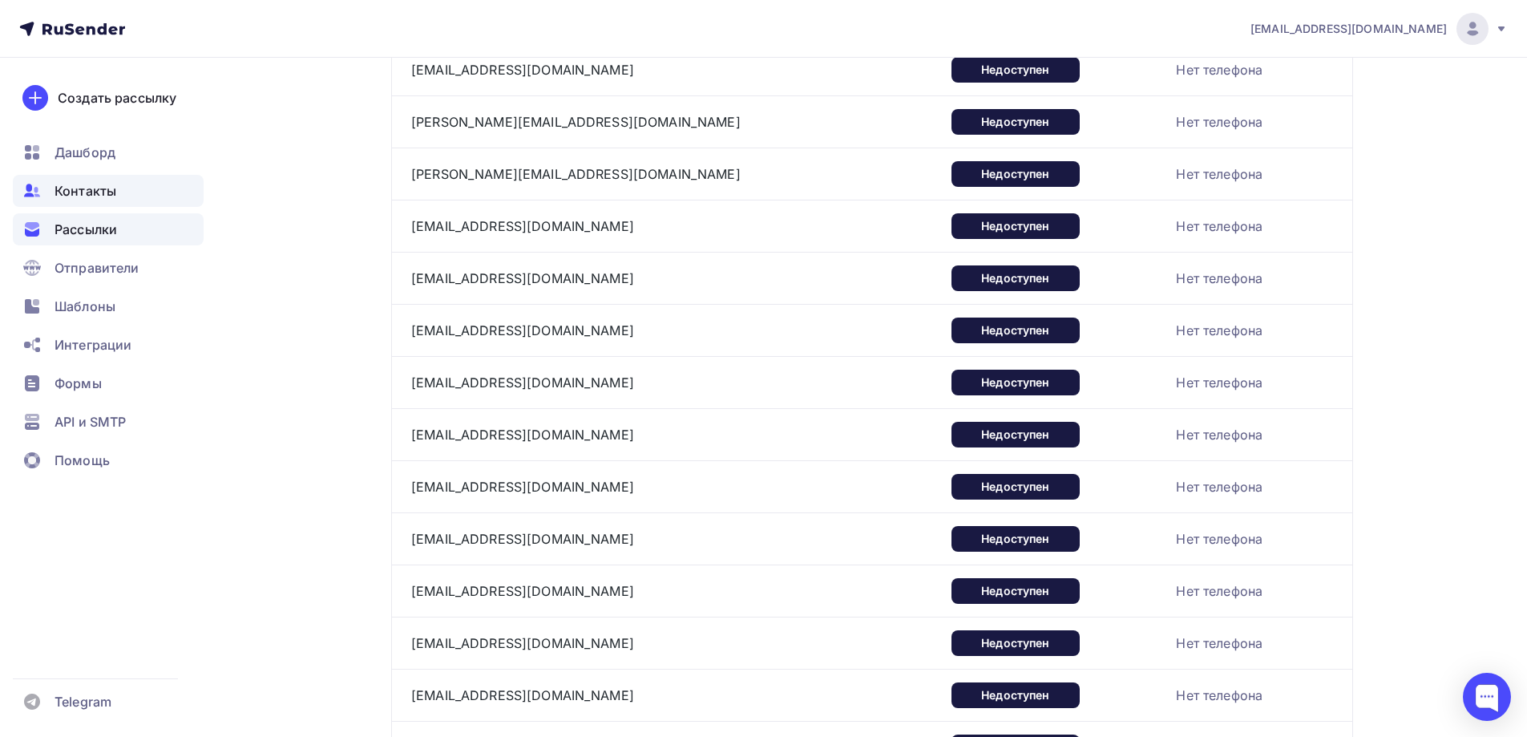
click at [91, 192] on span "Контакты" at bounding box center [86, 190] width 62 height 19
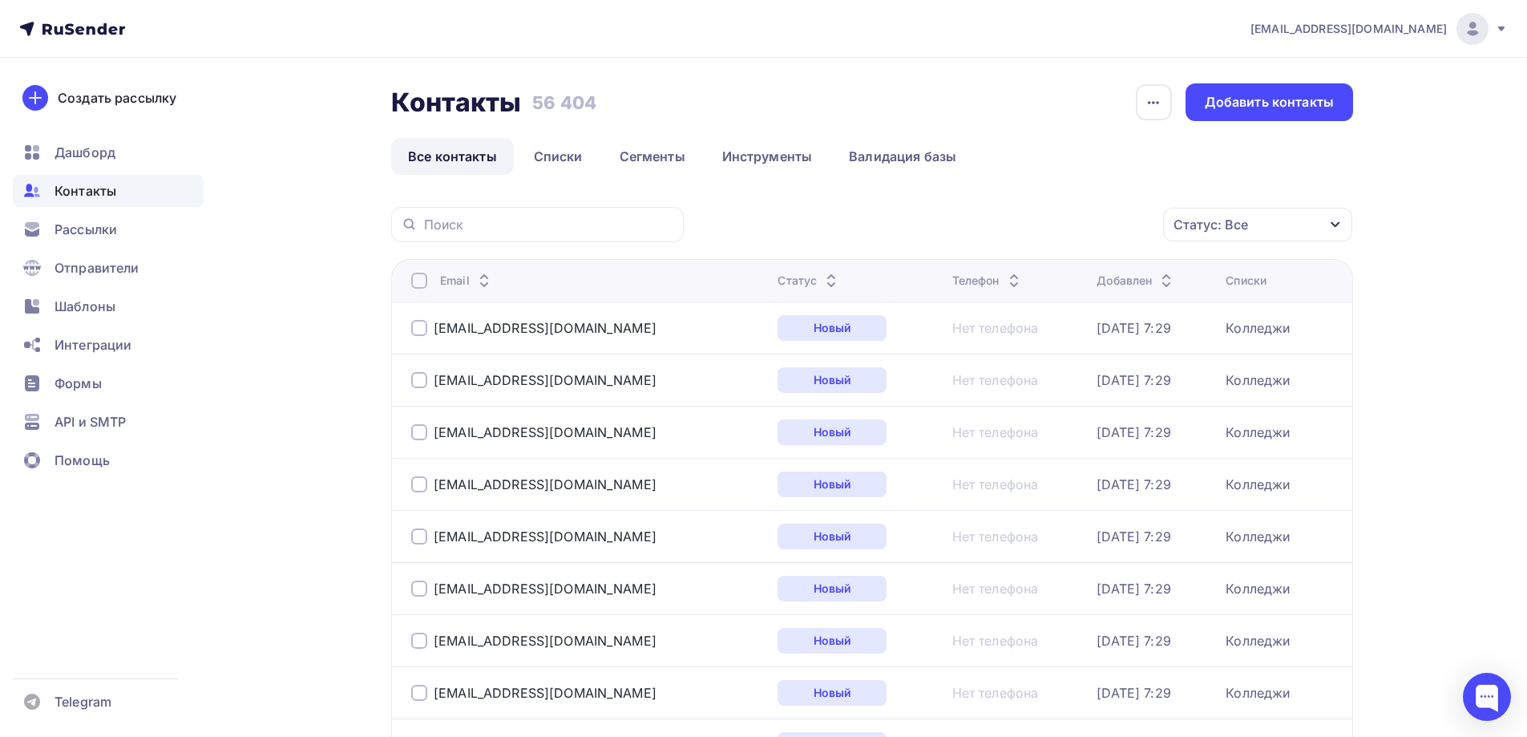
click at [1228, 224] on div "Статус: Все" at bounding box center [1211, 224] width 75 height 19
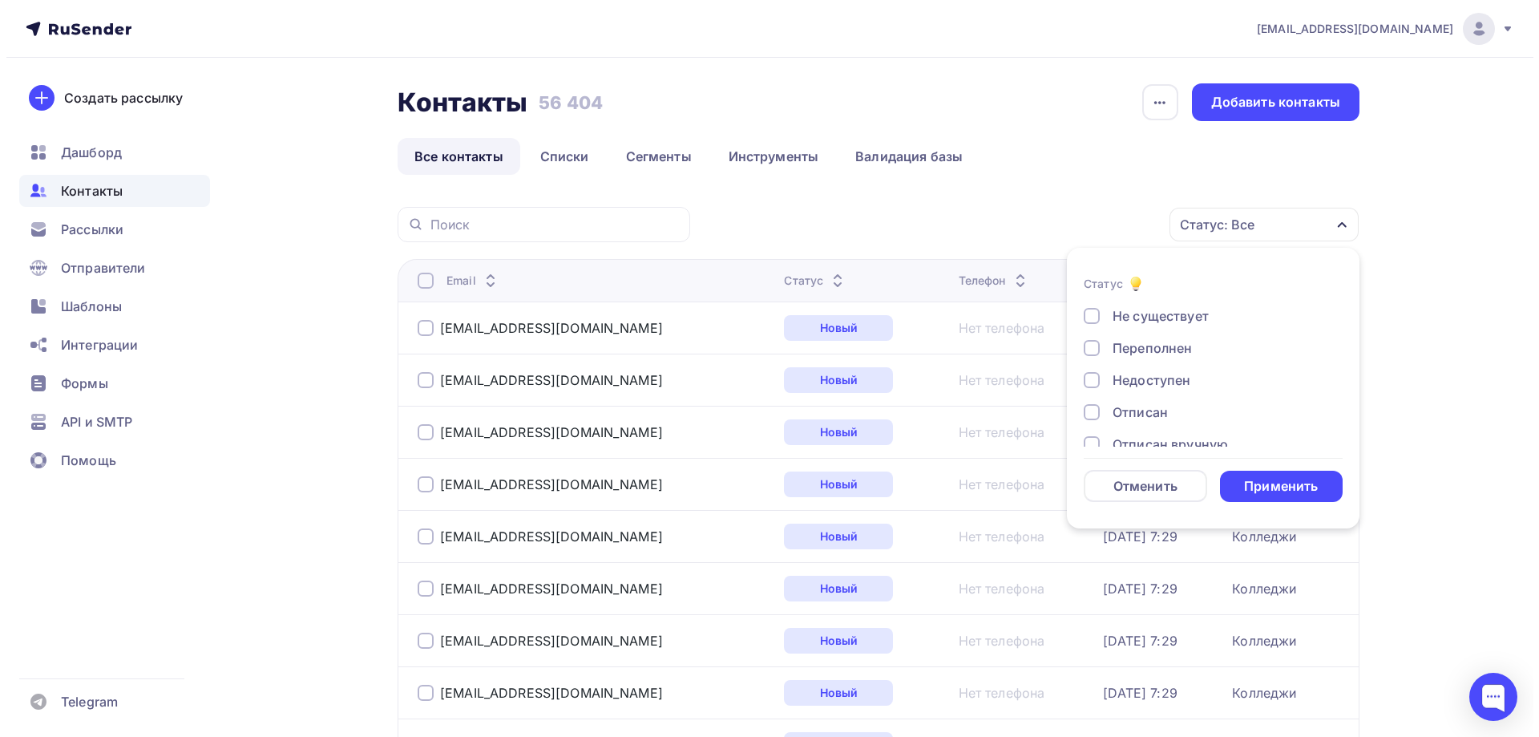
scroll to position [36, 0]
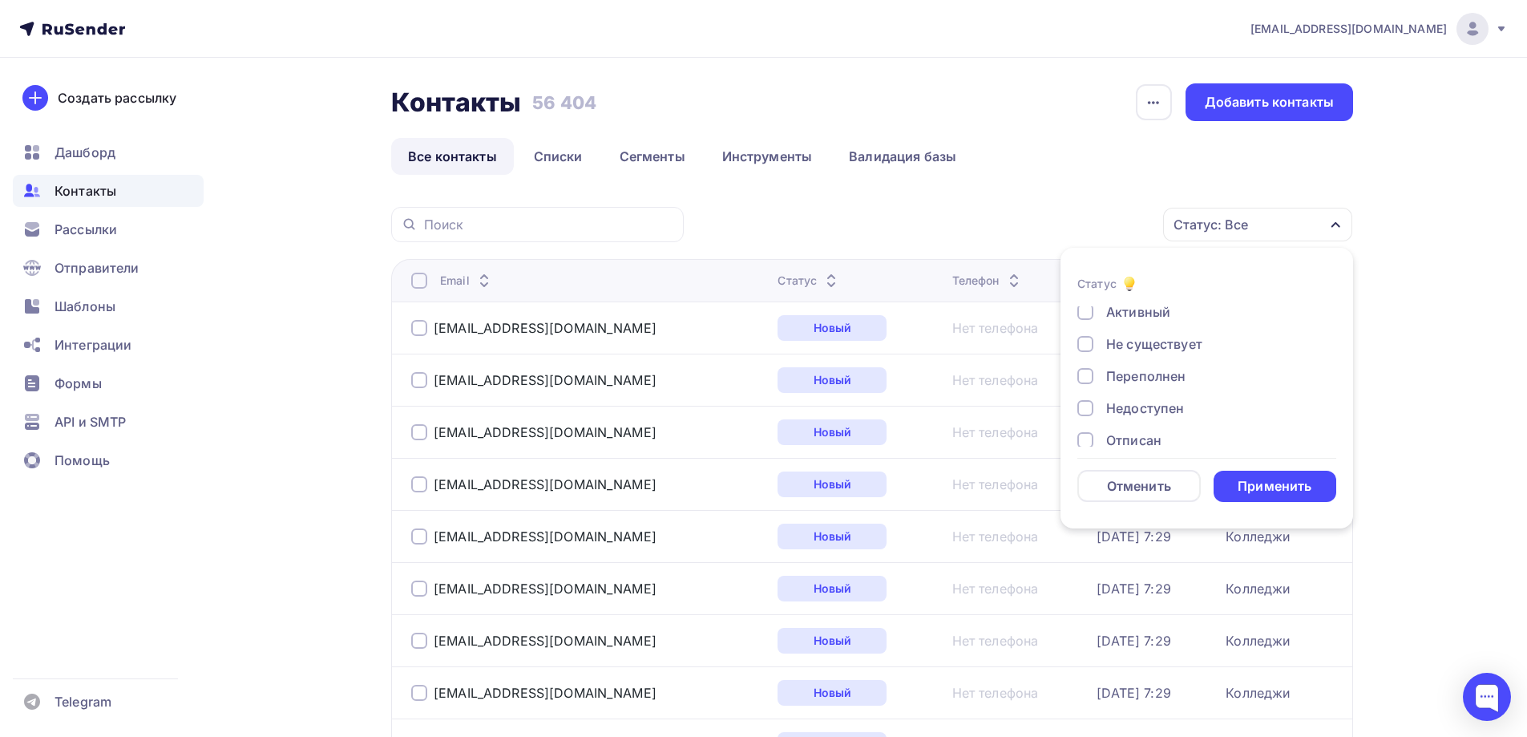
click at [1164, 406] on div "Недоступен" at bounding box center [1145, 407] width 78 height 19
click at [1268, 481] on div "Применить" at bounding box center [1275, 486] width 74 height 18
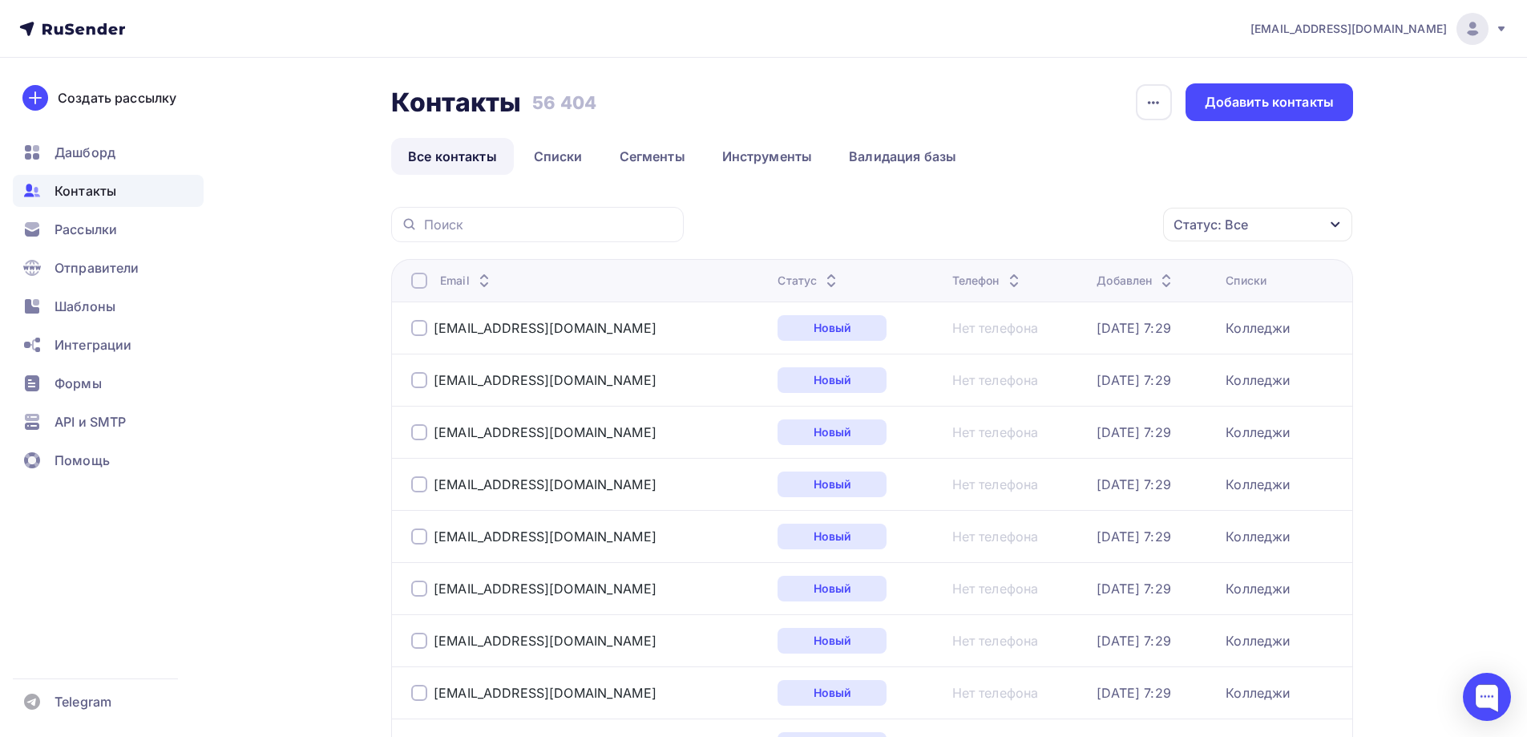
click at [1243, 221] on div "Статус: Все" at bounding box center [1211, 224] width 75 height 19
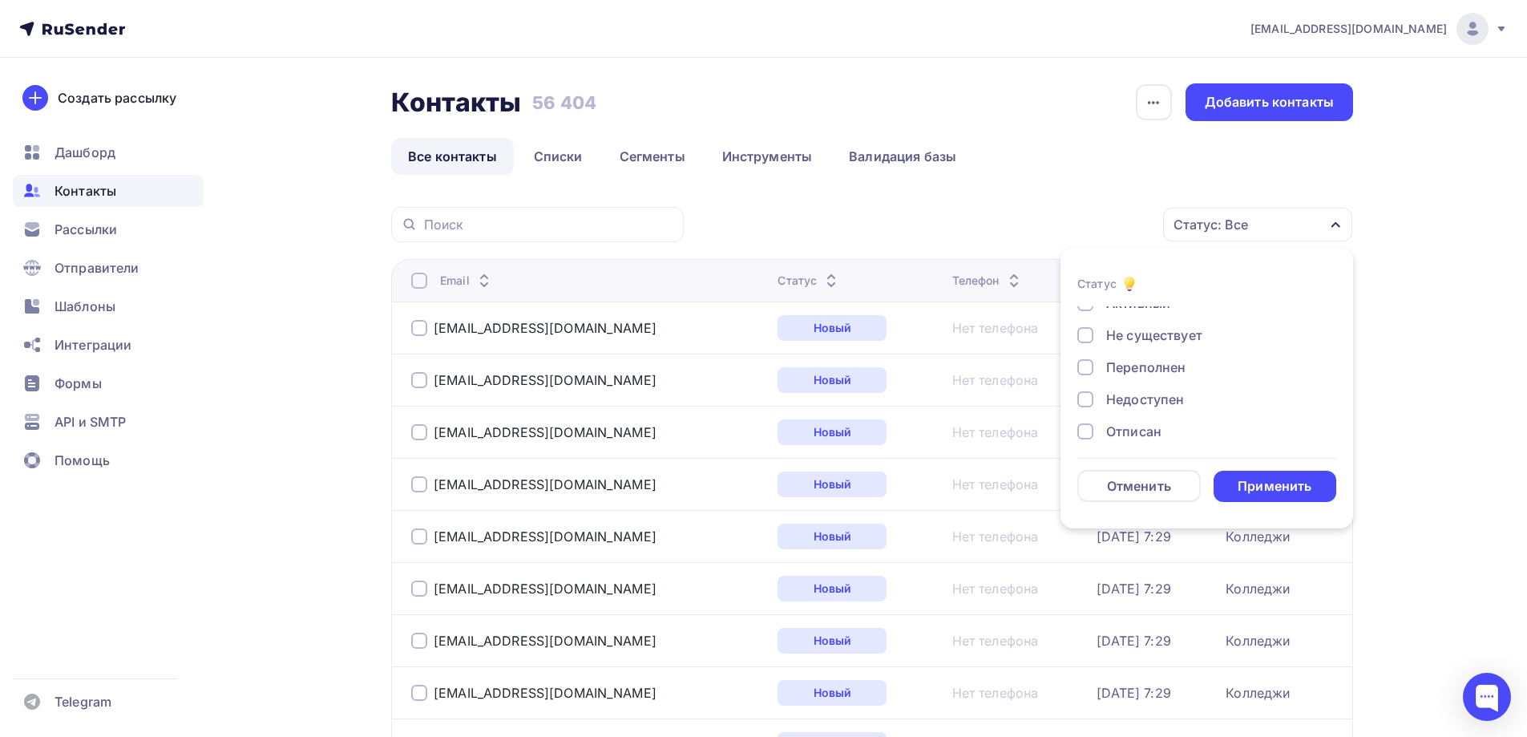
scroll to position [80, 0]
click at [1161, 368] on div "Недоступен" at bounding box center [1145, 363] width 78 height 19
click at [1275, 479] on div "Применить" at bounding box center [1275, 486] width 74 height 18
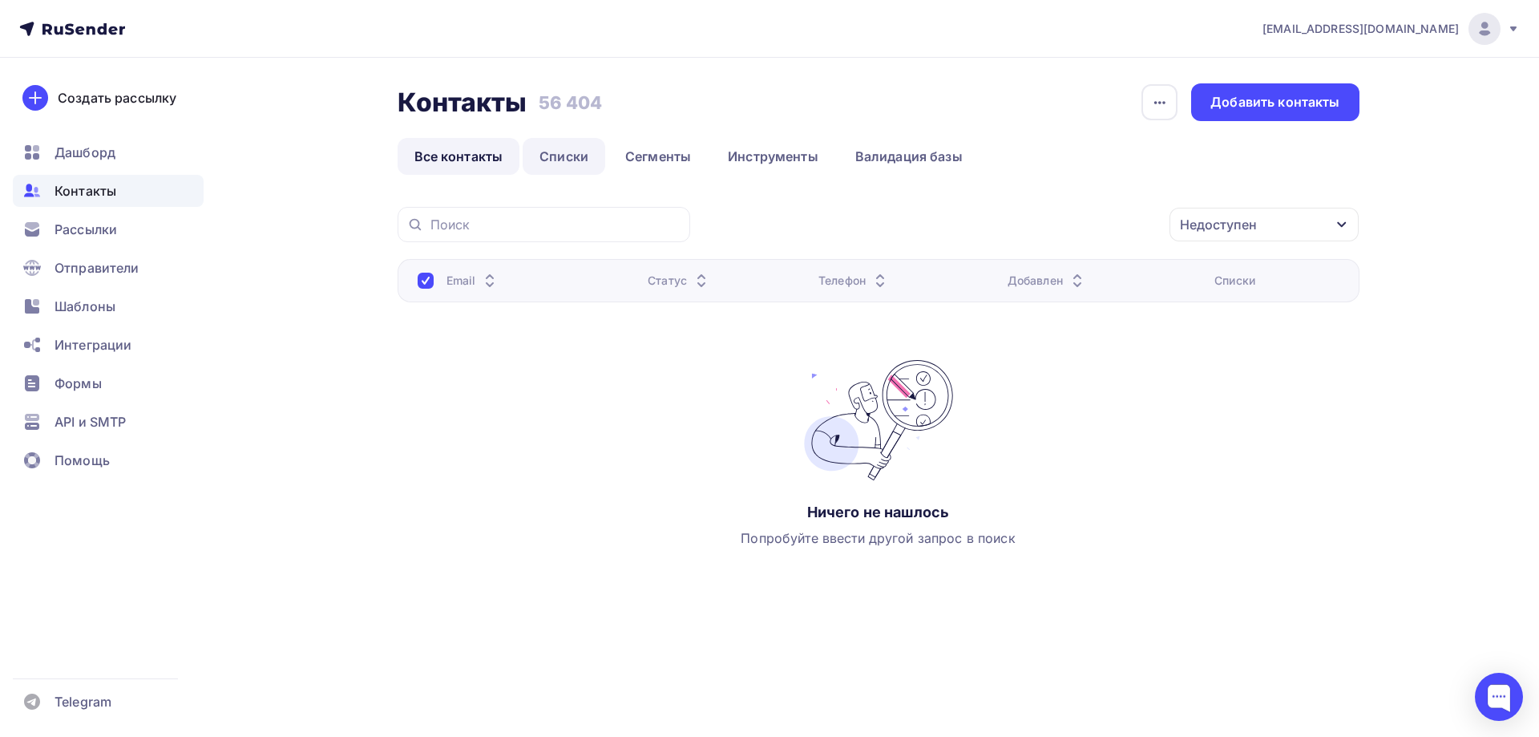
click at [575, 154] on link "Списки" at bounding box center [564, 156] width 83 height 37
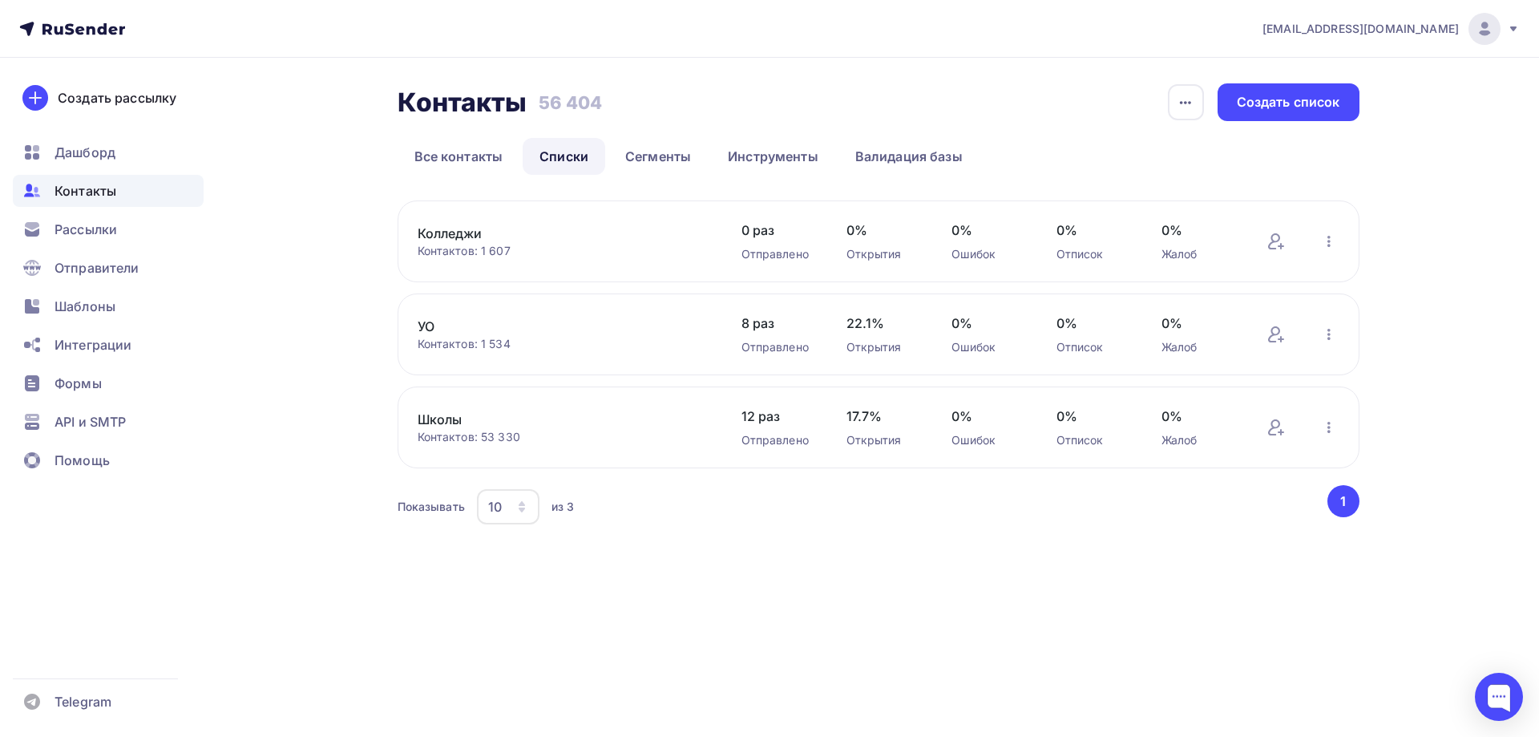
click at [437, 414] on link "Школы" at bounding box center [554, 419] width 273 height 19
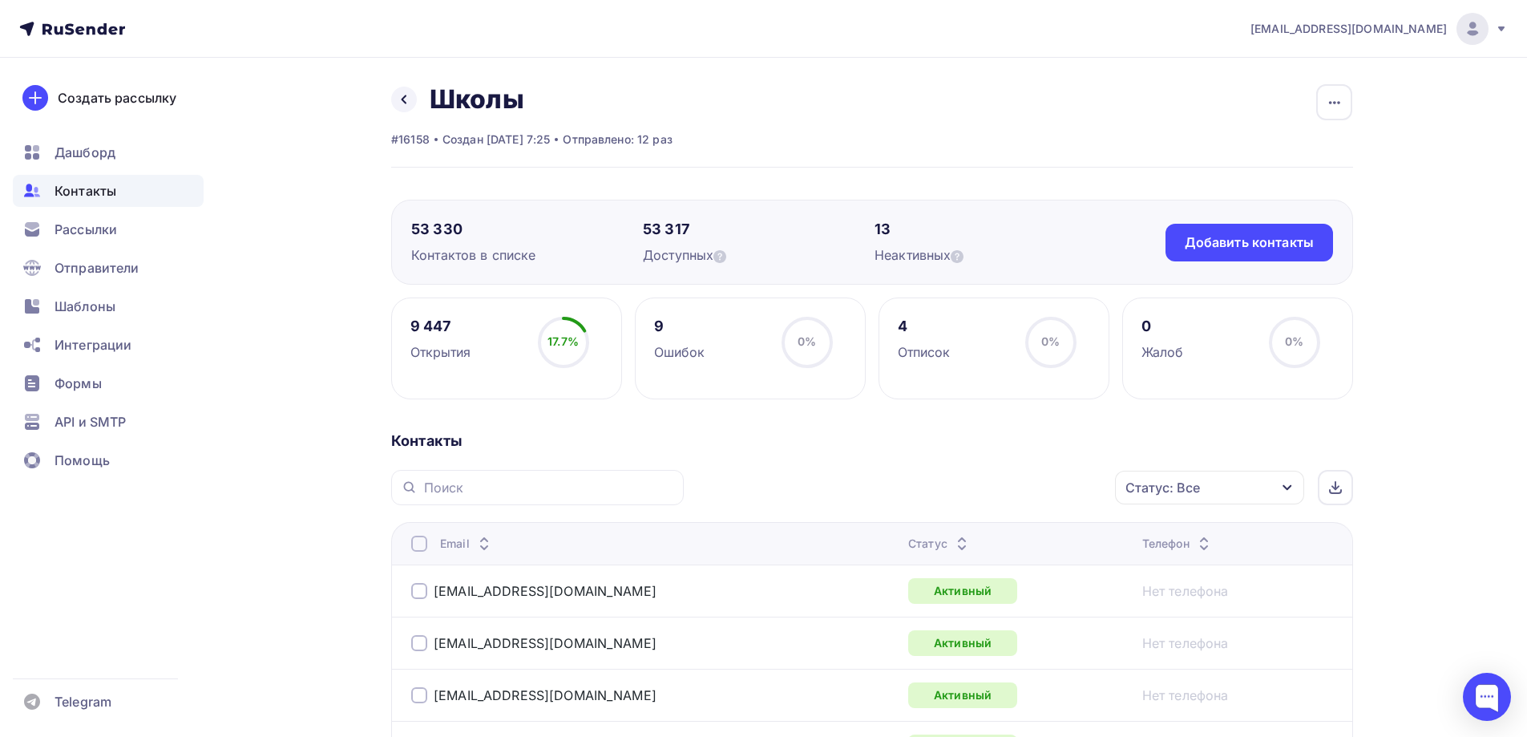
click at [1191, 473] on div "Статус: Все" at bounding box center [1209, 488] width 189 height 34
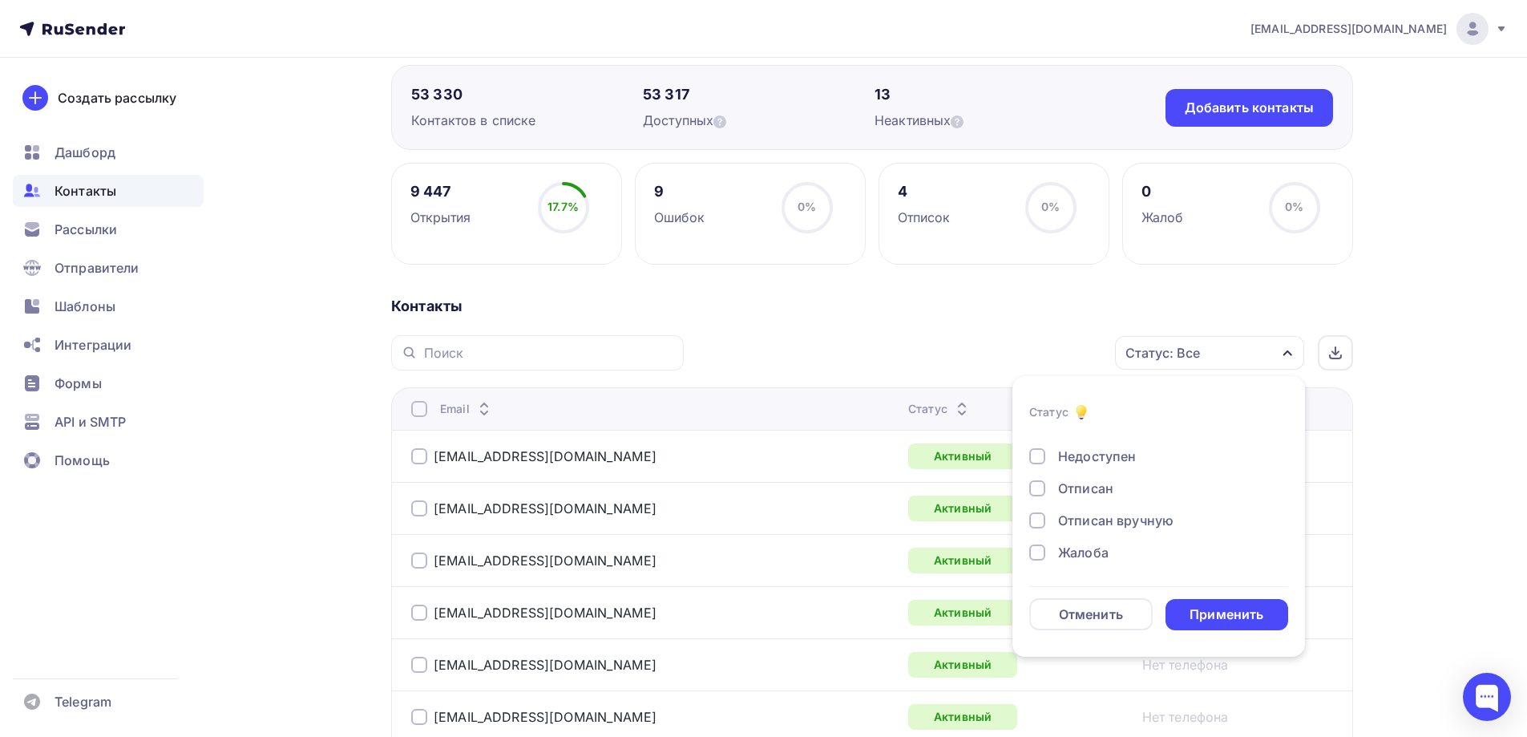
scroll to position [36, 0]
click at [1099, 540] on div "Недоступен" at bounding box center [1097, 536] width 78 height 19
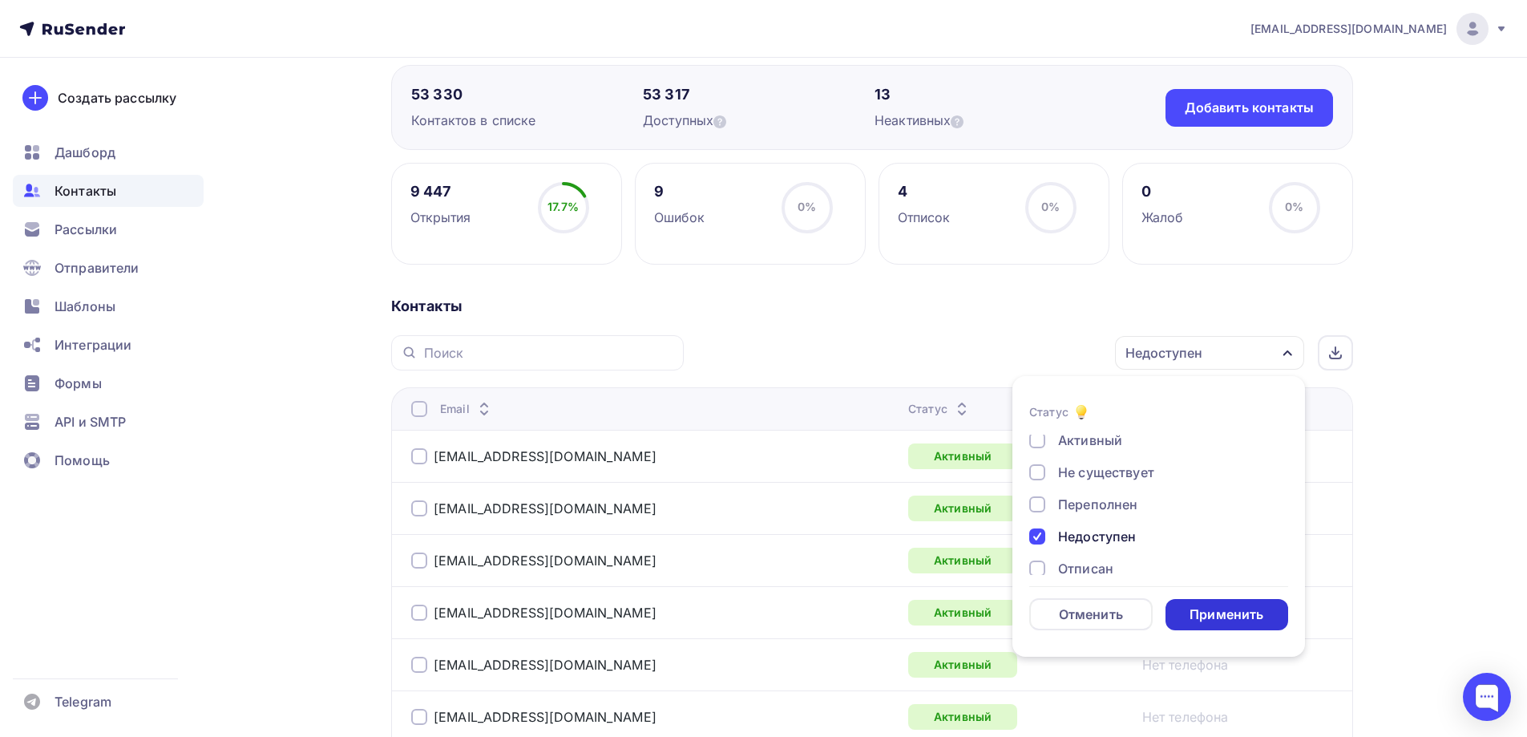
click at [1245, 601] on div "Применить" at bounding box center [1227, 614] width 123 height 31
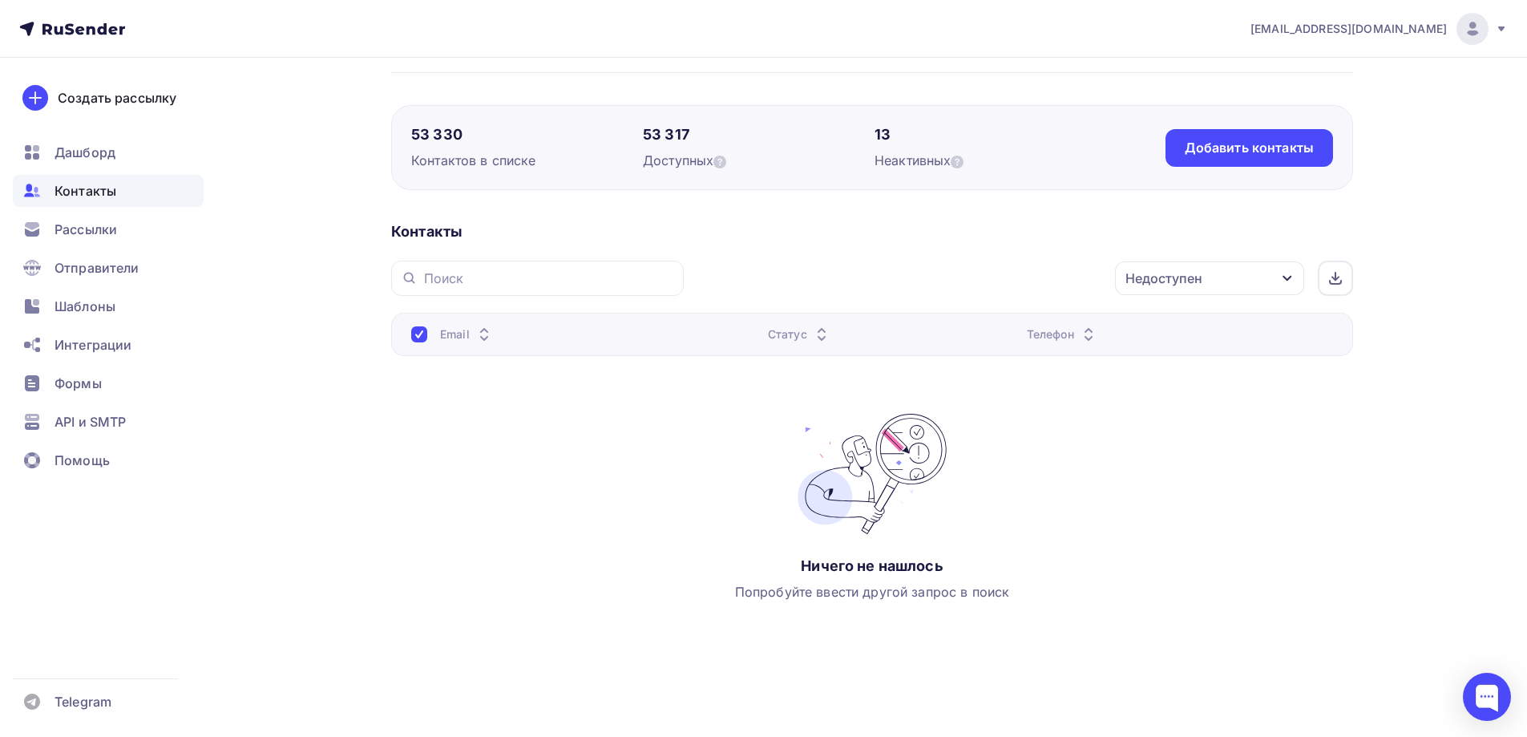
scroll to position [95, 0]
